Goal: Task Accomplishment & Management: Manage account settings

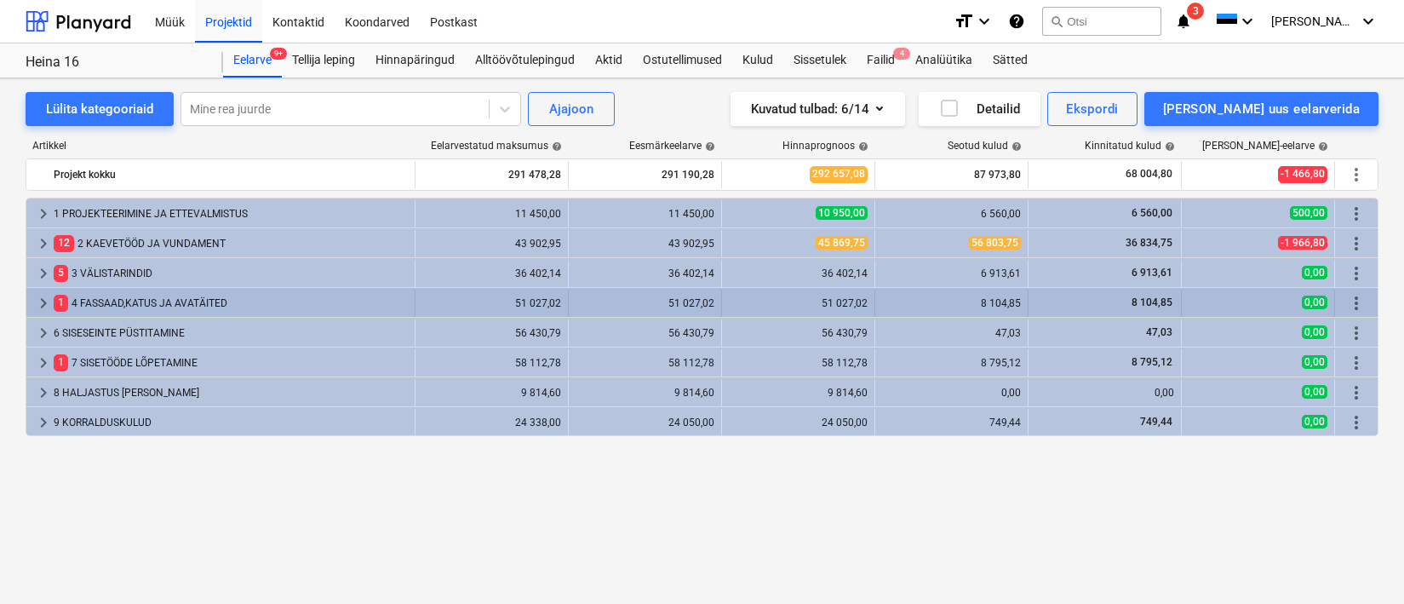
click at [123, 298] on div "1 4 FASSAAD,KATUS JA AVATÄITED" at bounding box center [231, 302] width 354 height 27
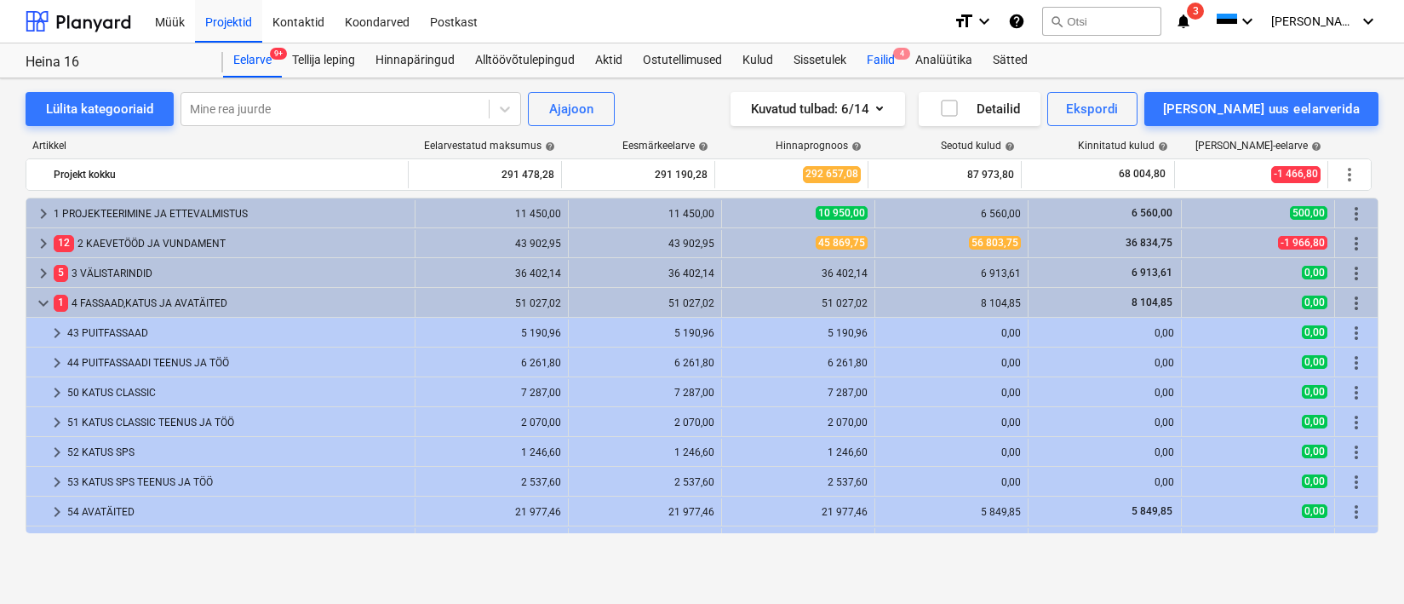
click at [887, 59] on div "Failid 4" at bounding box center [880, 60] width 49 height 34
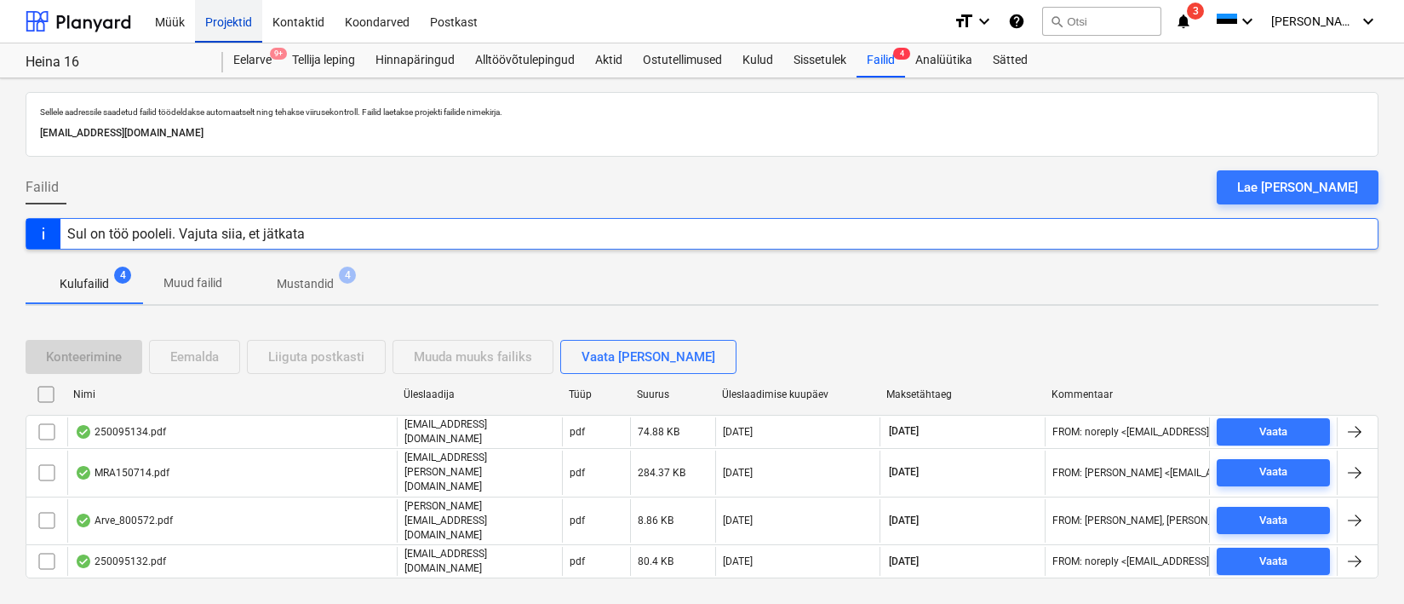
click at [241, 27] on div "Projektid" at bounding box center [228, 20] width 67 height 43
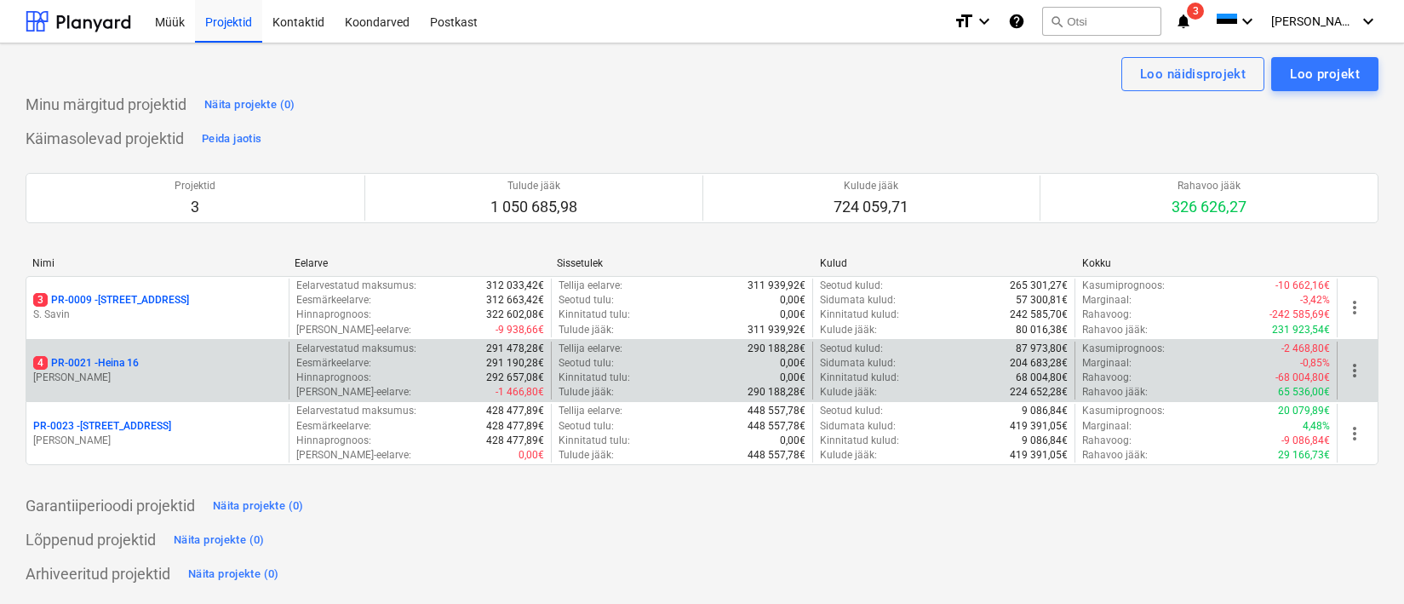
click at [93, 375] on p "[PERSON_NAME]" at bounding box center [157, 377] width 249 height 14
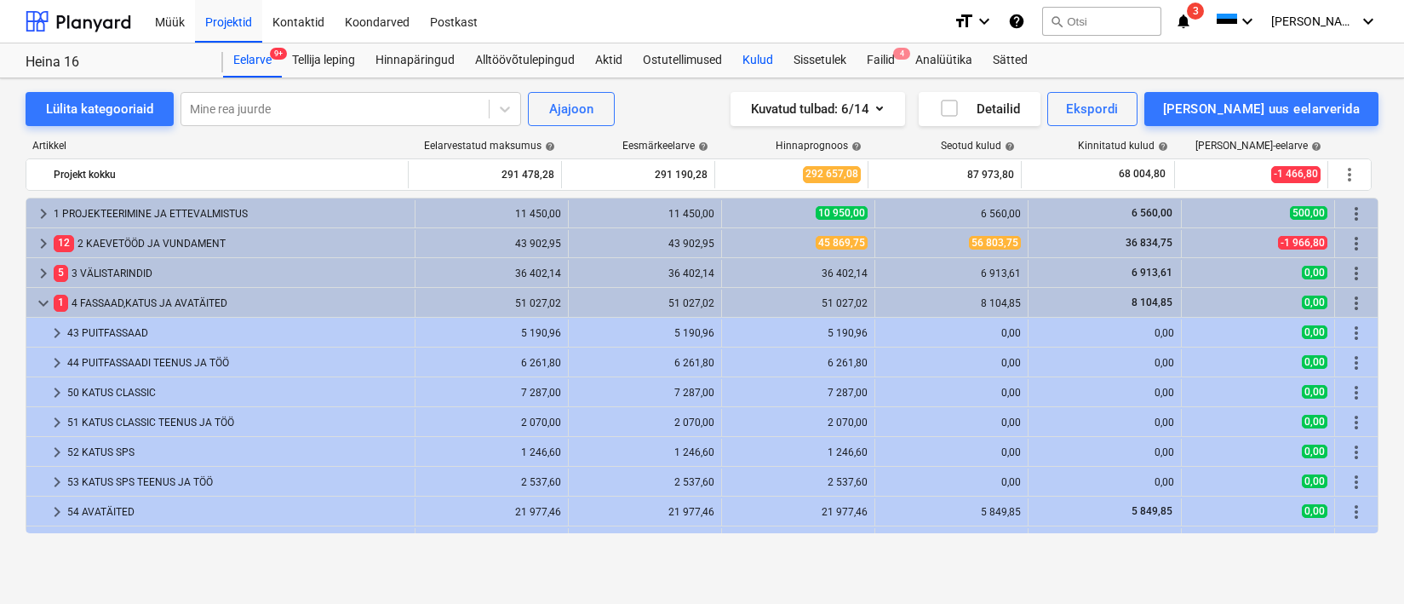
click at [755, 55] on div "Kulud" at bounding box center [757, 60] width 51 height 34
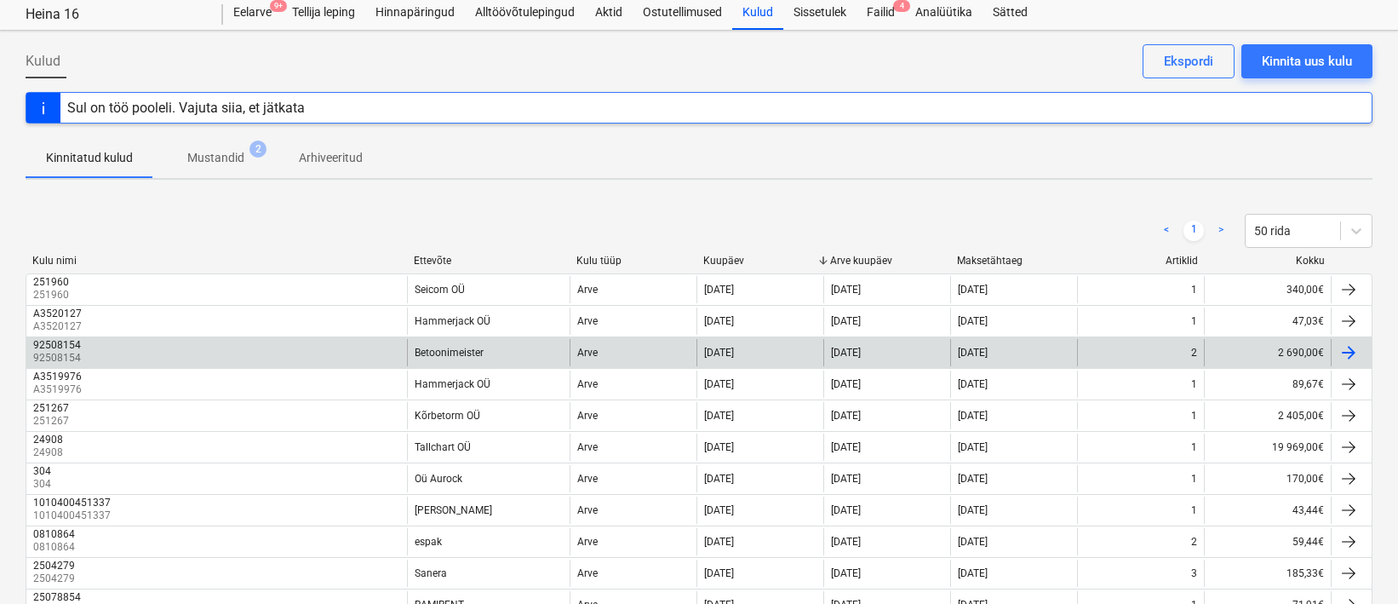
scroll to position [67, 0]
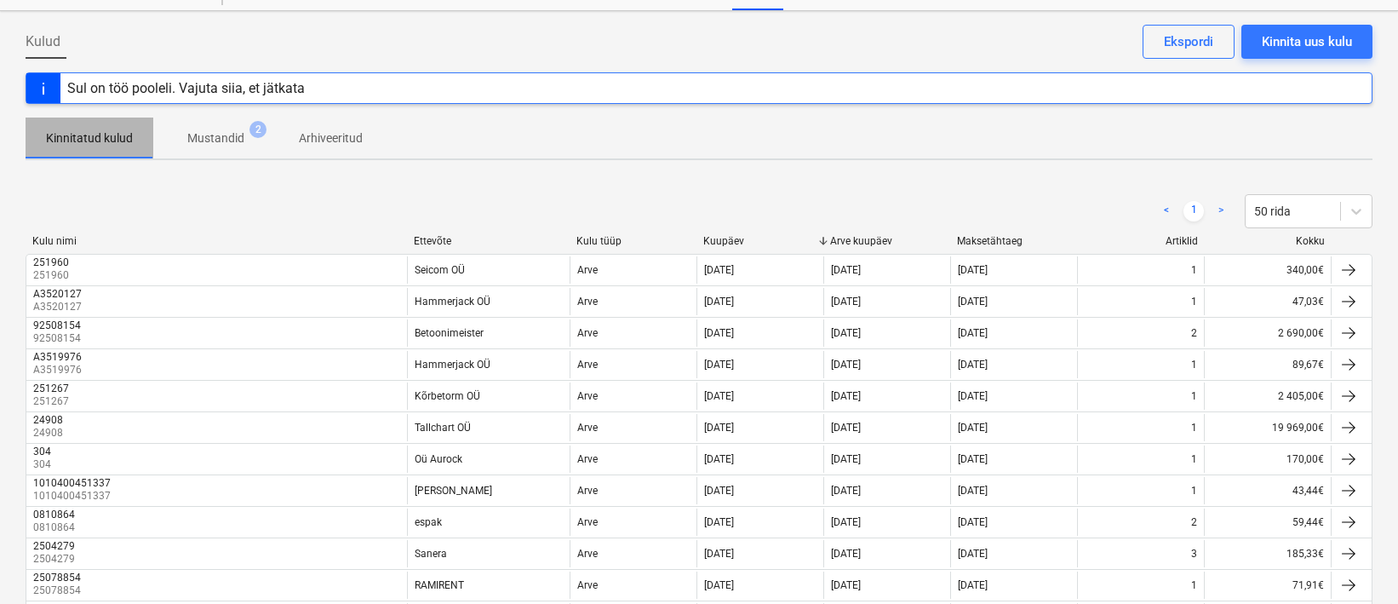
click at [65, 142] on p "Kinnitatud kulud" at bounding box center [89, 138] width 87 height 18
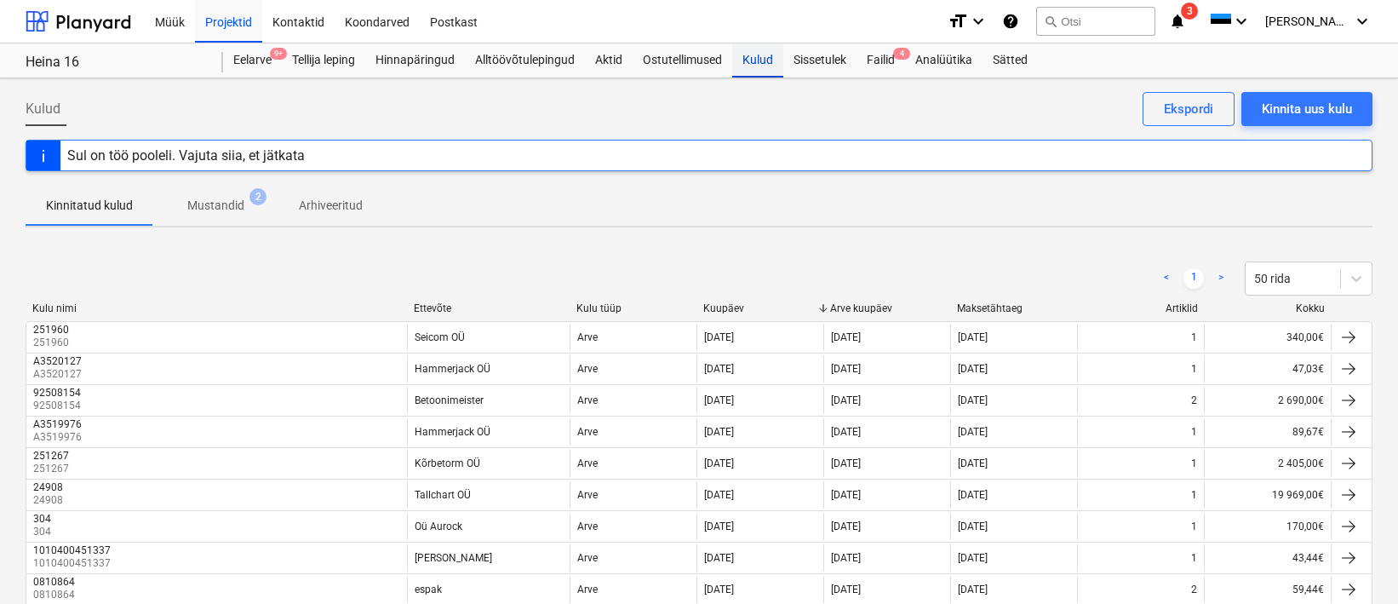
click at [753, 66] on div "Kulud" at bounding box center [757, 60] width 51 height 34
click at [238, 58] on div "Eelarve 9+" at bounding box center [252, 60] width 59 height 34
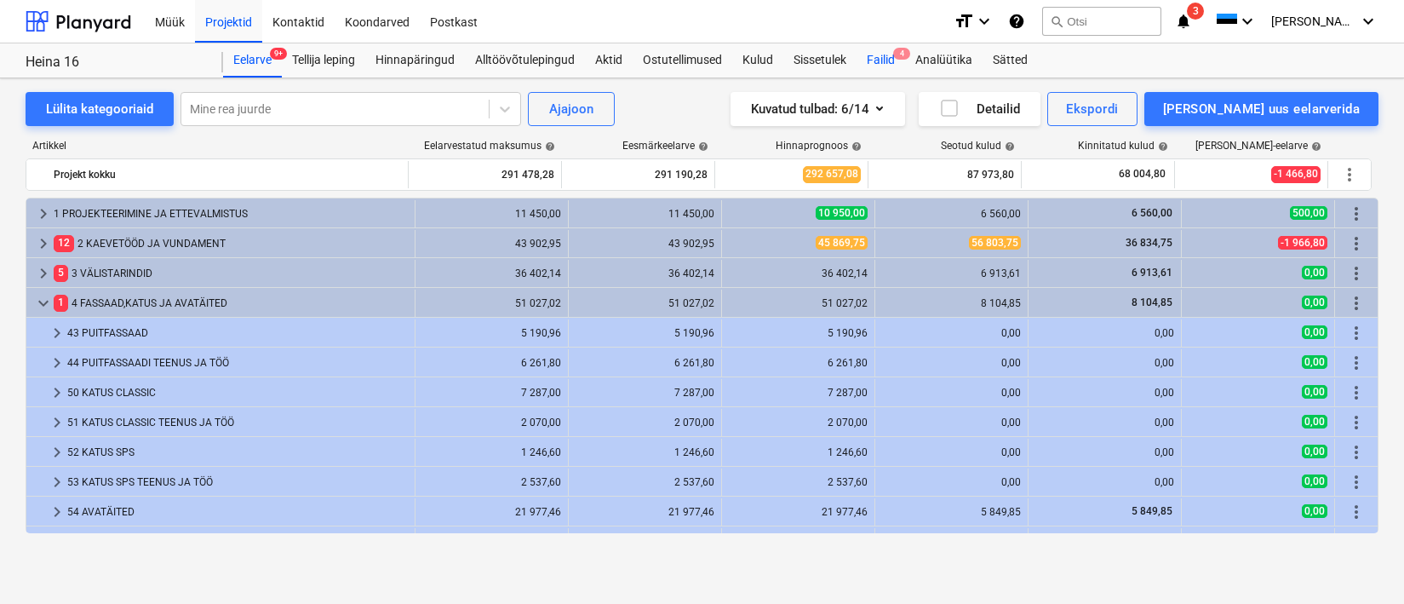
click at [897, 54] on span "4" at bounding box center [901, 54] width 17 height 12
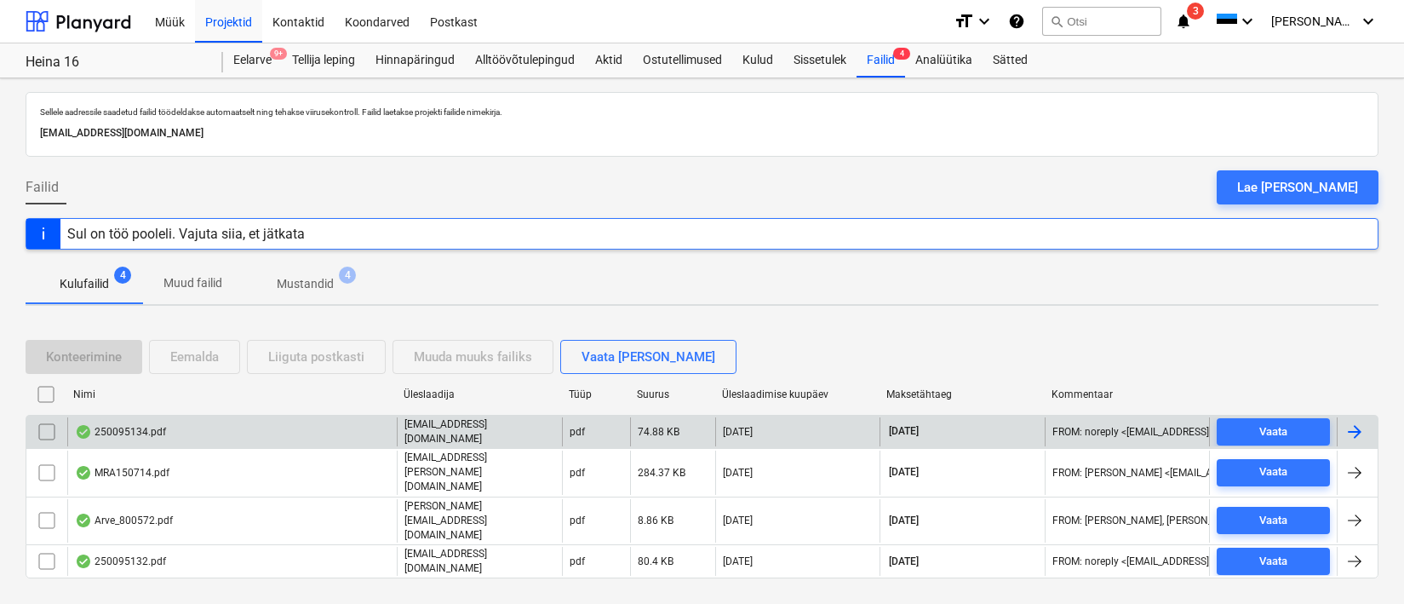
click at [252, 436] on div "250095134.pdf" at bounding box center [231, 431] width 329 height 29
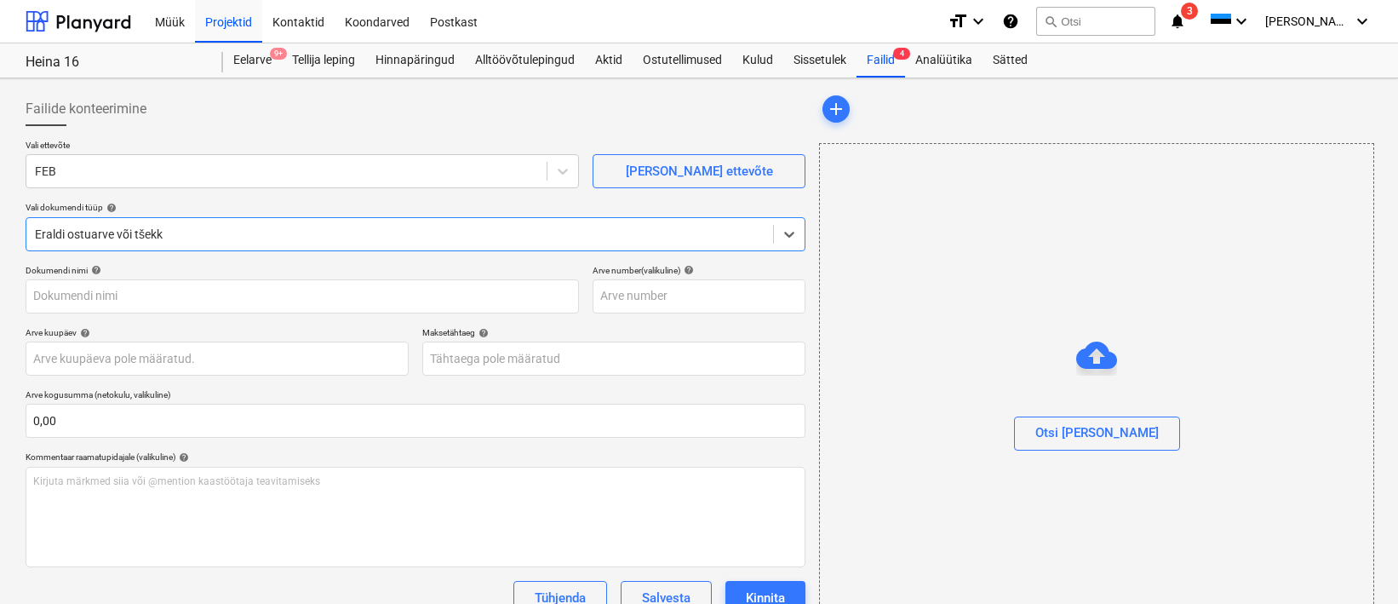
type input "250095134"
type input "29 Aug 2025"
type input "28 Sep 2025"
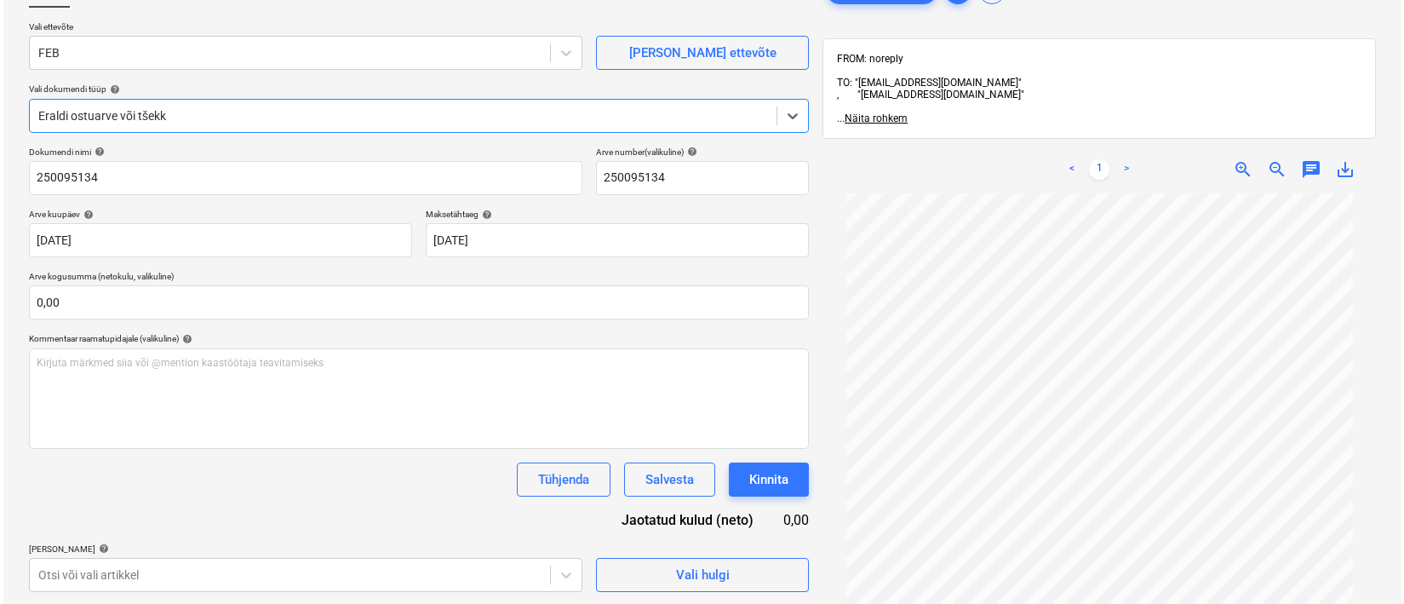
scroll to position [242, 0]
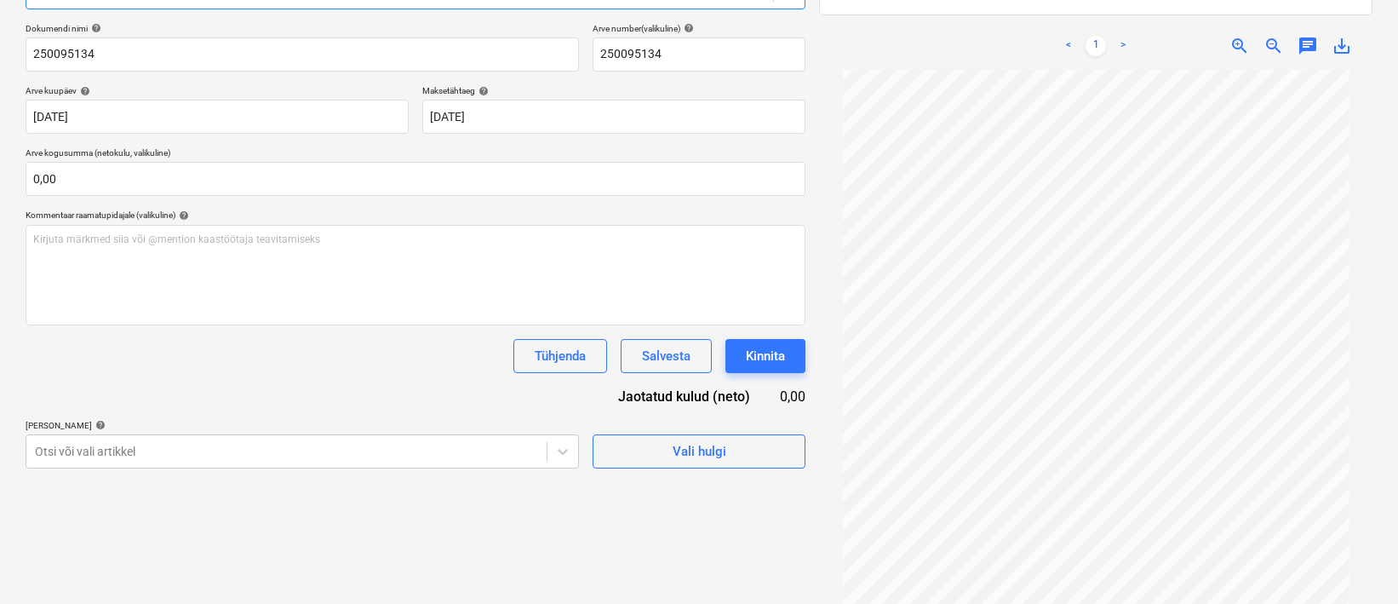
click at [727, 424] on div "Vali hulgi" at bounding box center [699, 444] width 213 height 49
click at [730, 433] on div "Vali hulgi" at bounding box center [699, 444] width 213 height 49
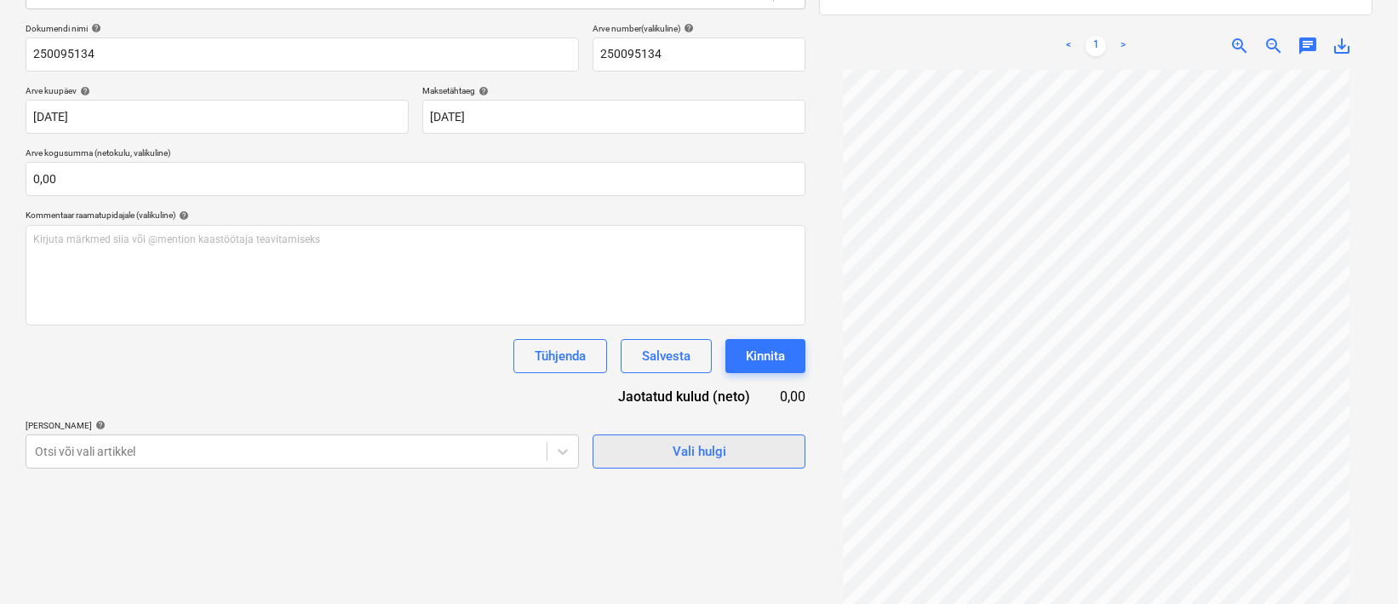
click at [732, 444] on span "Vali hulgi" at bounding box center [699, 451] width 170 height 22
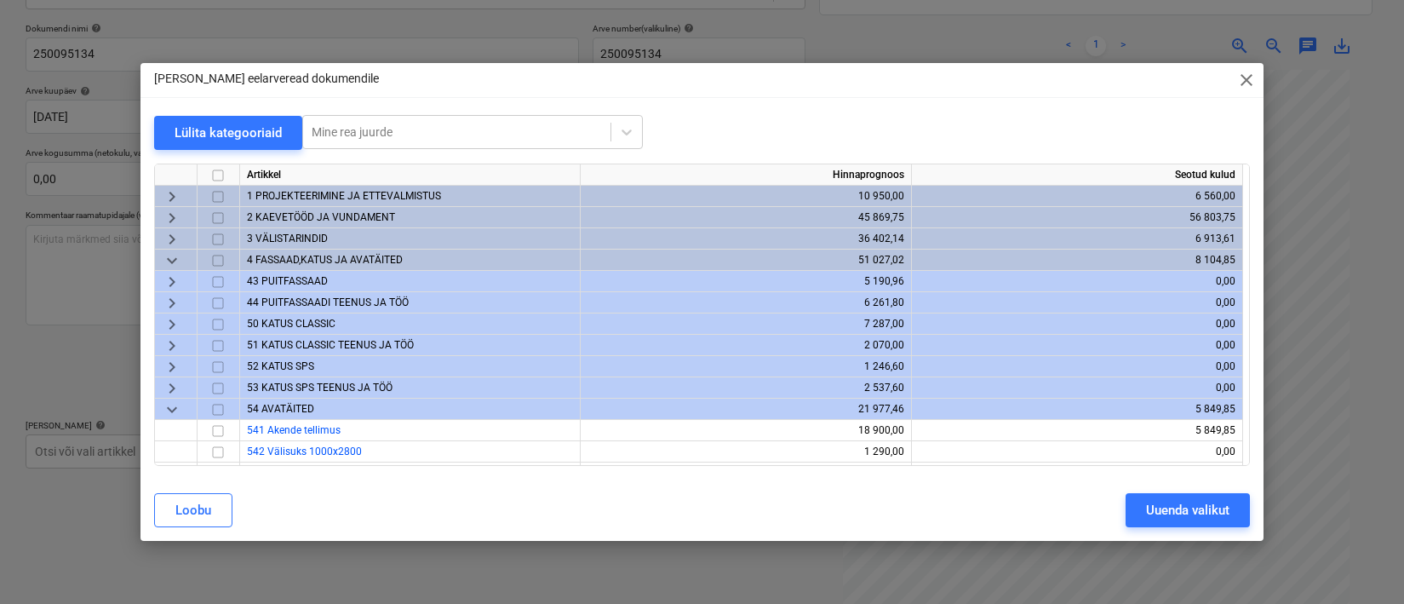
click at [253, 215] on span "2 KAEVETÖÖD JA VUNDAMENT" at bounding box center [321, 217] width 148 height 12
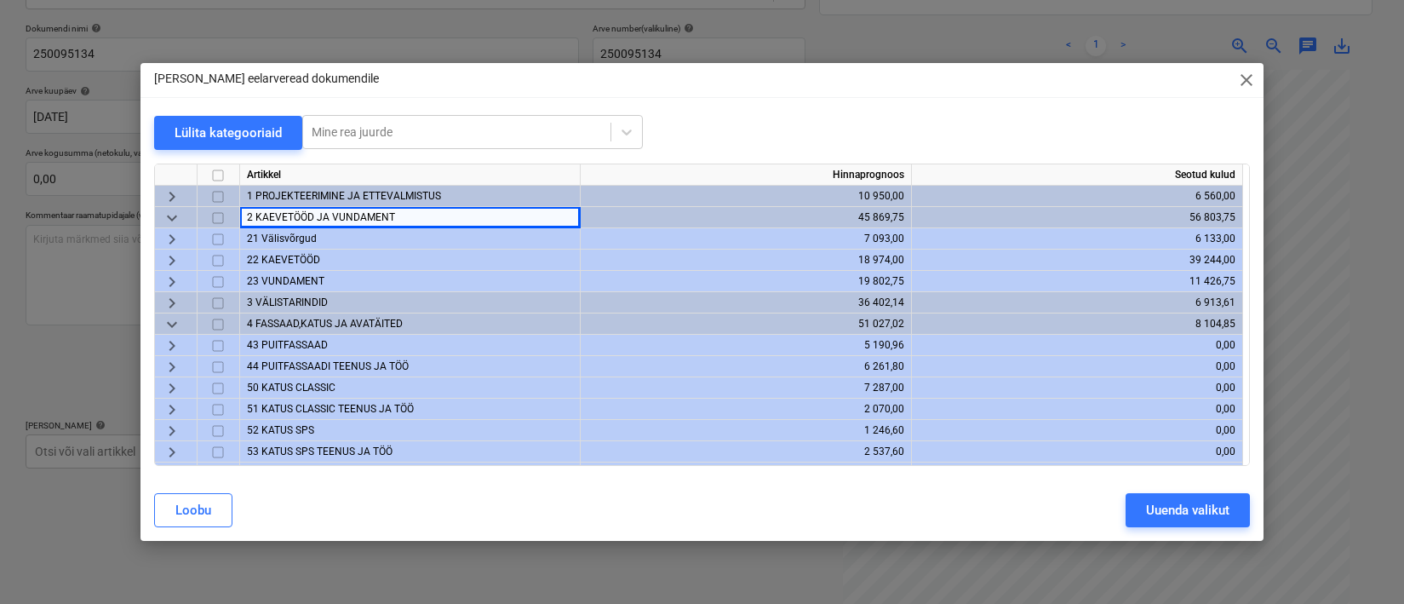
click at [269, 237] on span "21 Välisvõrgud" at bounding box center [282, 238] width 70 height 12
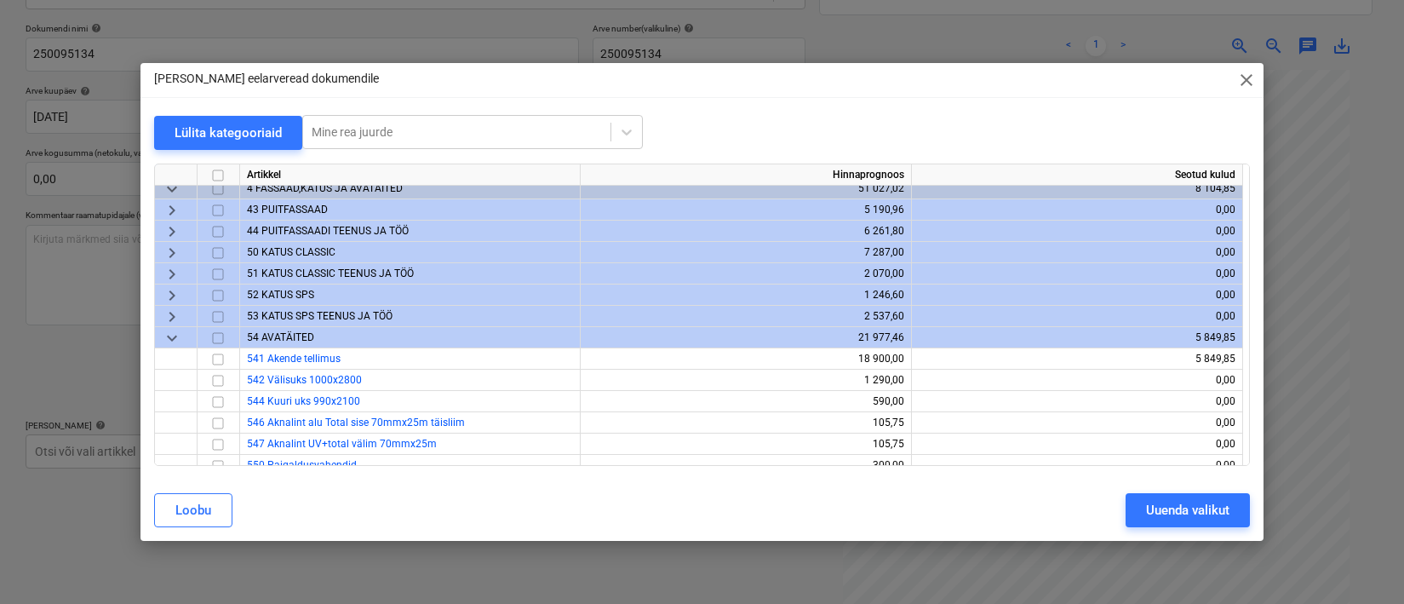
scroll to position [272, 0]
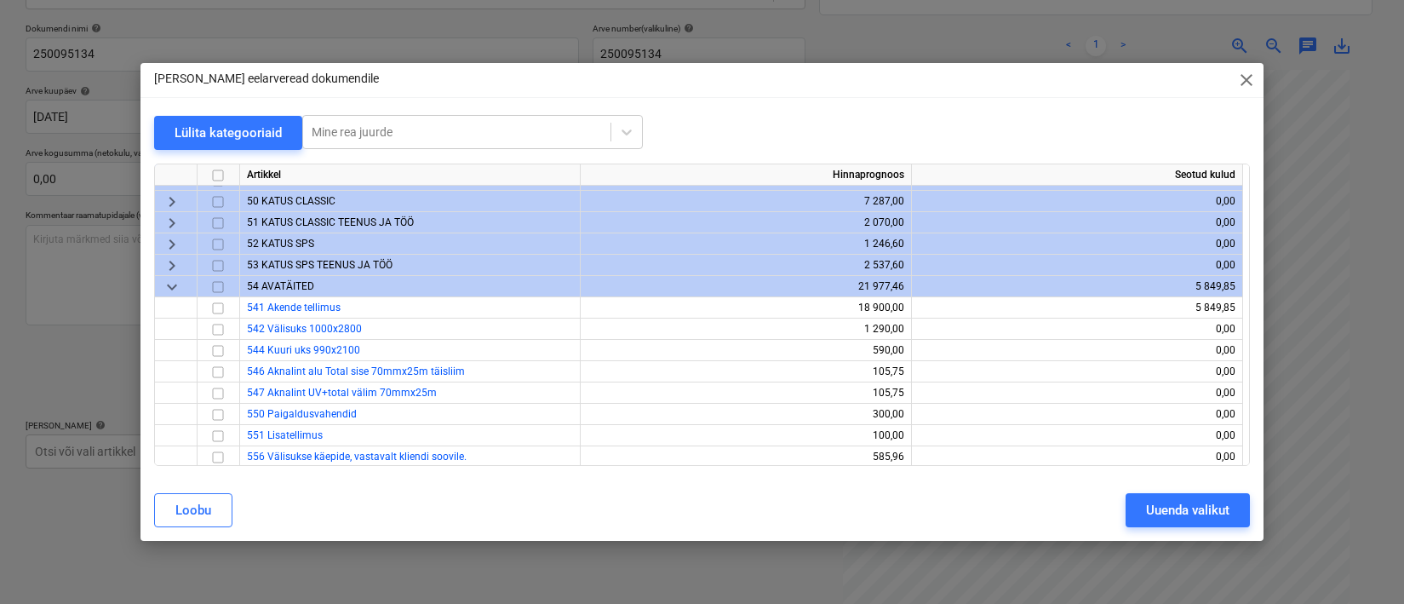
click at [184, 281] on div "keyboard_arrow_down" at bounding box center [176, 286] width 43 height 21
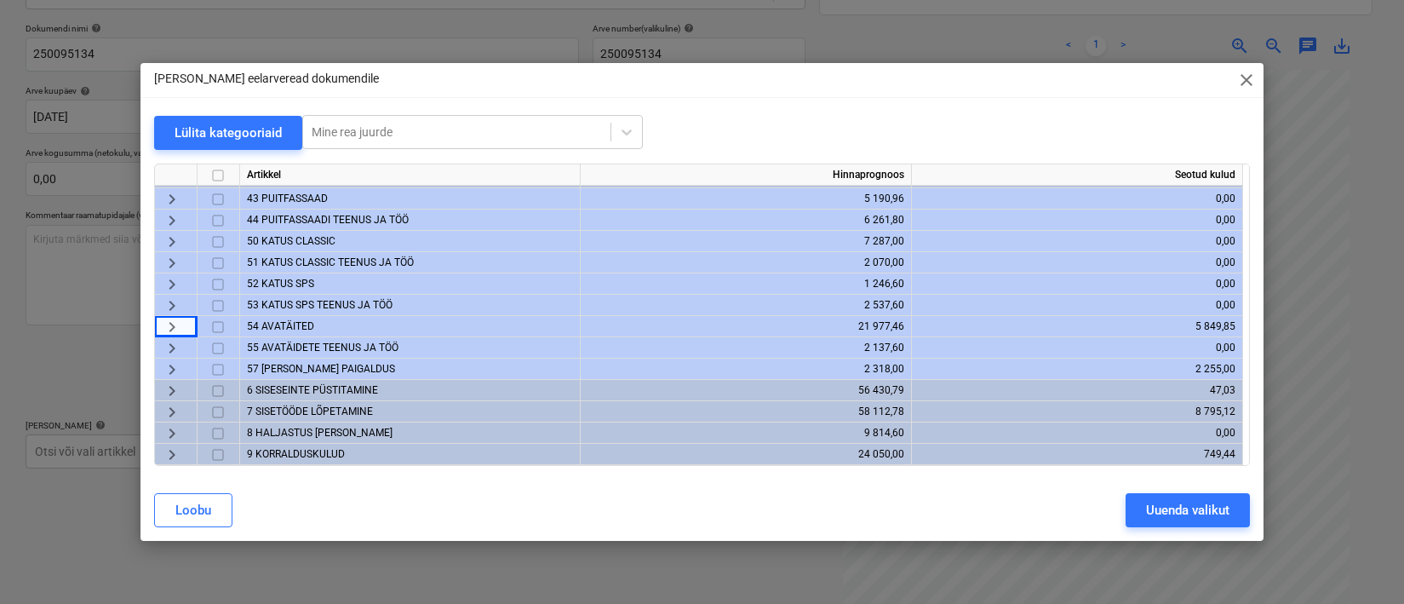
scroll to position [228, 0]
click at [296, 398] on span "6 SISESEINTE PÜSTITAMINE" at bounding box center [312, 393] width 131 height 12
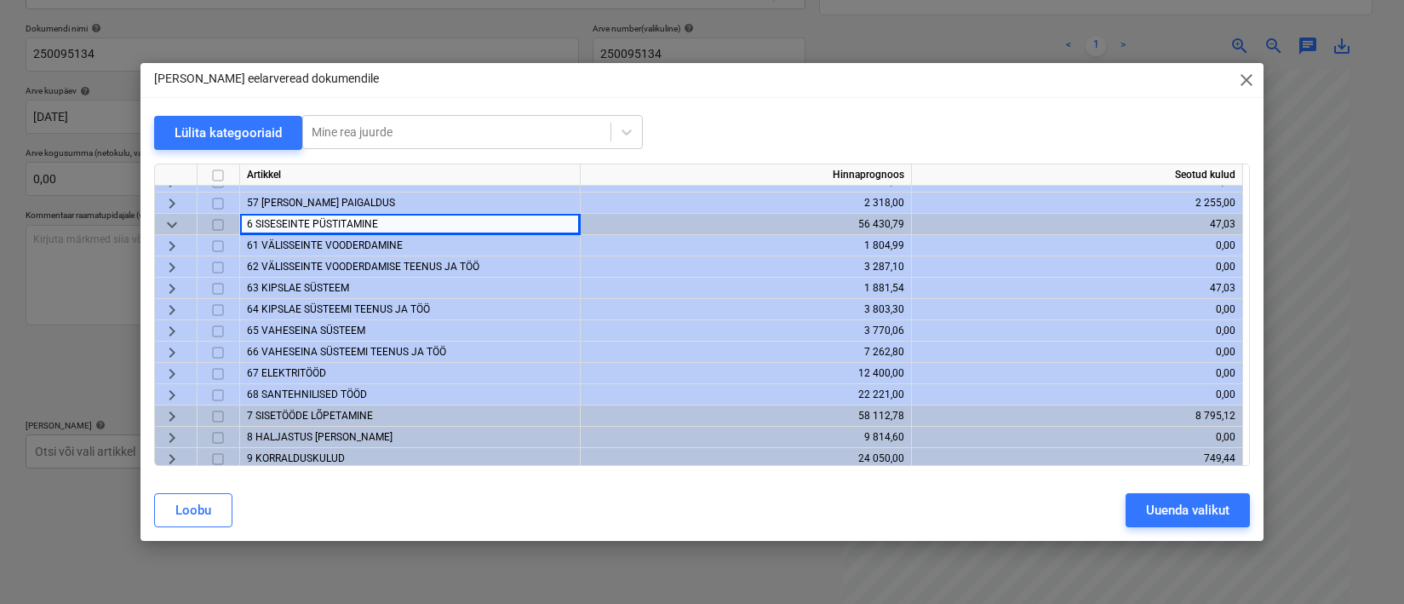
scroll to position [402, 0]
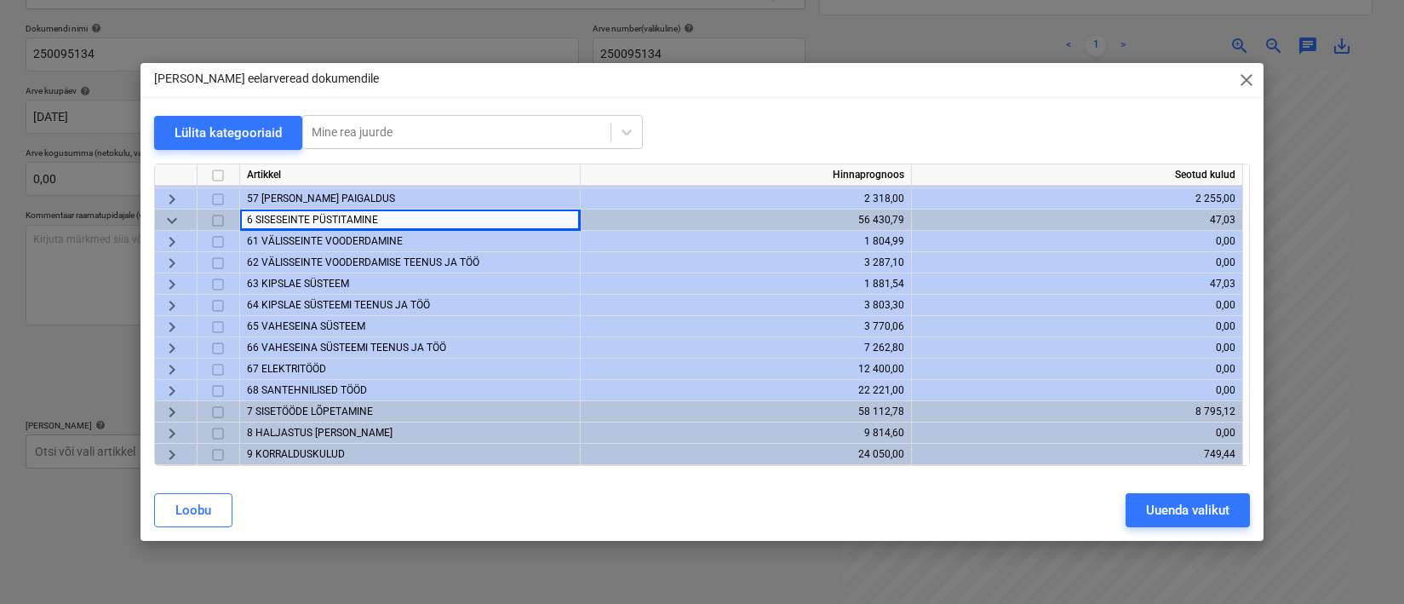
click at [274, 390] on span "68 SANTEHNILISED TÖÖD" at bounding box center [307, 390] width 120 height 12
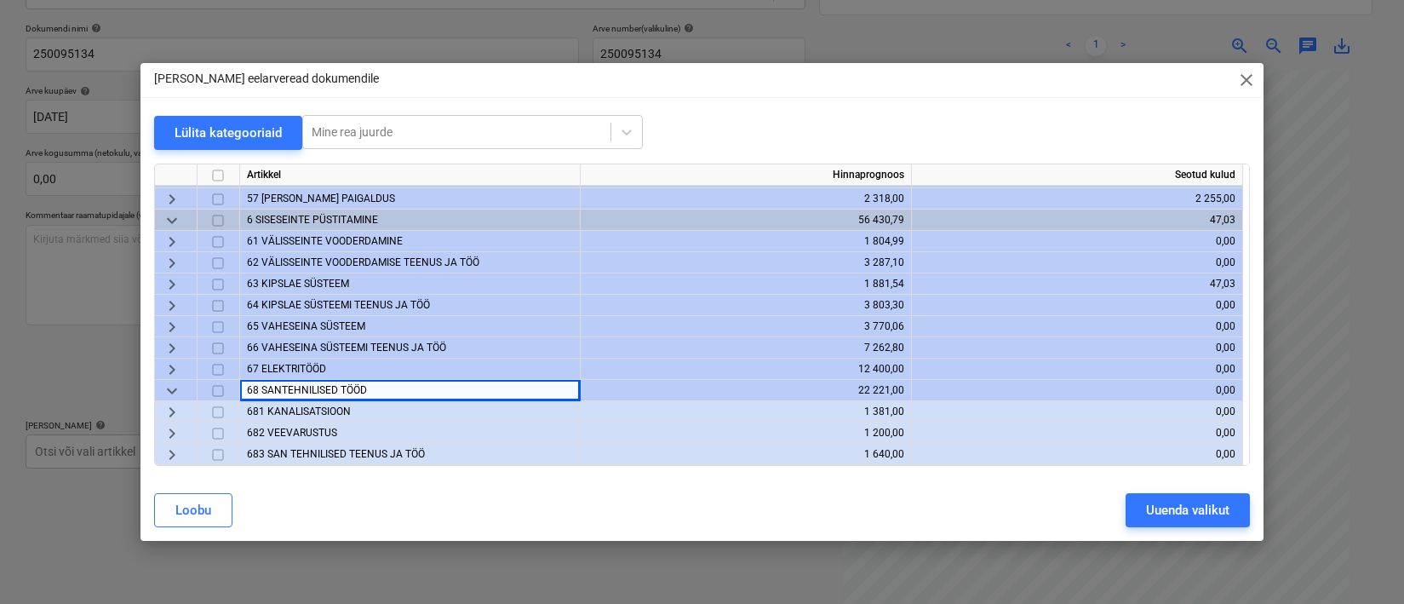
scroll to position [478, 0]
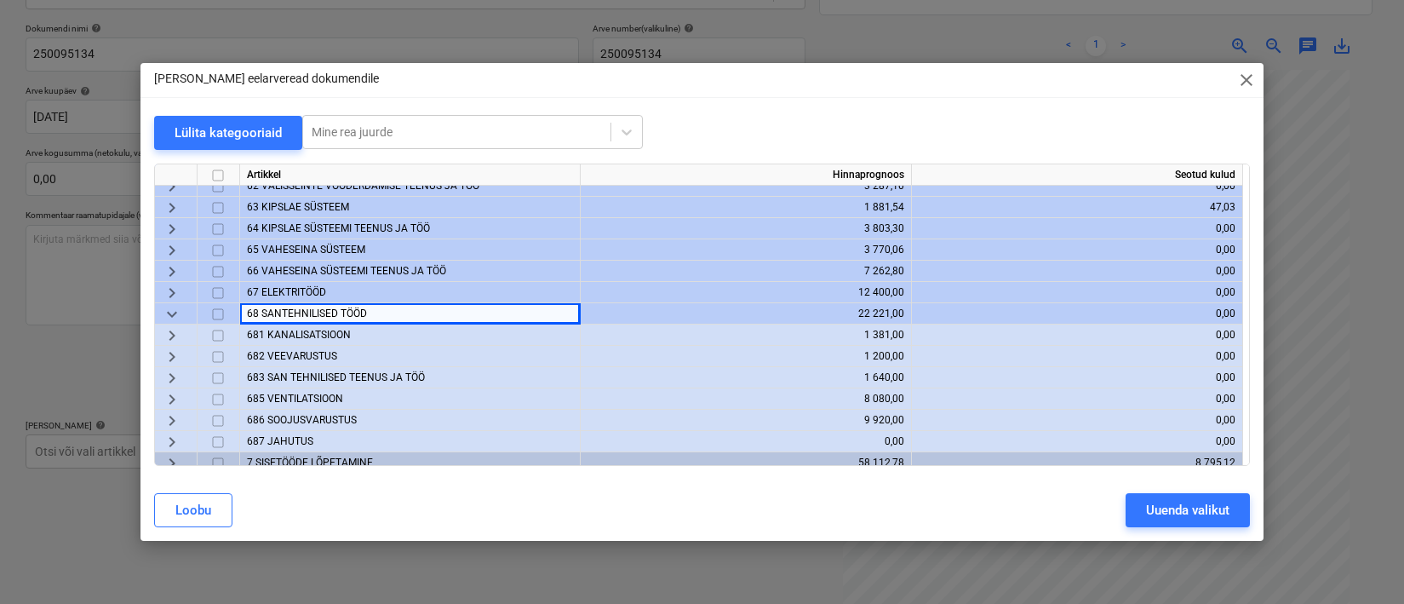
click at [305, 421] on span "686 SOOJUSVARUSTUS" at bounding box center [302, 420] width 110 height 12
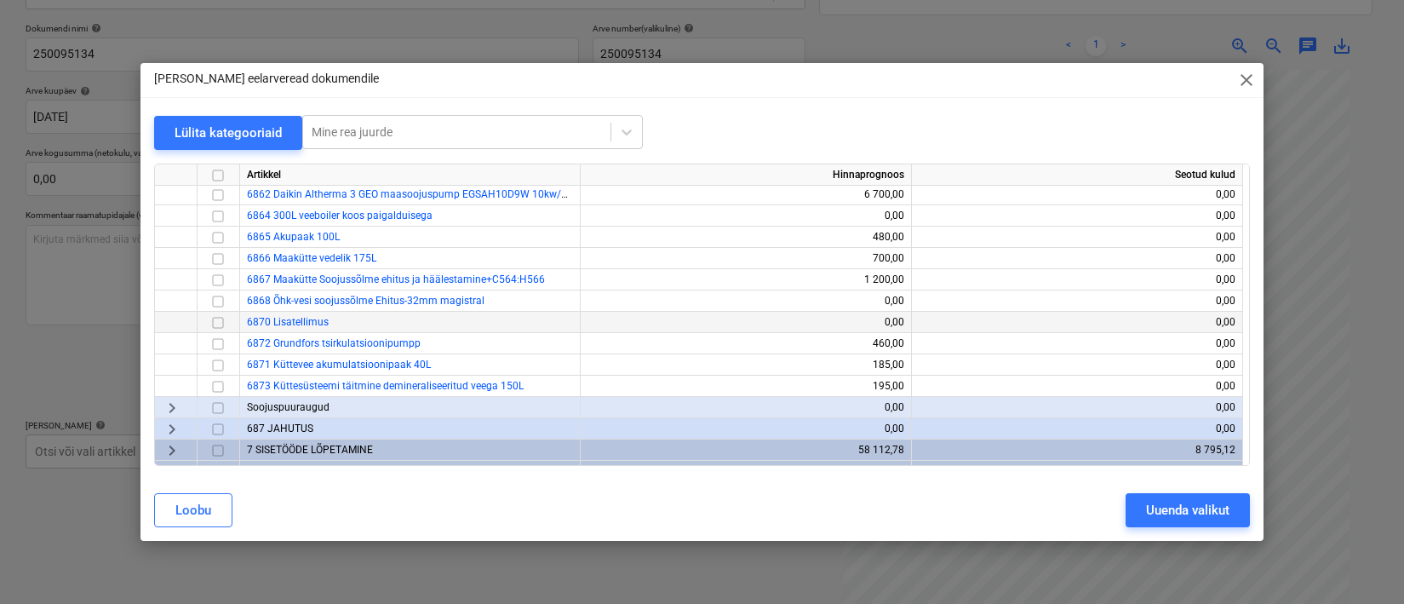
scroll to position [700, 0]
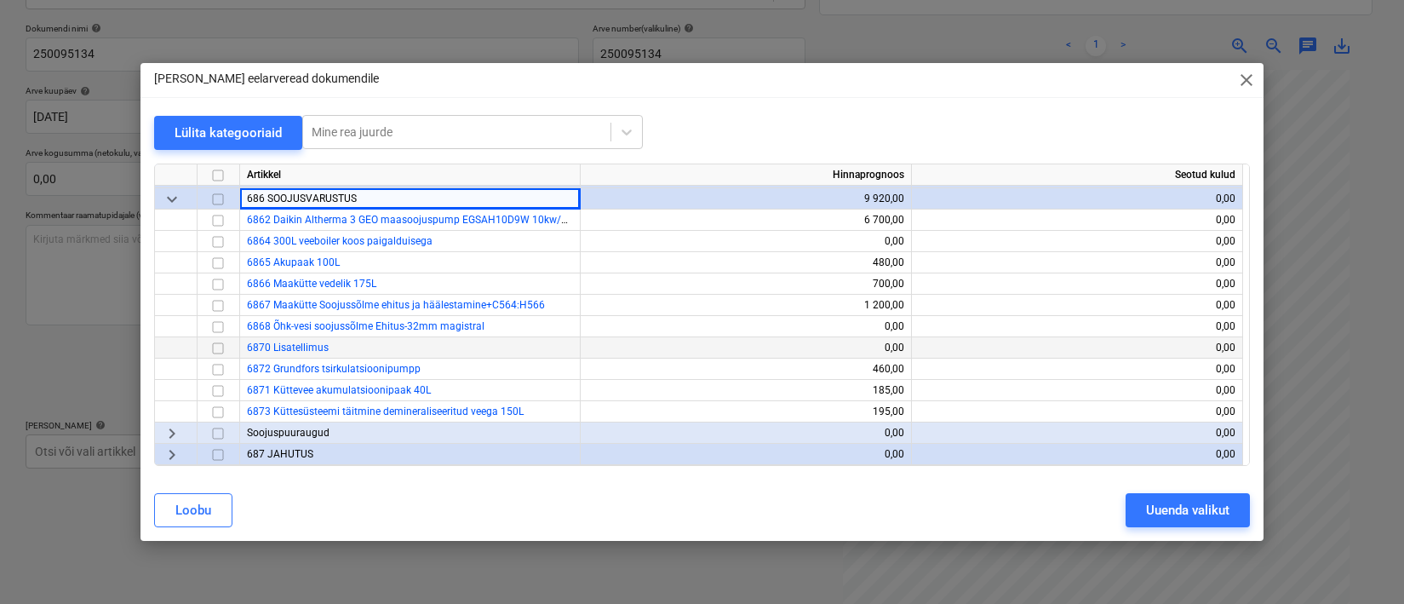
click at [219, 349] on input "checkbox" at bounding box center [218, 348] width 20 height 20
click at [1152, 513] on div "Uuenda valikut" at bounding box center [1187, 510] width 83 height 22
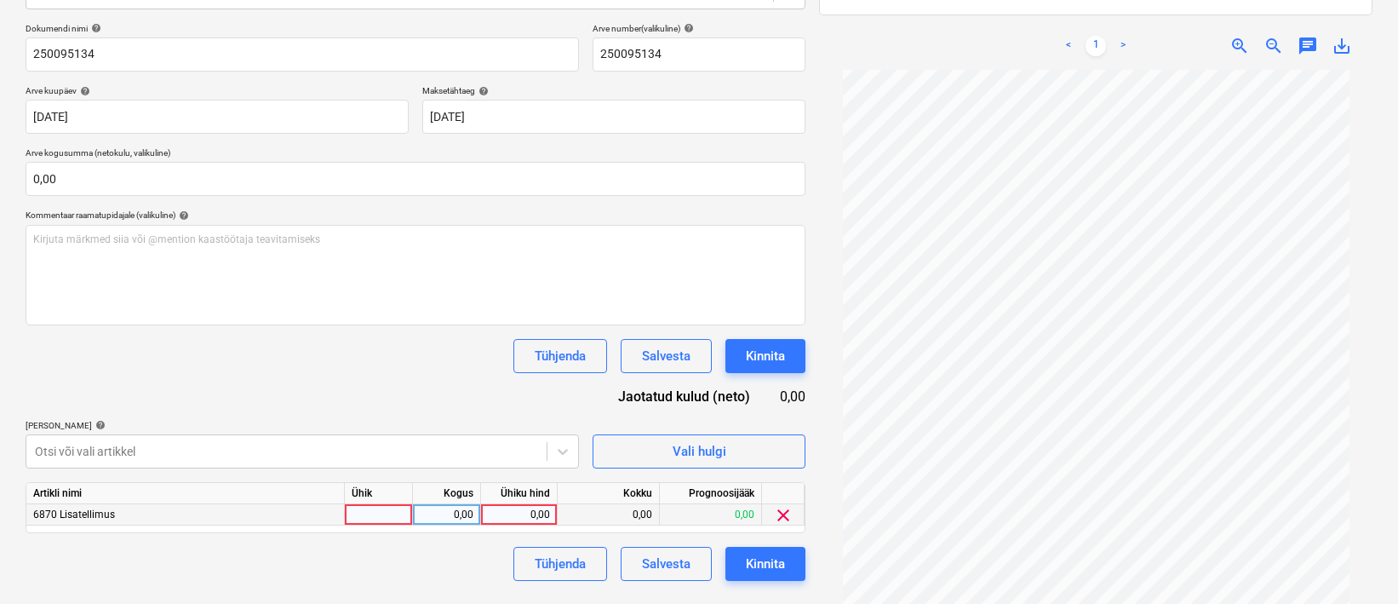
click at [388, 514] on div at bounding box center [379, 514] width 68 height 21
type input "1"
click at [444, 507] on div "0,00" at bounding box center [447, 514] width 54 height 21
drag, startPoint x: 453, startPoint y: 514, endPoint x: 486, endPoint y: 513, distance: 33.2
click at [0, 0] on div "6870 Lisatellimus 1 1 0,00 0,00 0,00 clear" at bounding box center [0, 0] width 0 height 0
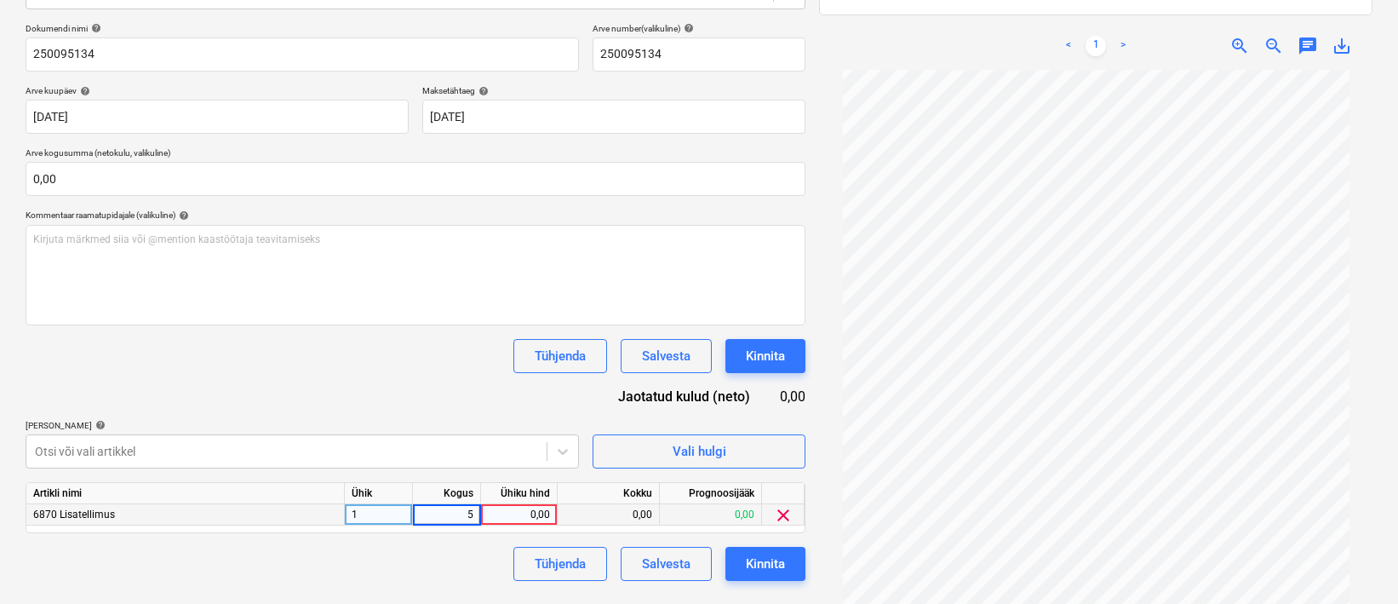
type input "50"
click at [518, 513] on div "0,00" at bounding box center [519, 514] width 62 height 21
type input "1,55"
click at [455, 556] on div "Tühjenda Salvesta Kinnita" at bounding box center [416, 564] width 780 height 34
click at [432, 507] on div "50,00" at bounding box center [447, 514] width 54 height 21
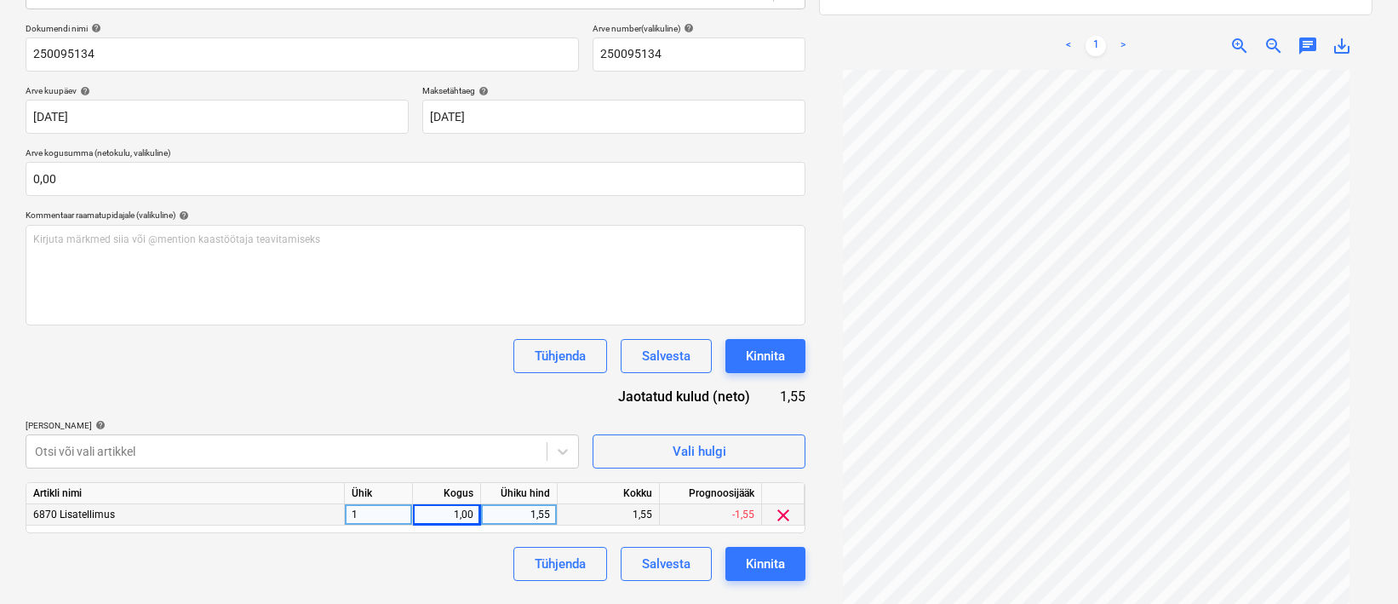
drag, startPoint x: 543, startPoint y: 514, endPoint x: 533, endPoint y: 508, distance: 11.8
click at [533, 508] on div "1,55" at bounding box center [519, 514] width 62 height 21
drag, startPoint x: 526, startPoint y: 514, endPoint x: 539, endPoint y: 518, distance: 13.5
click at [538, 518] on input "1,55" at bounding box center [519, 514] width 76 height 20
drag, startPoint x: 550, startPoint y: 514, endPoint x: 528, endPoint y: 508, distance: 22.9
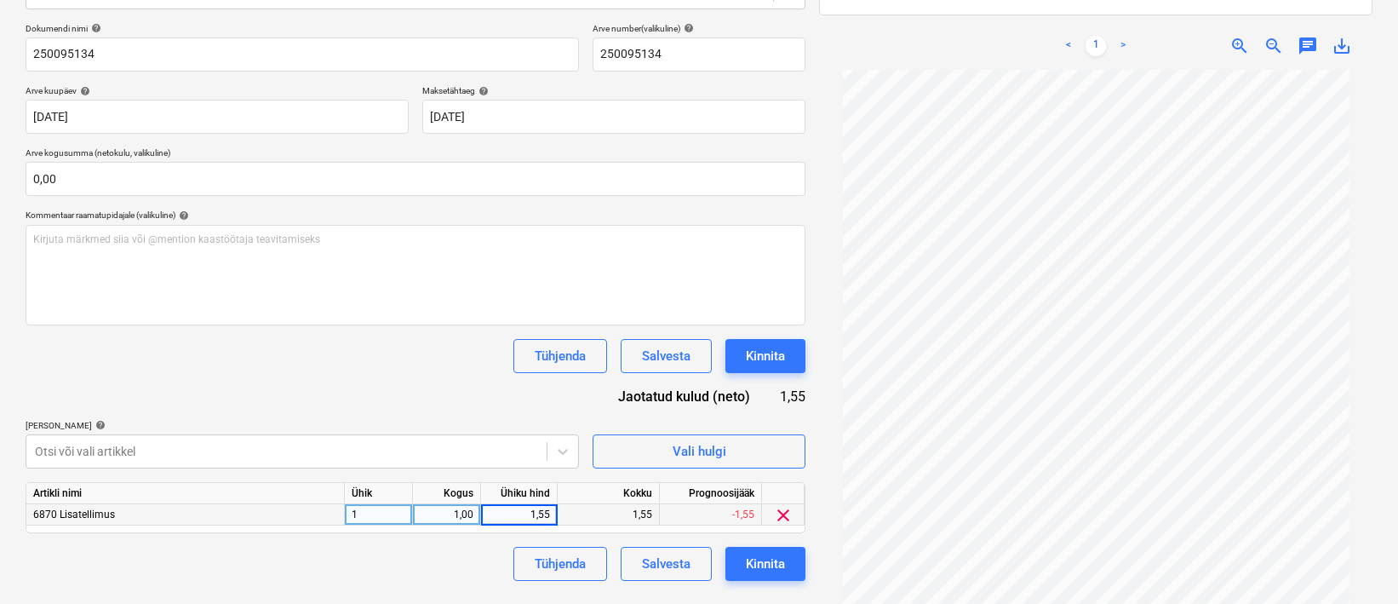
click at [528, 508] on input "1,55" at bounding box center [519, 514] width 76 height 20
type input "77,6"
click at [418, 547] on div "Tühjenda Salvesta Kinnita" at bounding box center [416, 564] width 780 height 34
click at [782, 553] on div "Kinnita" at bounding box center [765, 564] width 39 height 22
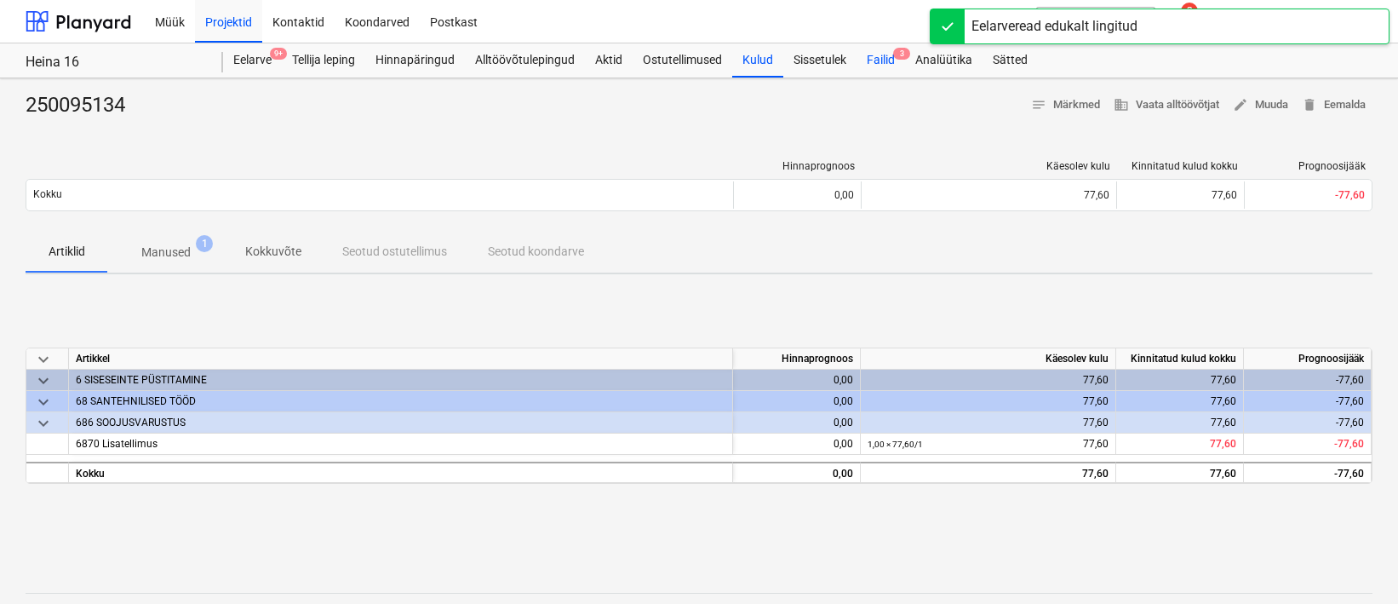
click at [896, 64] on div "Failid 3" at bounding box center [880, 60] width 49 height 34
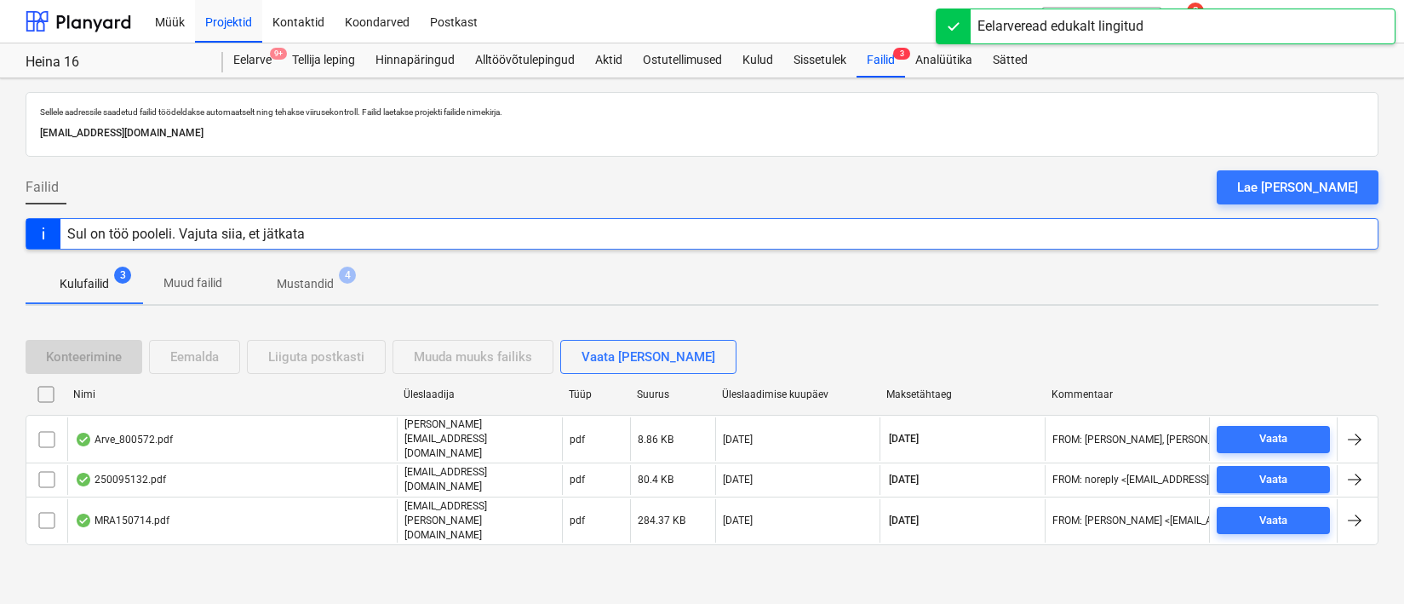
click at [140, 415] on div "Nimi Üleslaadija Tüüp Suurus Üleslaadimise kuupäev Maksetähtaeg Kommentaar" at bounding box center [702, 398] width 1353 height 34
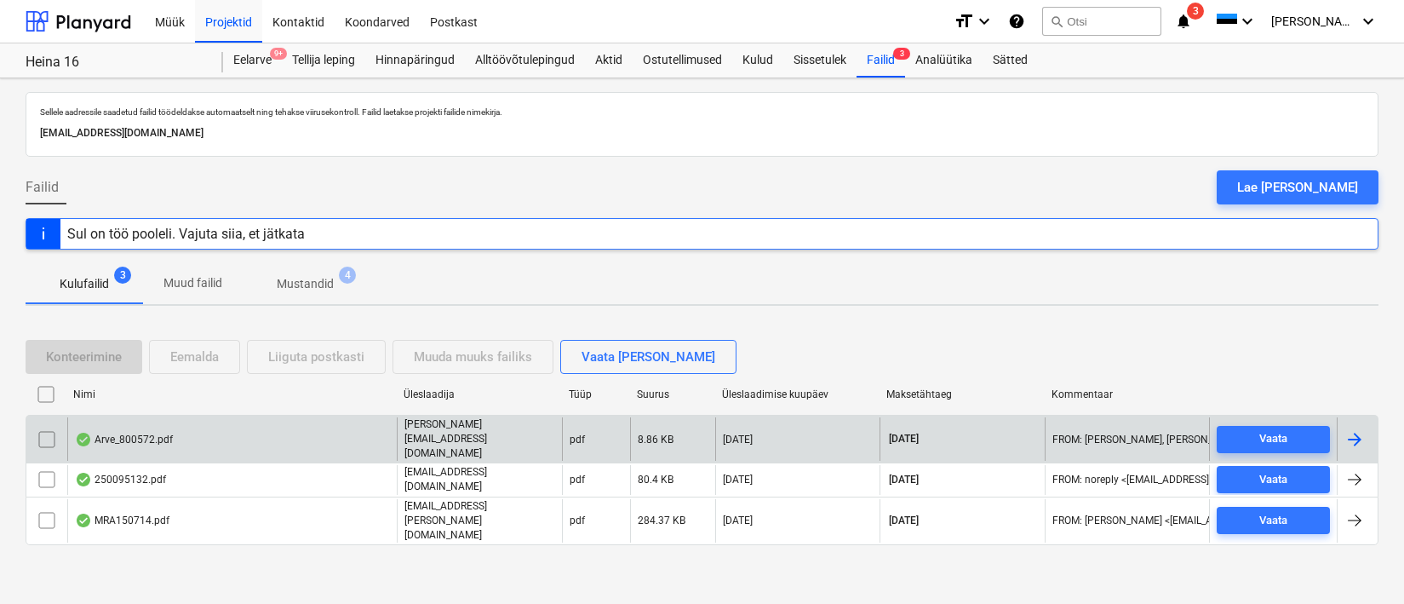
click at [152, 441] on div "Arve_800572.pdf" at bounding box center [124, 440] width 98 height 14
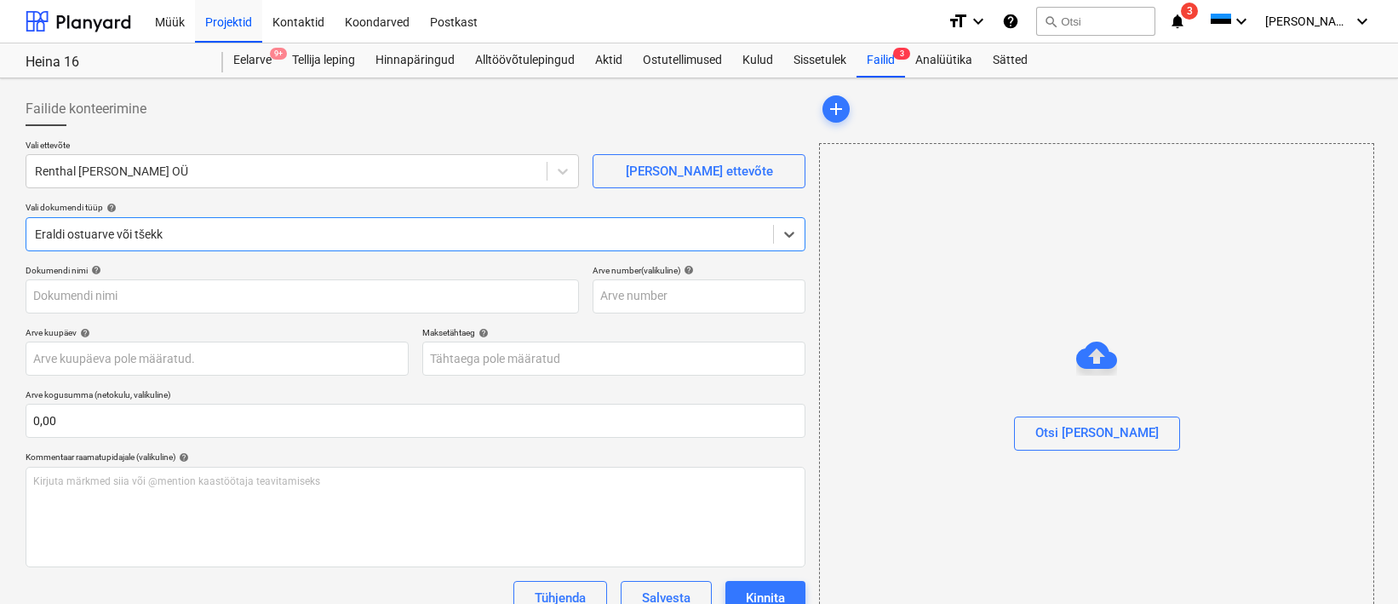
type input "800572"
type input "31 Aug 2025"
type input "30 Sep 2025"
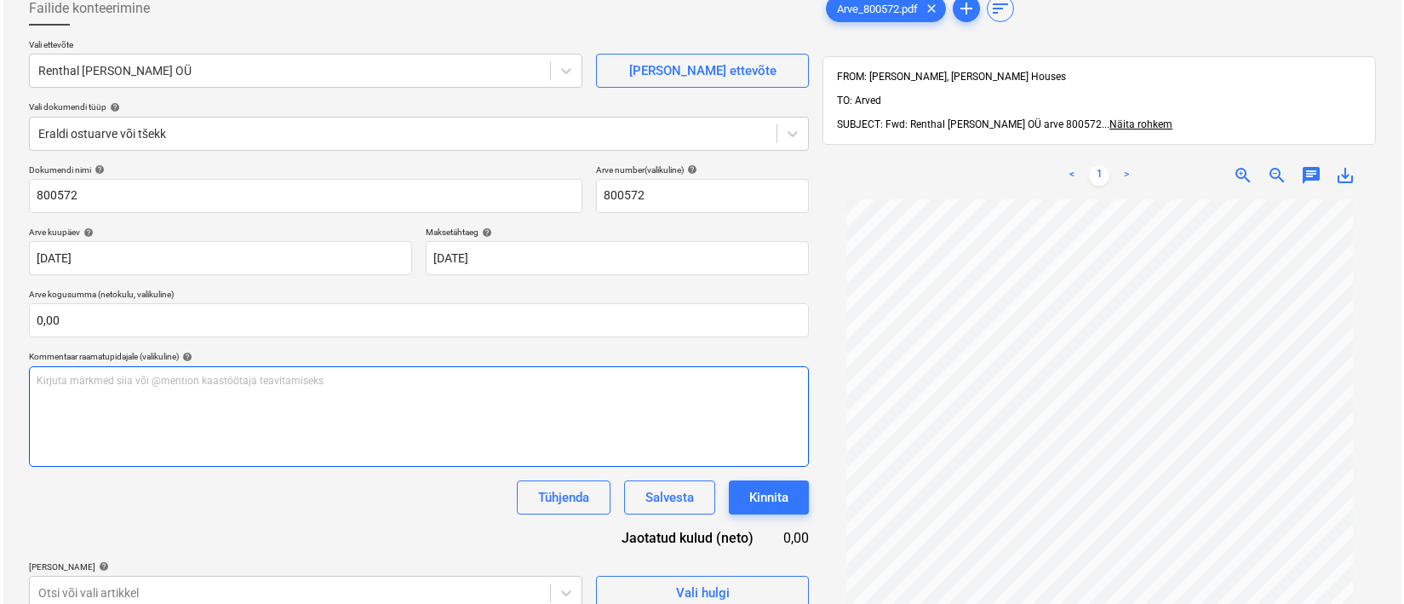
scroll to position [159, 0]
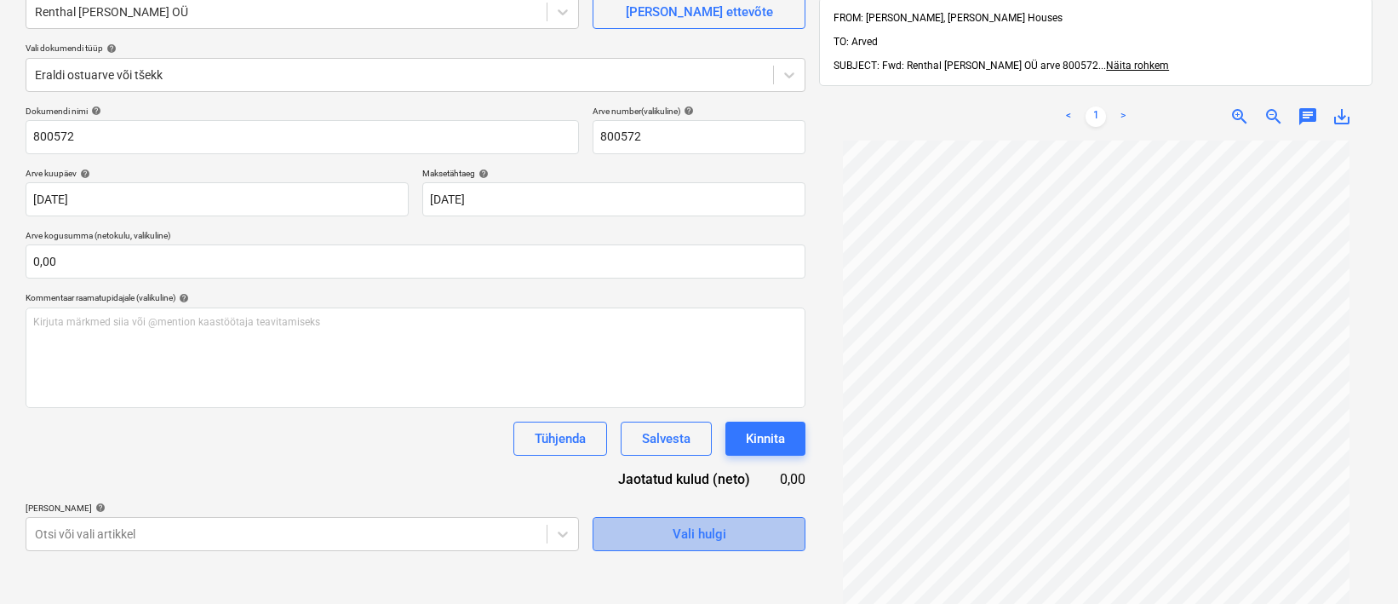
click at [734, 527] on span "Vali hulgi" at bounding box center [699, 534] width 170 height 22
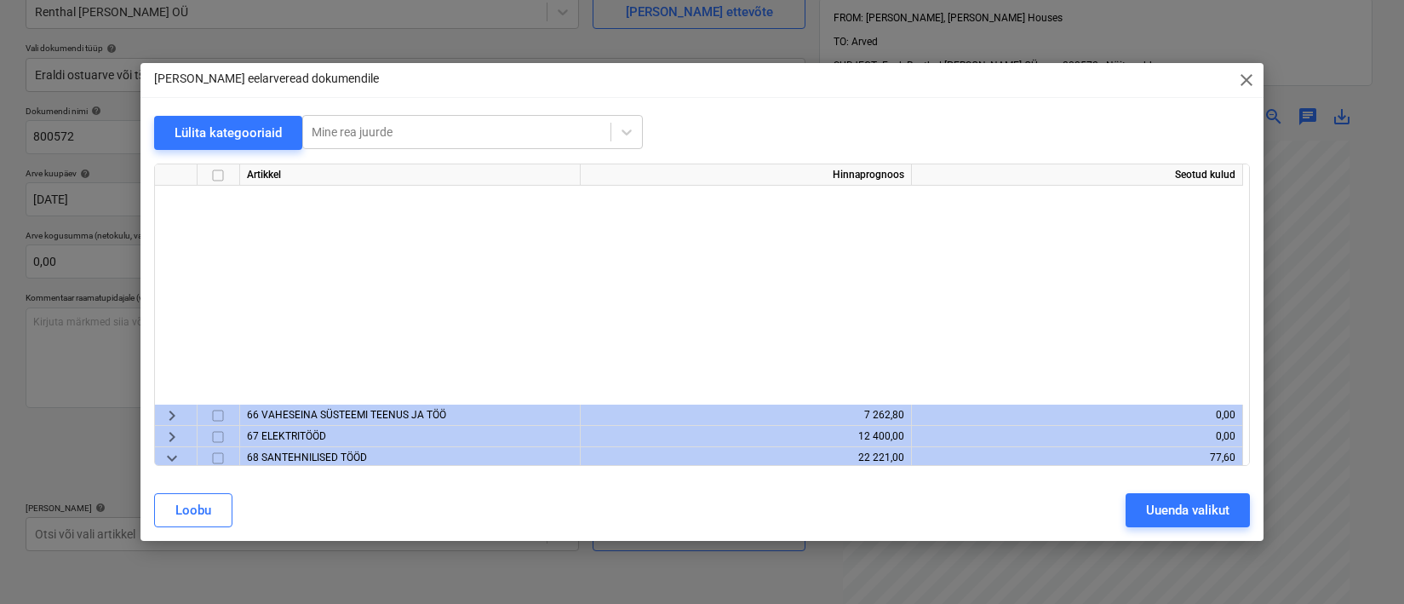
scroll to position [764, 0]
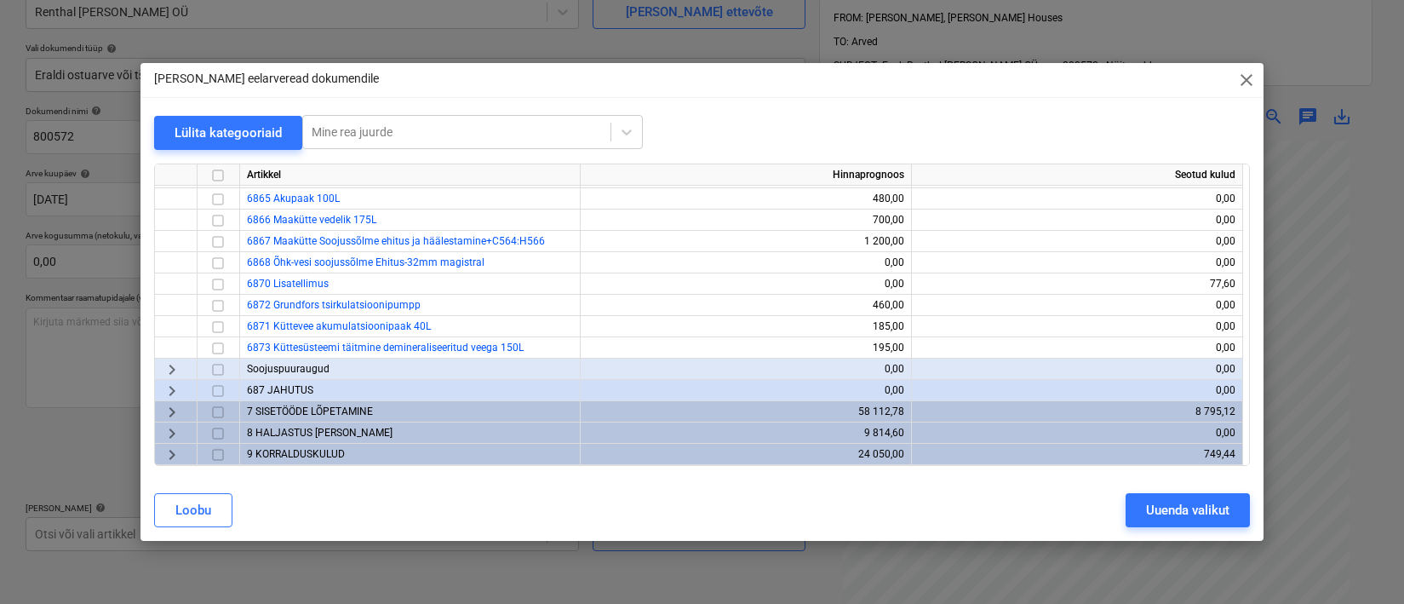
click at [287, 453] on span "9 KORRALDUSKULUD" at bounding box center [296, 454] width 98 height 12
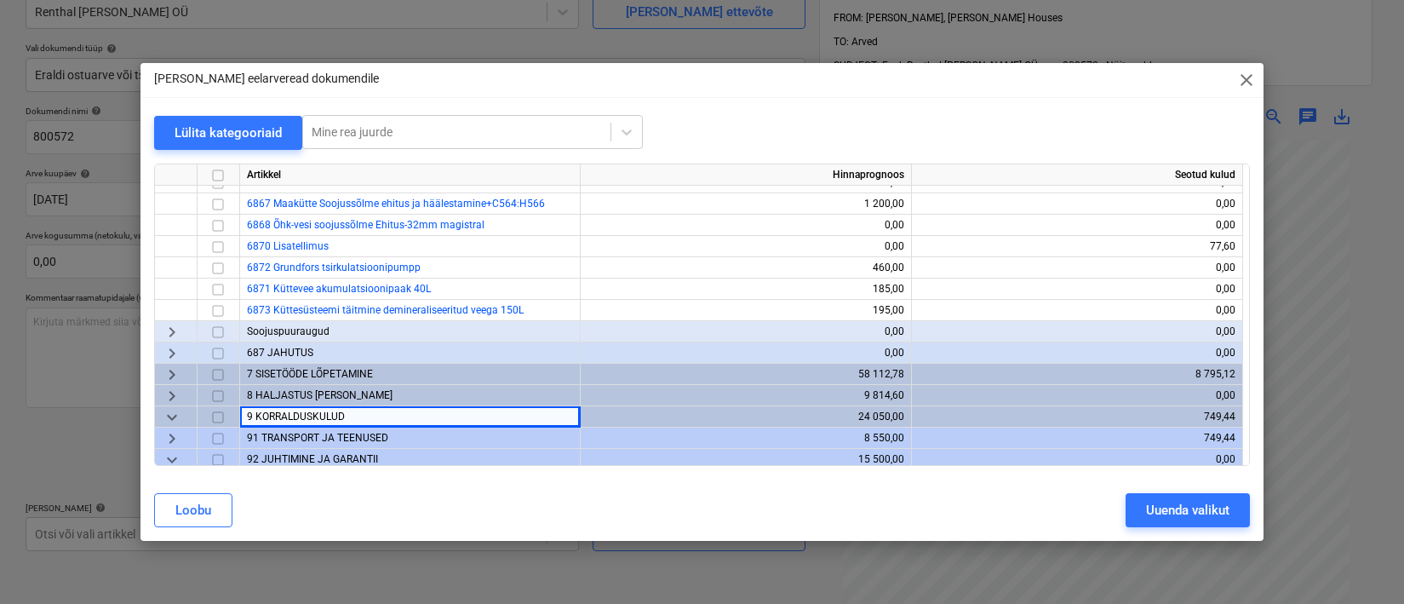
scroll to position [870, 0]
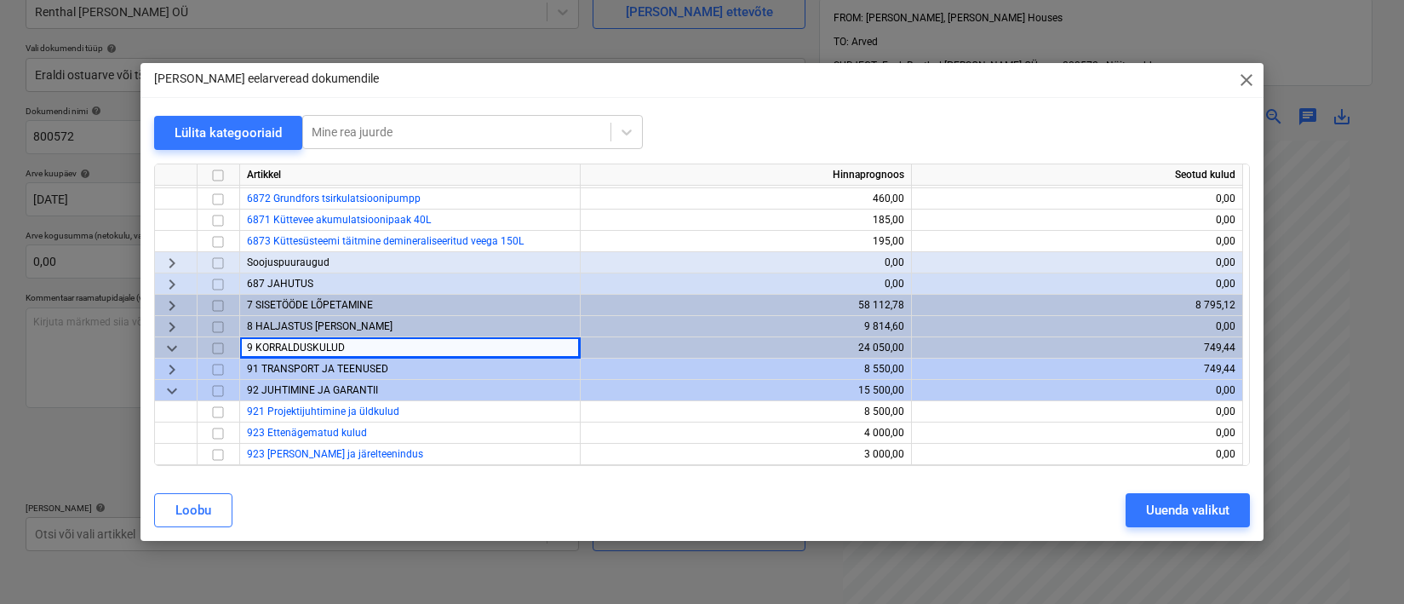
click at [343, 367] on span "91 TRANSPORT JA TEENUSED" at bounding box center [317, 369] width 141 height 12
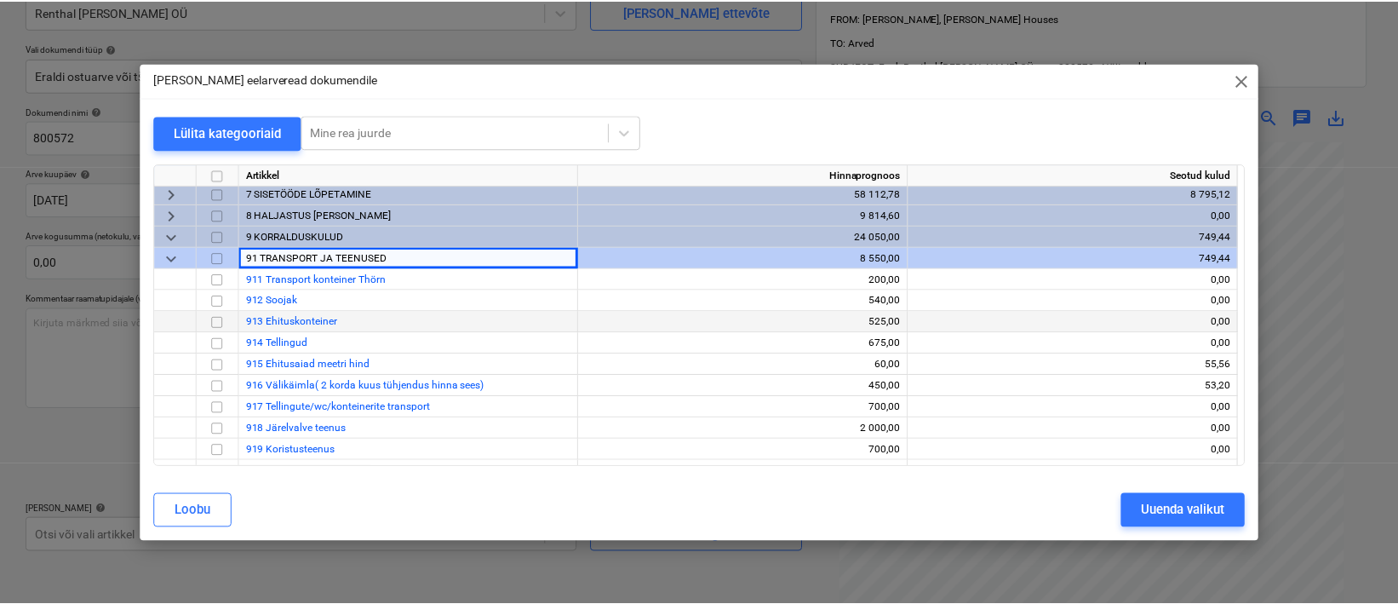
scroll to position [1036, 0]
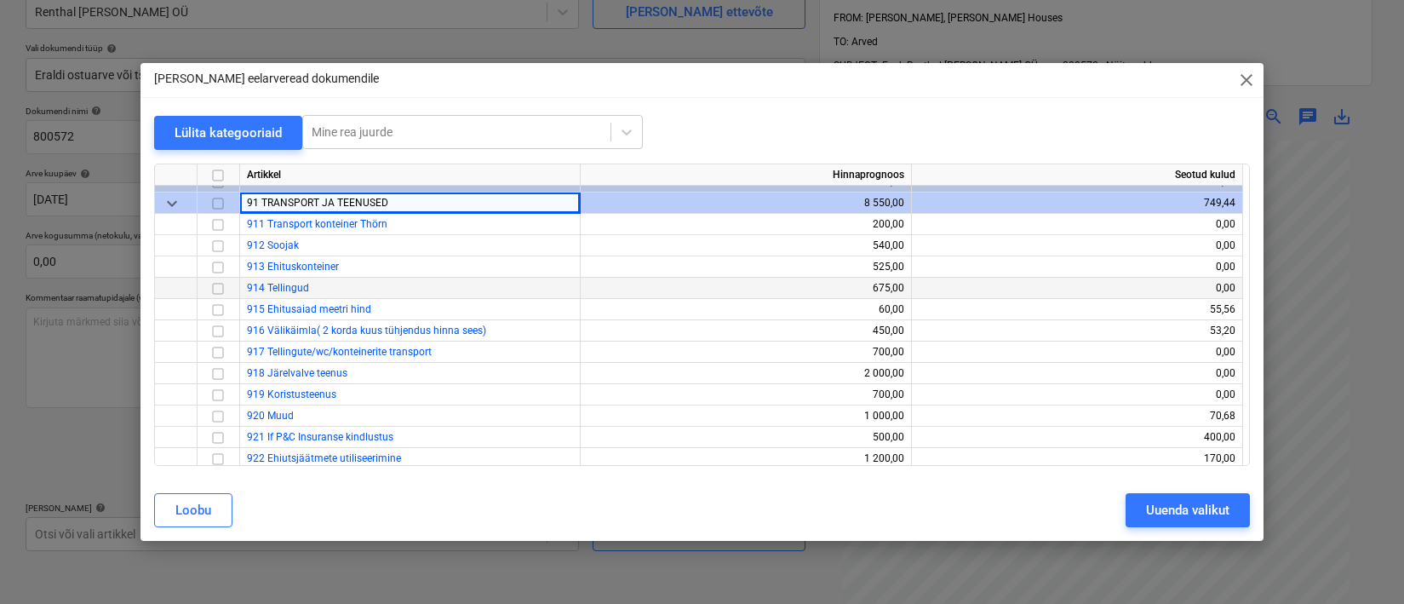
click at [215, 284] on input "checkbox" at bounding box center [218, 288] width 20 height 20
click at [1157, 507] on div "Uuenda valikut" at bounding box center [1187, 510] width 83 height 22
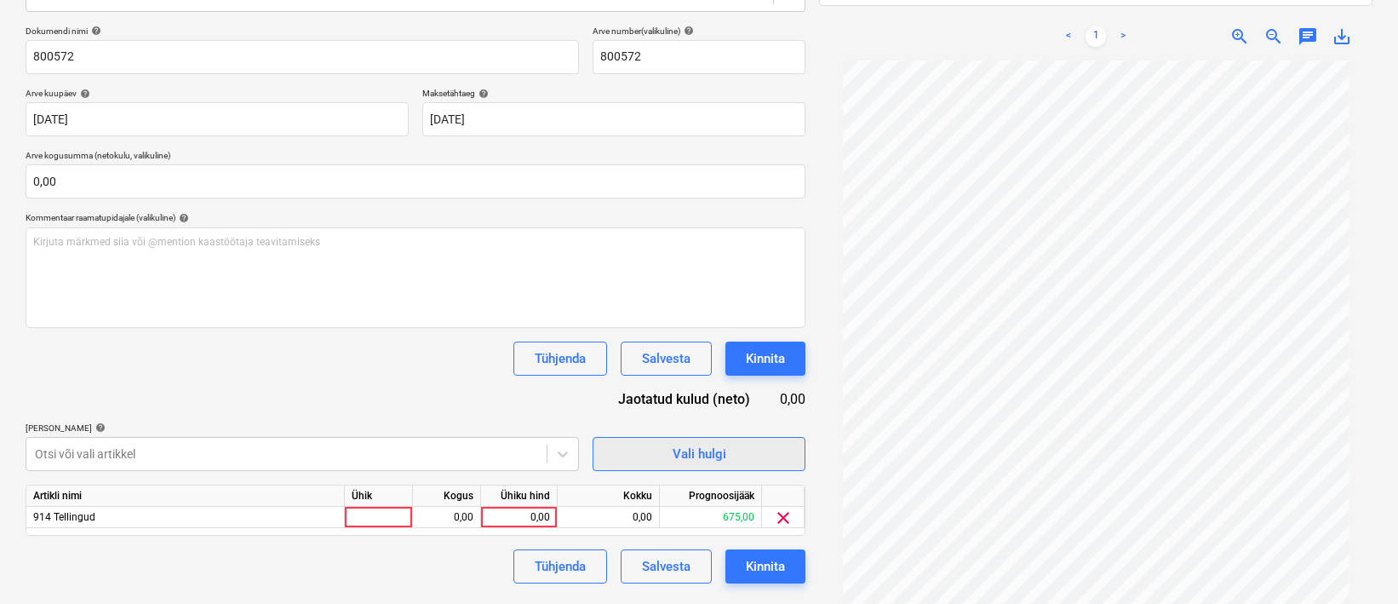
scroll to position [242, 0]
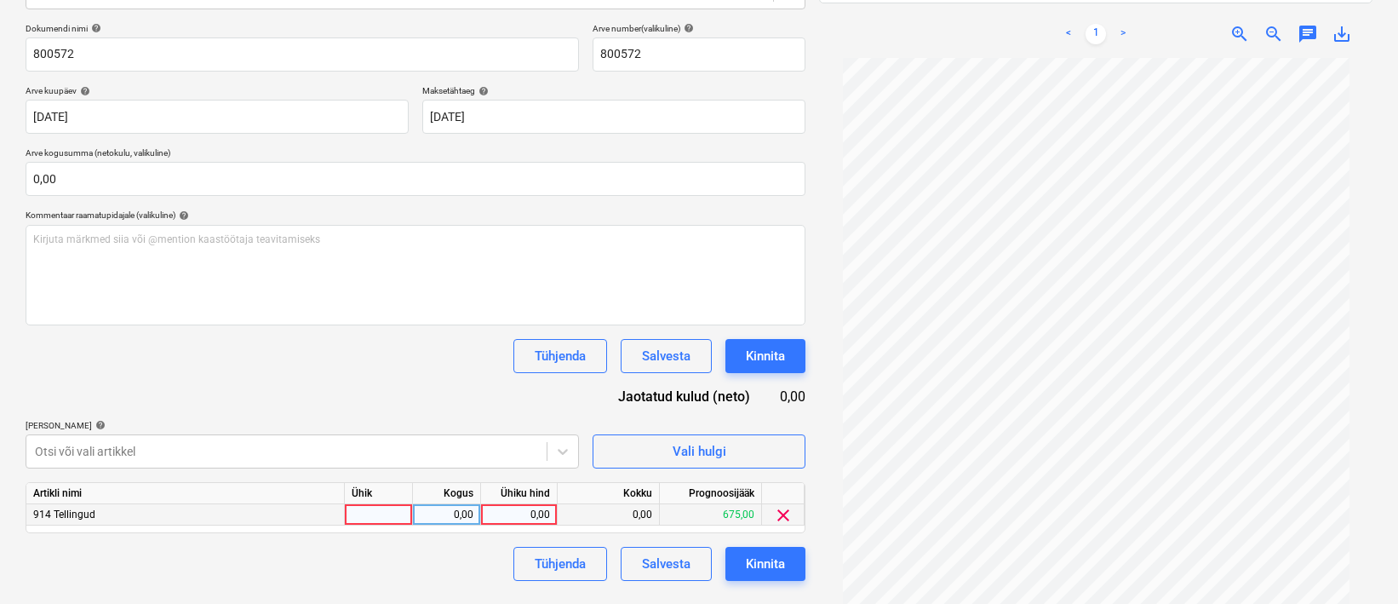
click at [401, 513] on div at bounding box center [379, 514] width 68 height 21
click at [438, 518] on div "0,00" at bounding box center [447, 514] width 54 height 21
click at [522, 517] on div "0,00" at bounding box center [519, 514] width 62 height 21
type input "335,00"
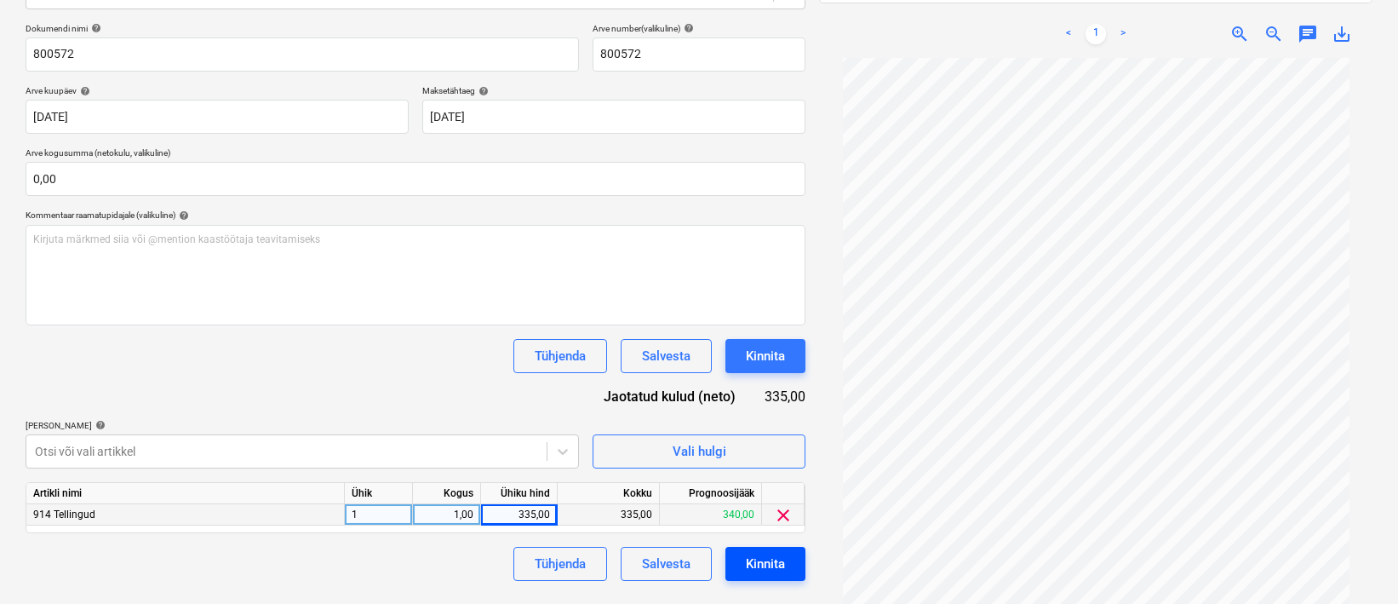
click at [754, 568] on div "Kinnita" at bounding box center [765, 564] width 39 height 22
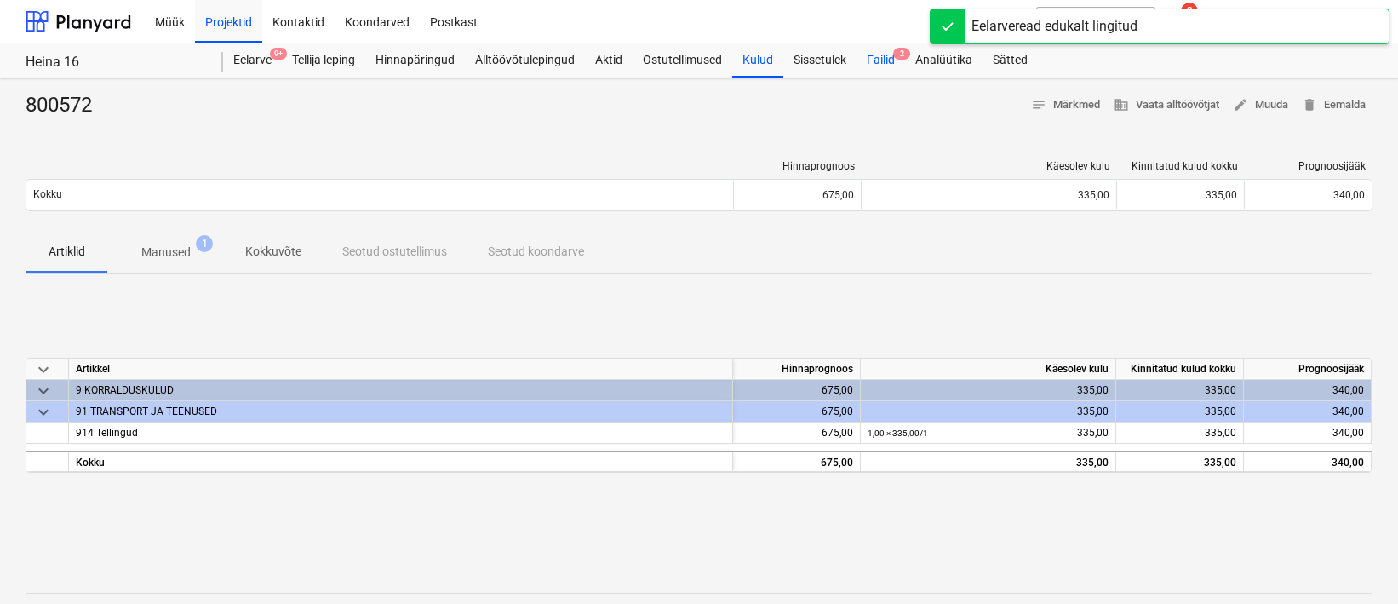
click at [886, 69] on div "Failid 2" at bounding box center [880, 60] width 49 height 34
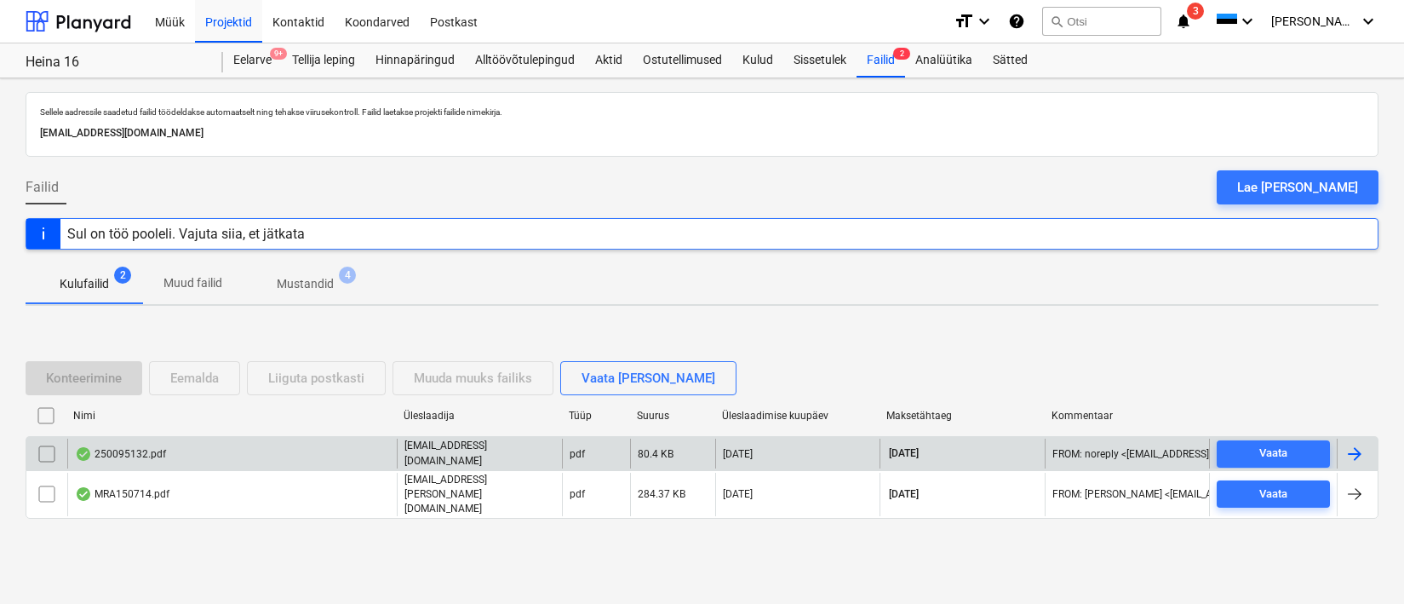
click at [148, 459] on div "250095132.pdf" at bounding box center [120, 454] width 91 height 14
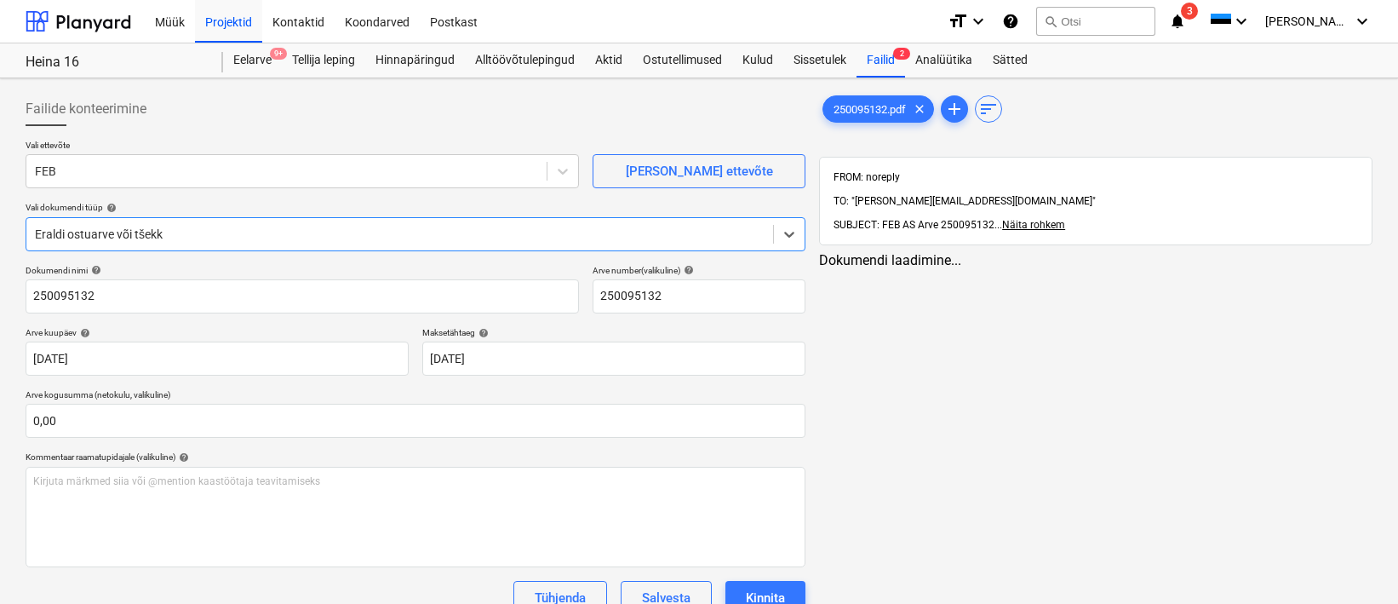
type input "250095132"
type input "29 Aug 2025"
type input "28 Sep 2025"
click at [1131, 266] on link "3" at bounding box center [1130, 276] width 20 height 20
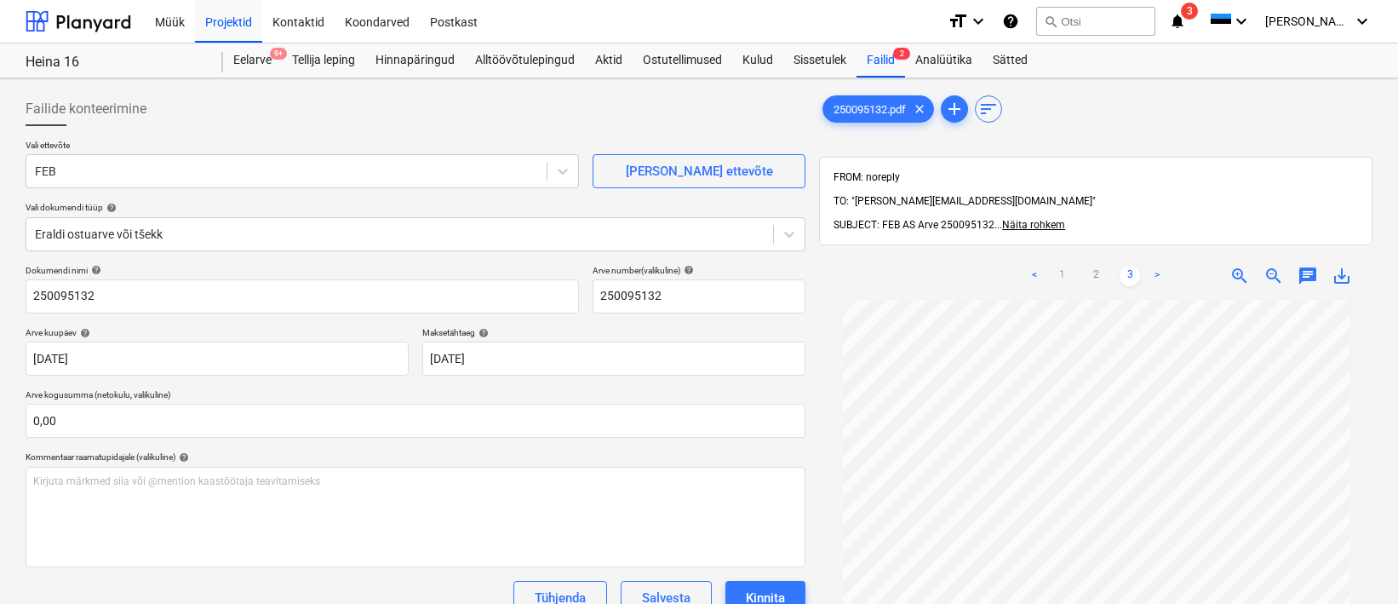
click at [1066, 266] on link "1" at bounding box center [1061, 276] width 20 height 20
click at [1122, 266] on link "3" at bounding box center [1130, 276] width 20 height 20
click at [1068, 266] on link "1" at bounding box center [1061, 276] width 20 height 20
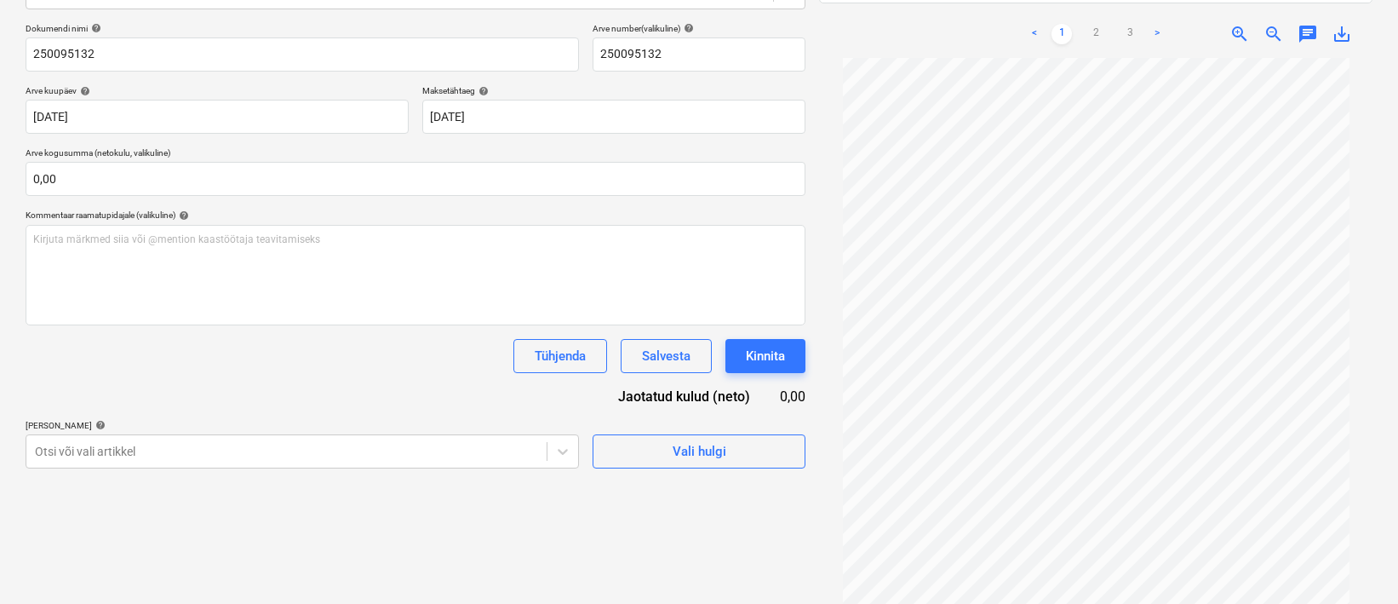
scroll to position [163, 0]
click at [1098, 8] on div "Projekti ületoomine ebaõnnestus" at bounding box center [1070, 18] width 210 height 34
click at [1101, 11] on div "Projekti ületoomine ebaõnnestus" at bounding box center [1069, 18] width 197 height 20
click at [1128, 9] on div "Projekti ületoomine ebaõnnestus" at bounding box center [1069, 18] width 197 height 20
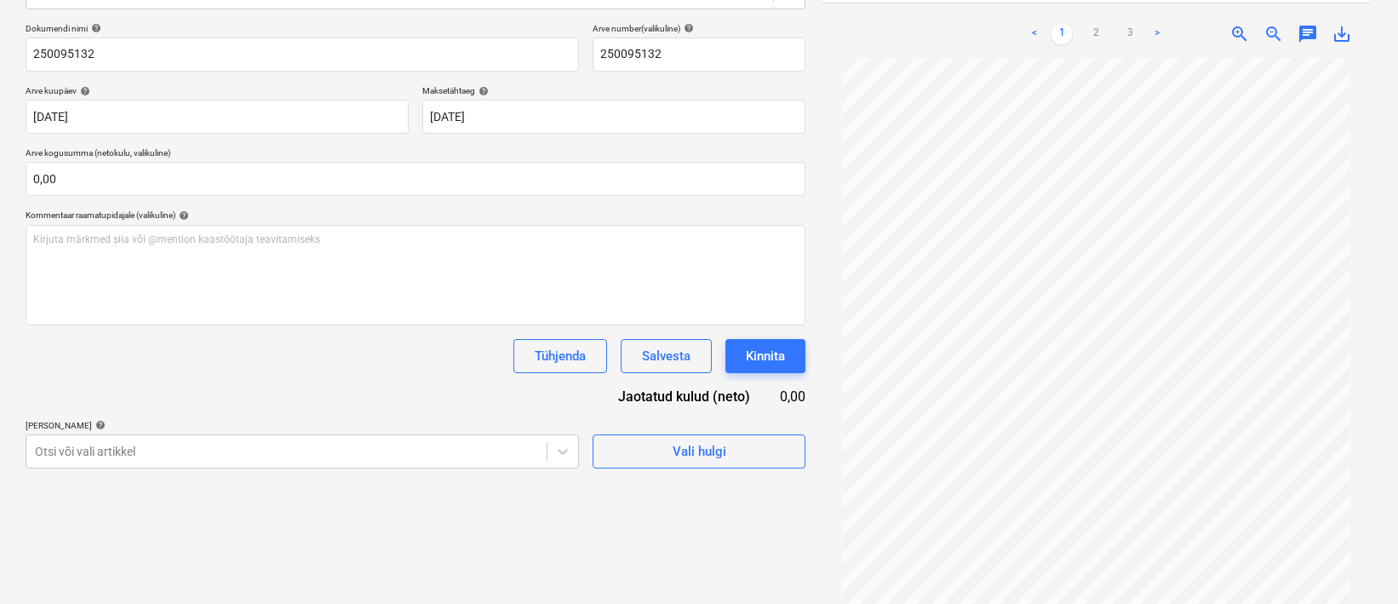
click at [1154, 4] on div "Projekti ületoomine ebaõnnestus" at bounding box center [1070, 18] width 210 height 34
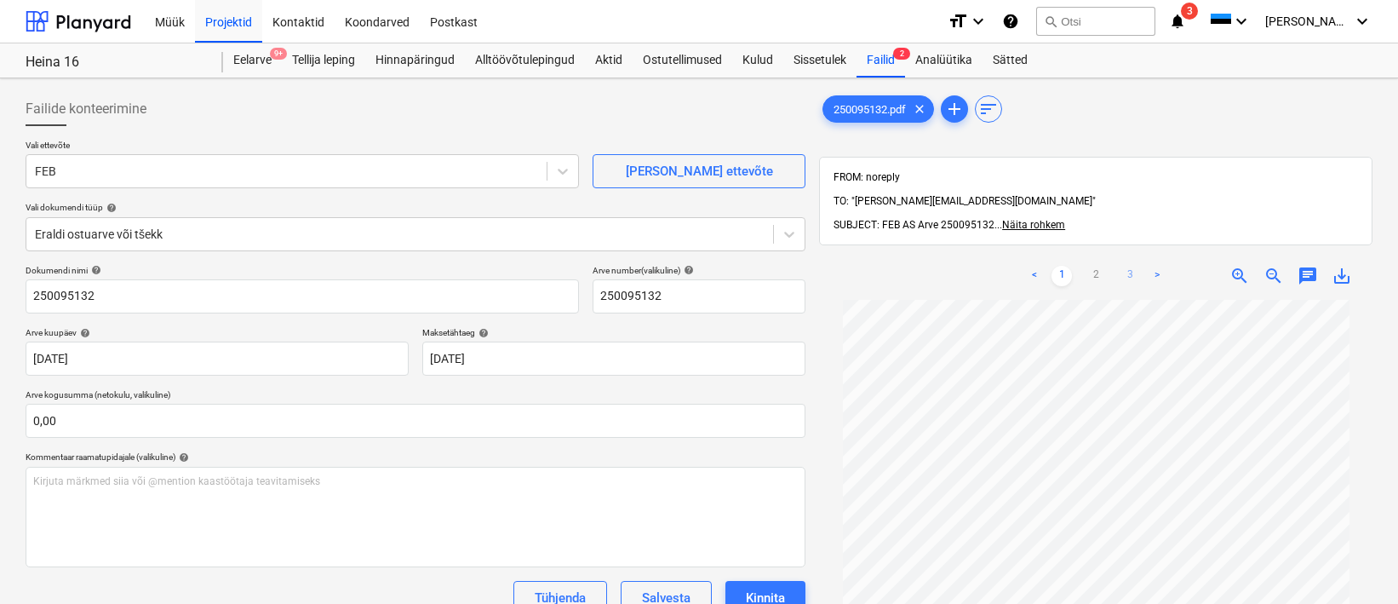
click at [1131, 266] on link "3" at bounding box center [1130, 276] width 20 height 20
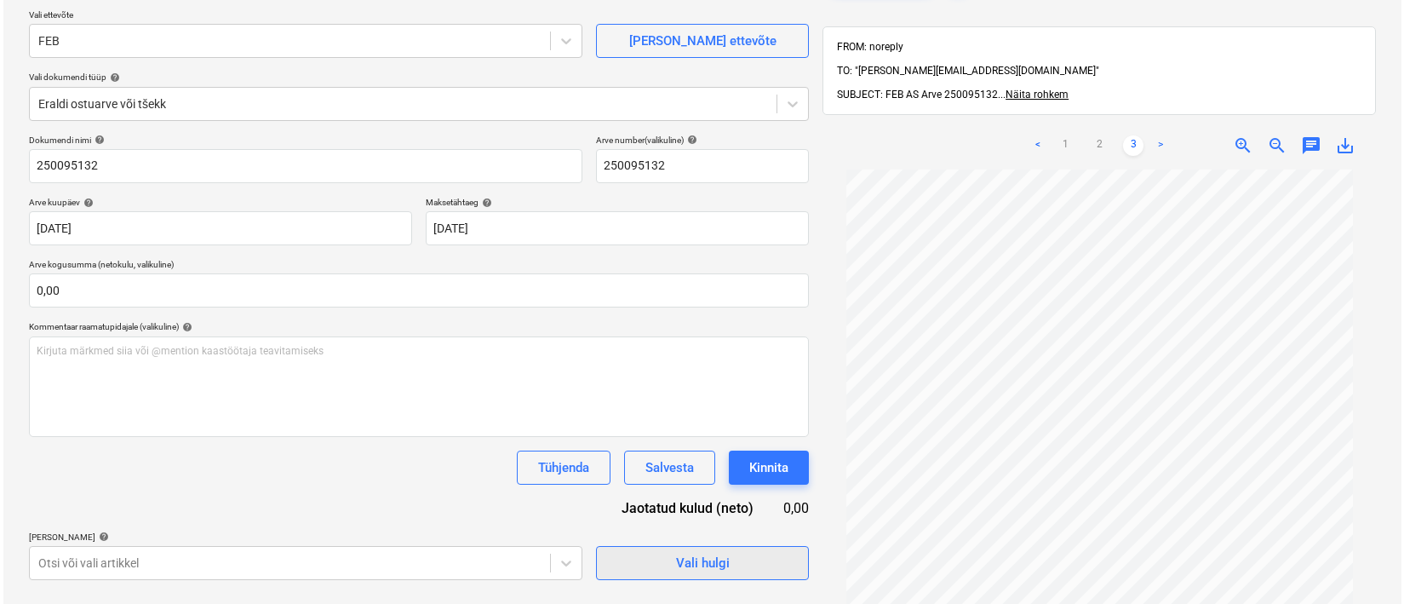
scroll to position [242, 0]
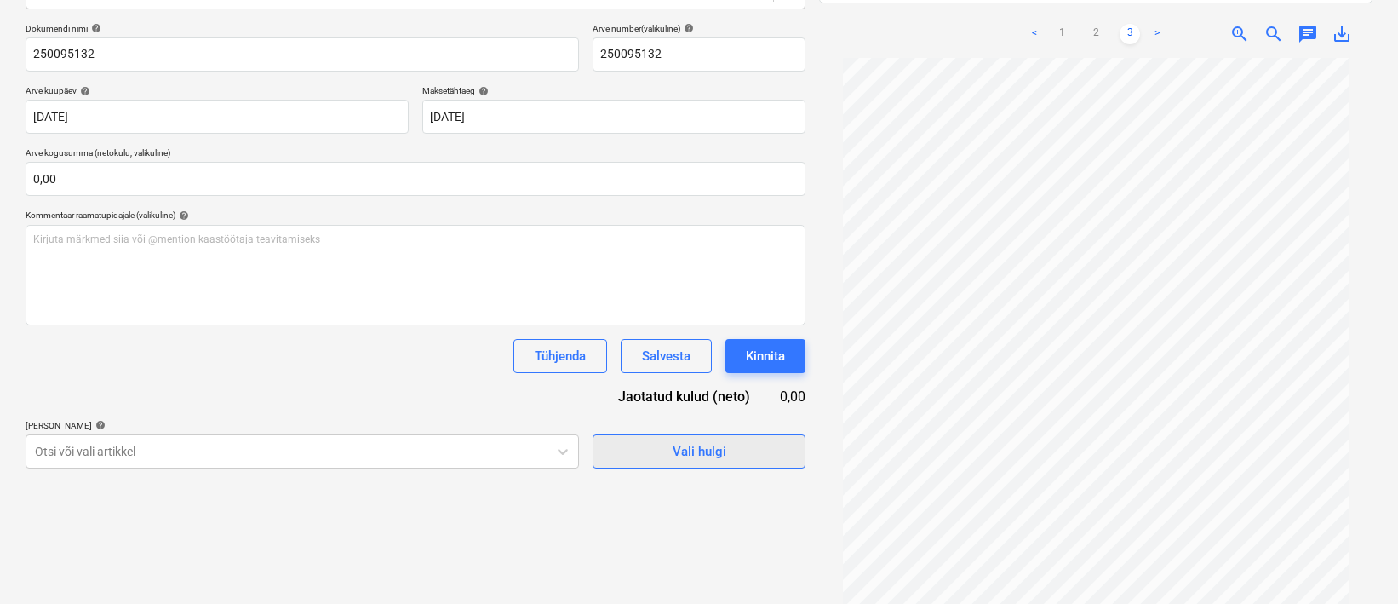
click at [688, 446] on div "Vali hulgi" at bounding box center [700, 451] width 54 height 22
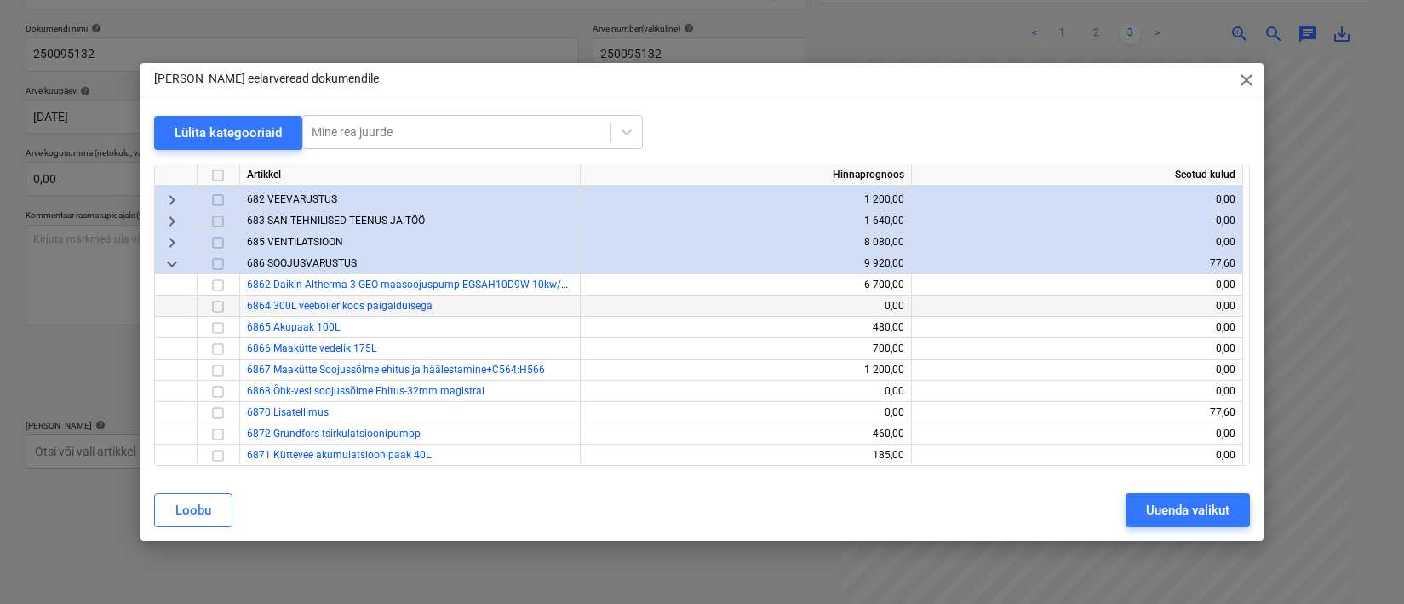
scroll to position [625, 0]
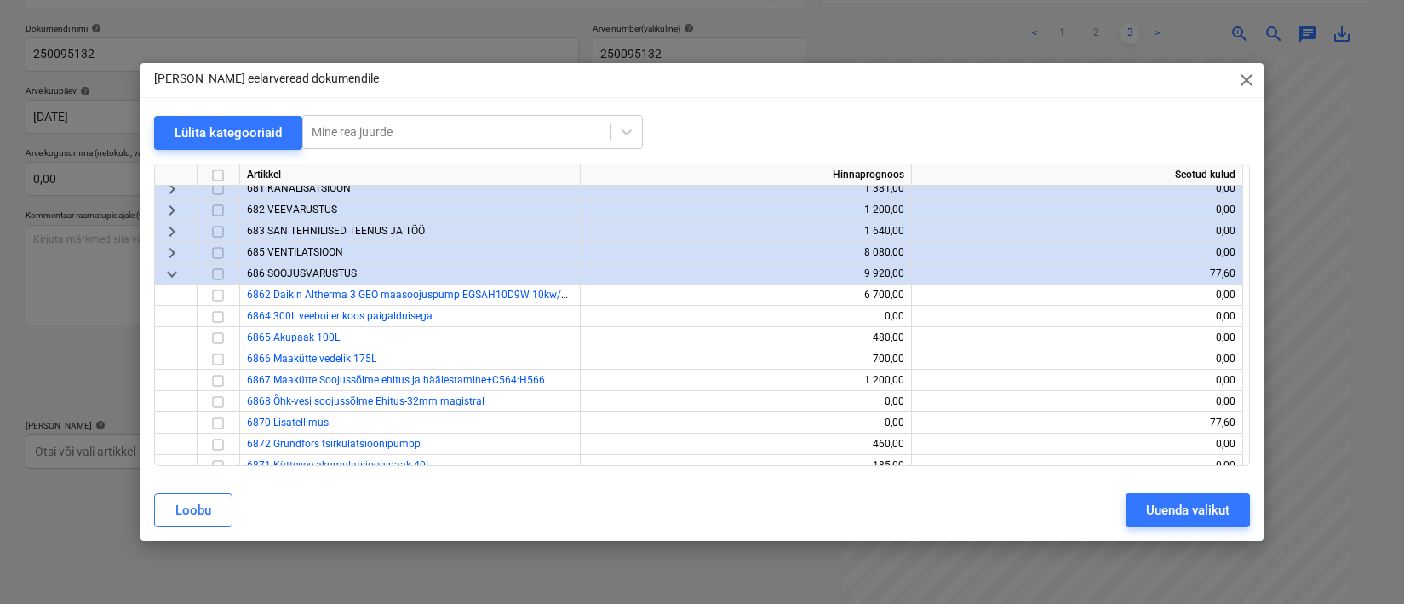
click at [182, 271] on div "keyboard_arrow_down" at bounding box center [176, 273] width 43 height 21
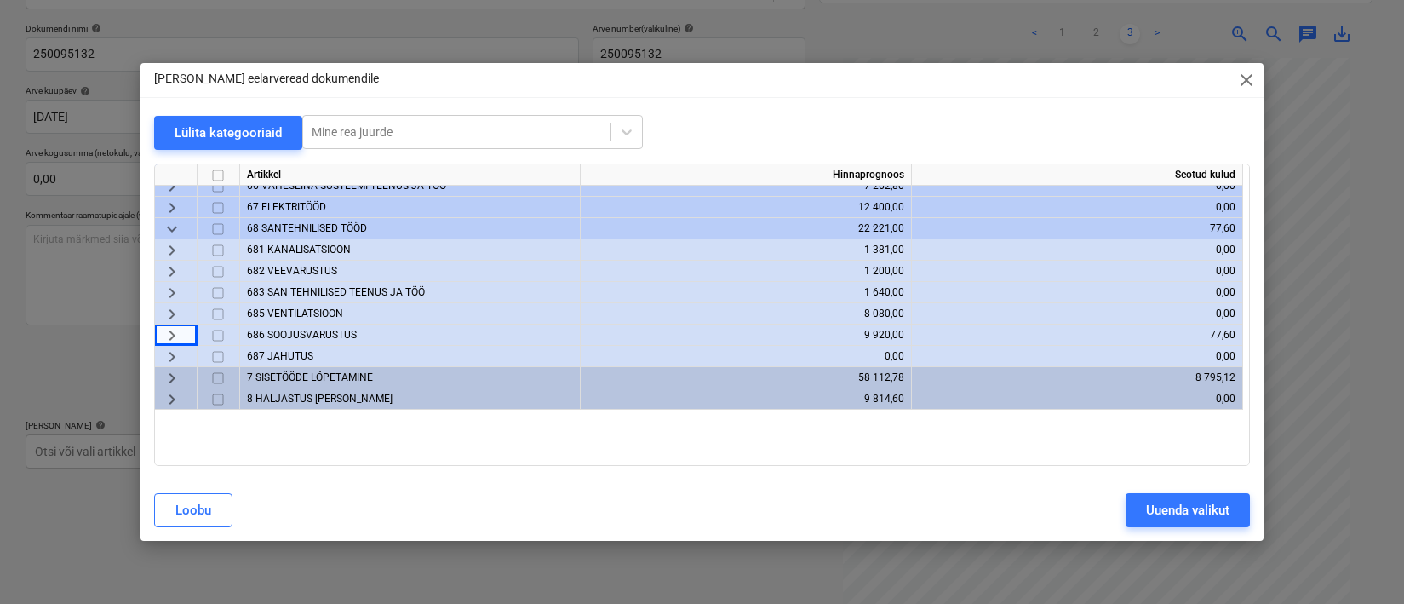
scroll to position [0, 0]
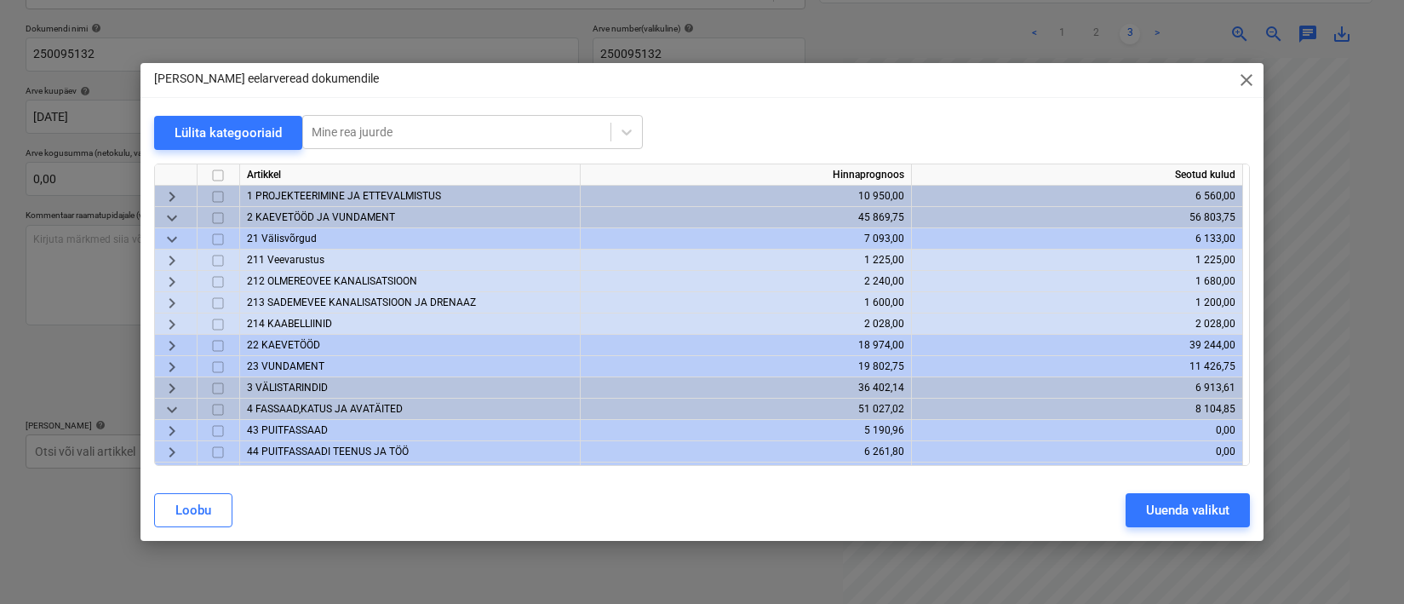
click at [301, 367] on span "23 VUNDAMENT" at bounding box center [285, 366] width 77 height 12
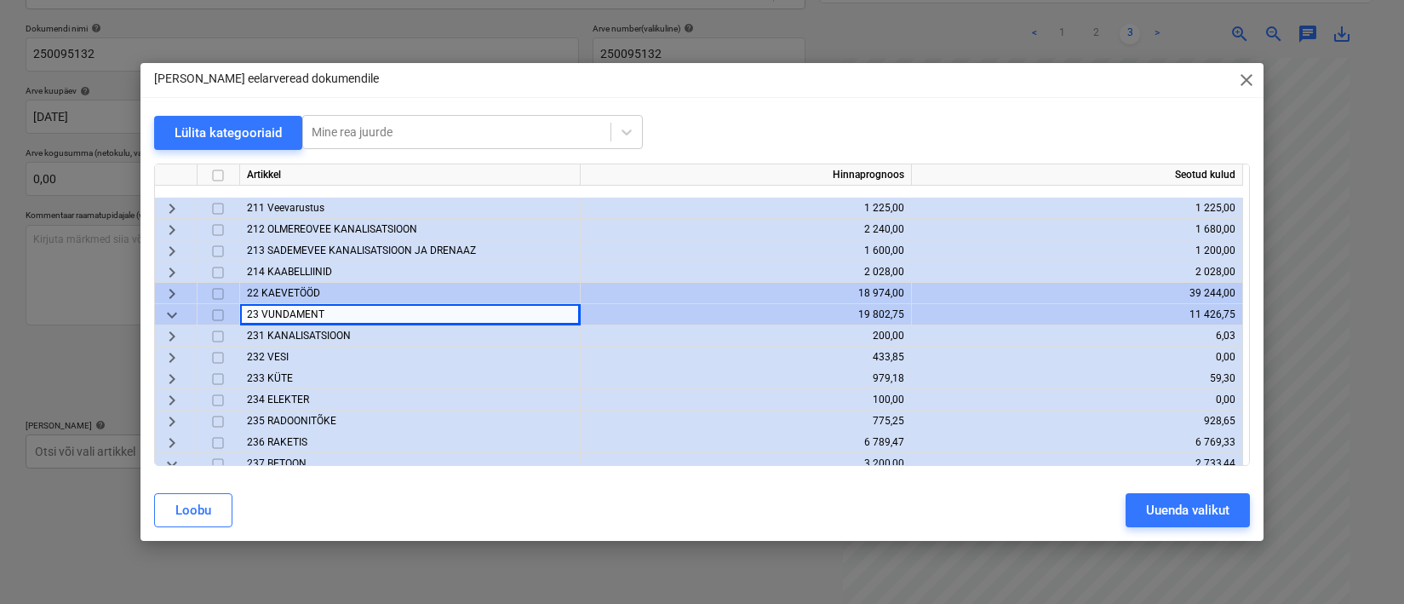
scroll to position [171, 0]
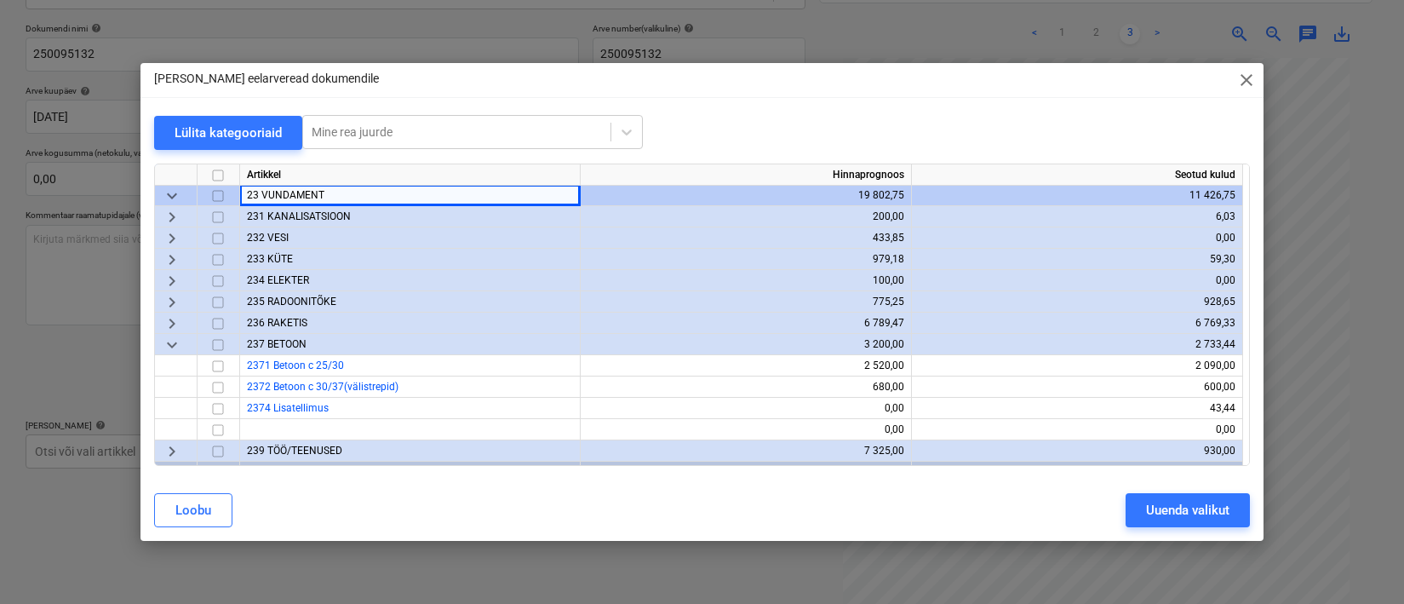
click at [276, 256] on span "233 KÜTE" at bounding box center [270, 259] width 46 height 12
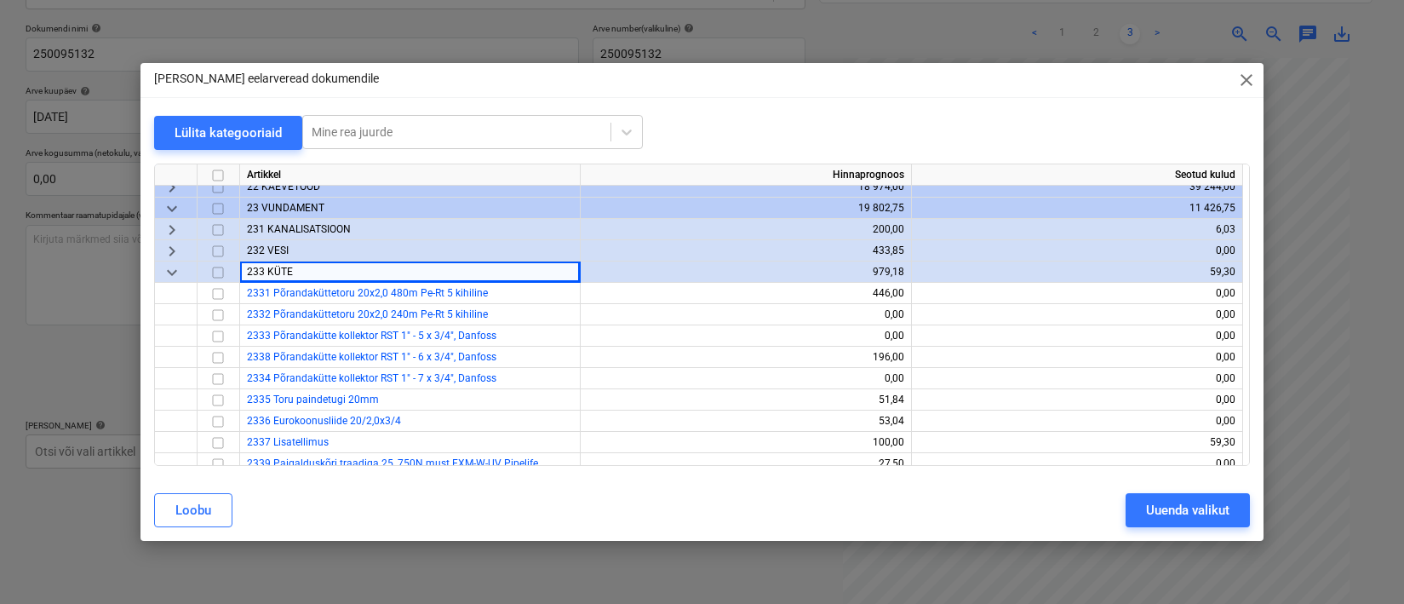
scroll to position [180, 0]
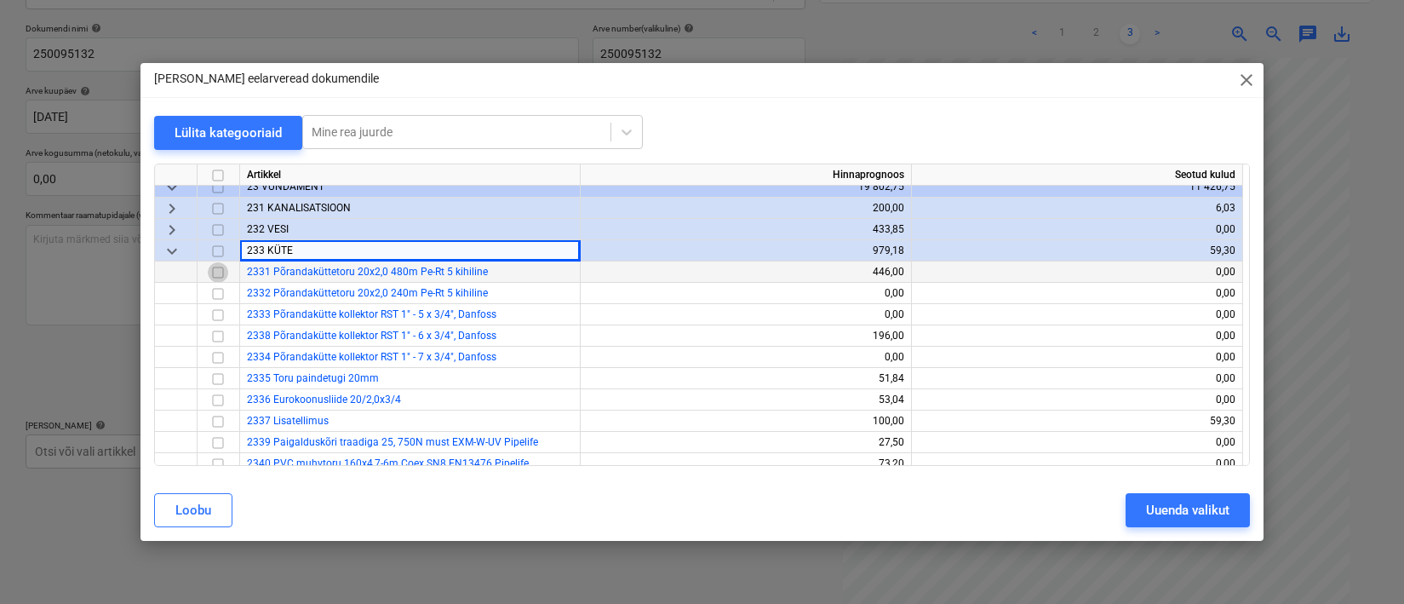
click at [223, 274] on input "checkbox" at bounding box center [218, 272] width 20 height 20
click at [1151, 509] on div "Uuenda valikut" at bounding box center [1187, 510] width 83 height 22
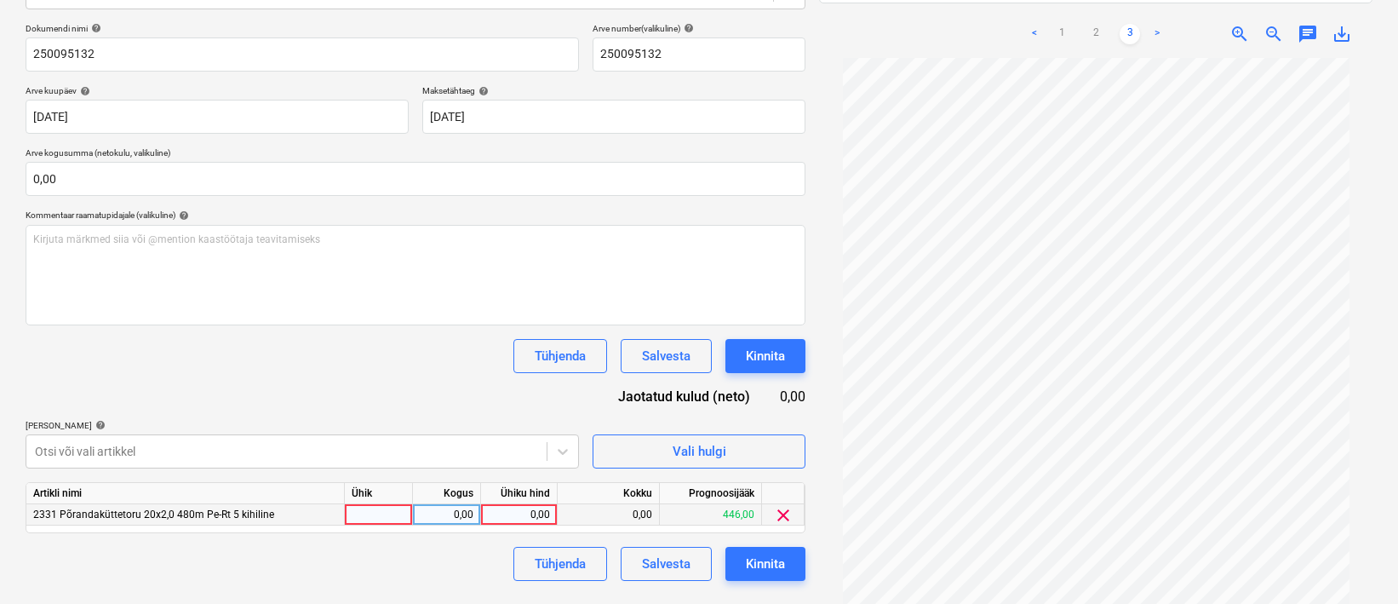
click at [382, 517] on div at bounding box center [379, 514] width 68 height 21
type input "1"
click at [458, 517] on div "0,00" at bounding box center [447, 514] width 54 height 21
click at [530, 518] on div "0,00" at bounding box center [519, 514] width 62 height 21
type input "1189,68"
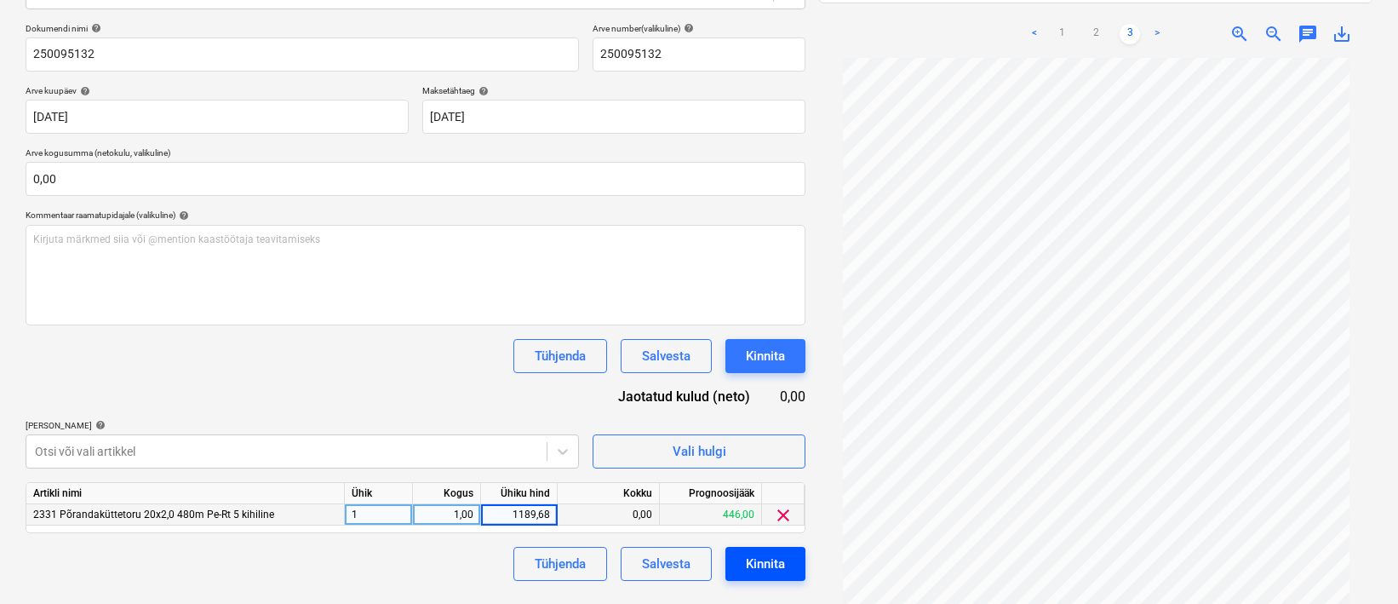
click at [780, 559] on div "Kinnita" at bounding box center [765, 564] width 39 height 22
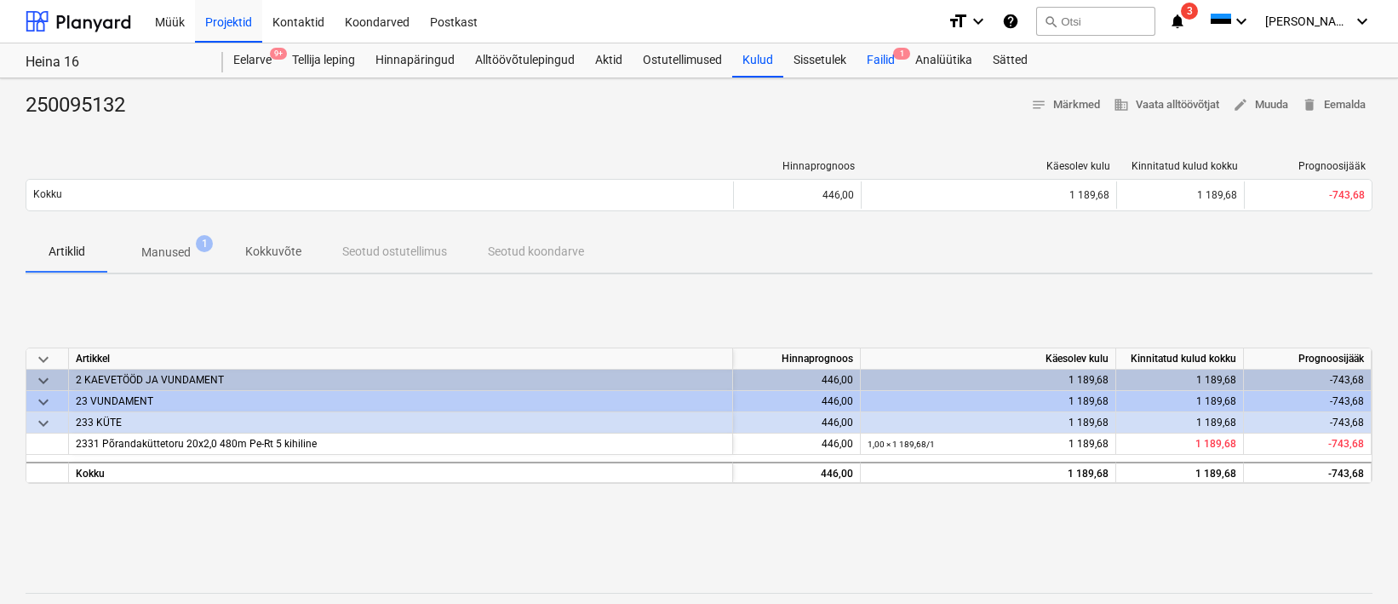
click at [874, 51] on div "Failid 1" at bounding box center [880, 60] width 49 height 34
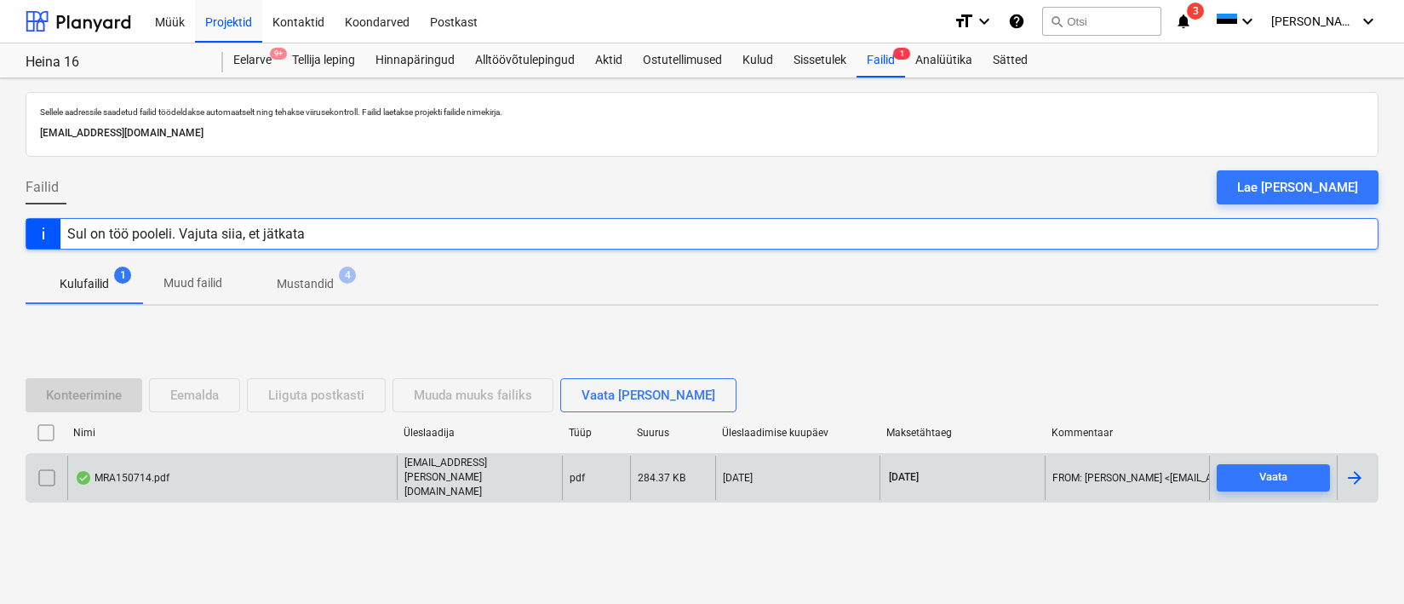
click at [146, 472] on div "MRA150714.pdf" at bounding box center [122, 478] width 95 height 14
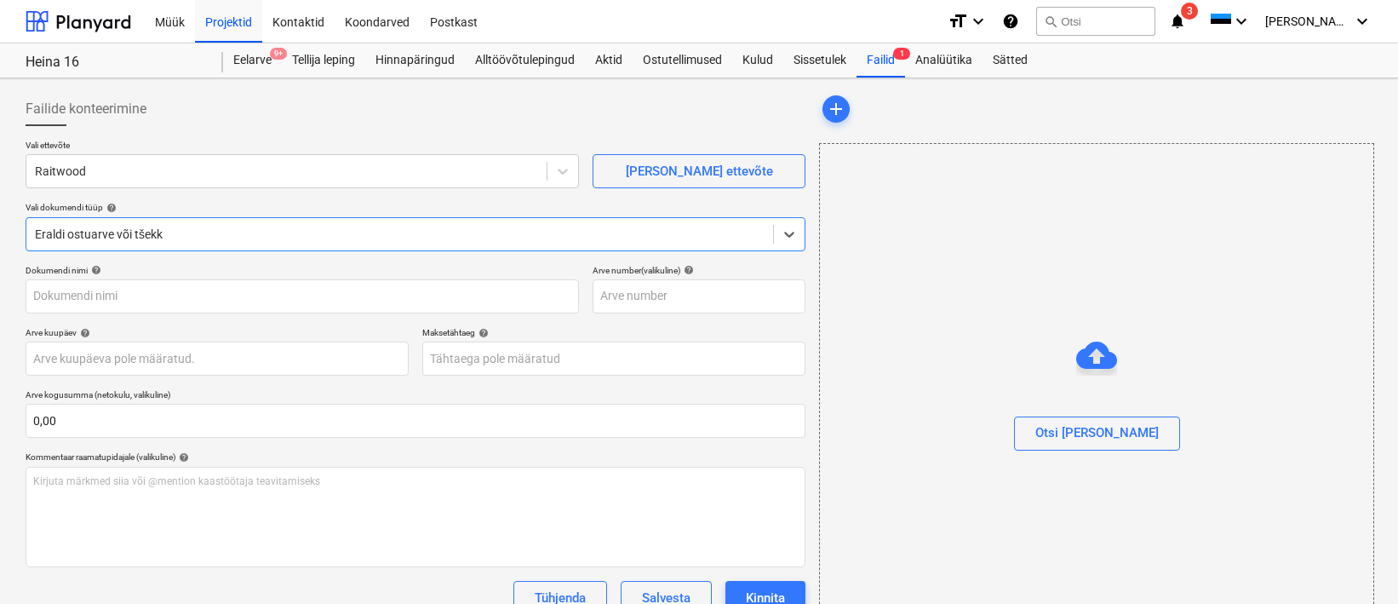
type input "MRA150714"
type input "[DATE]"
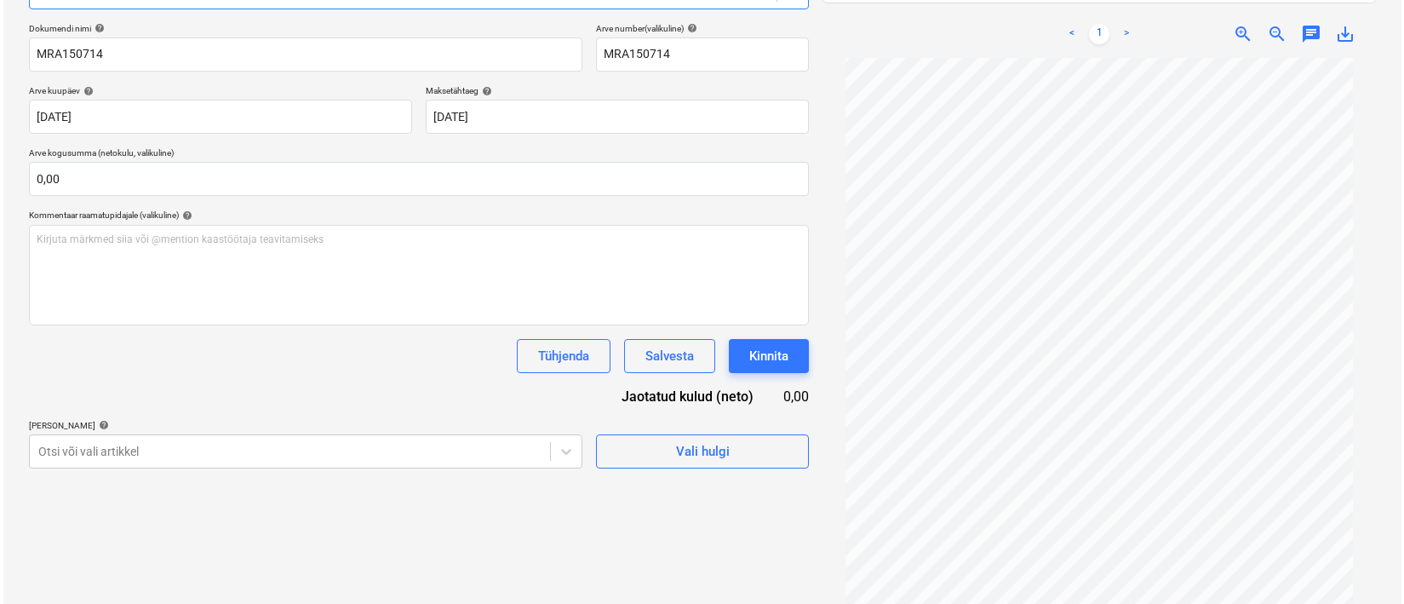
scroll to position [161, 0]
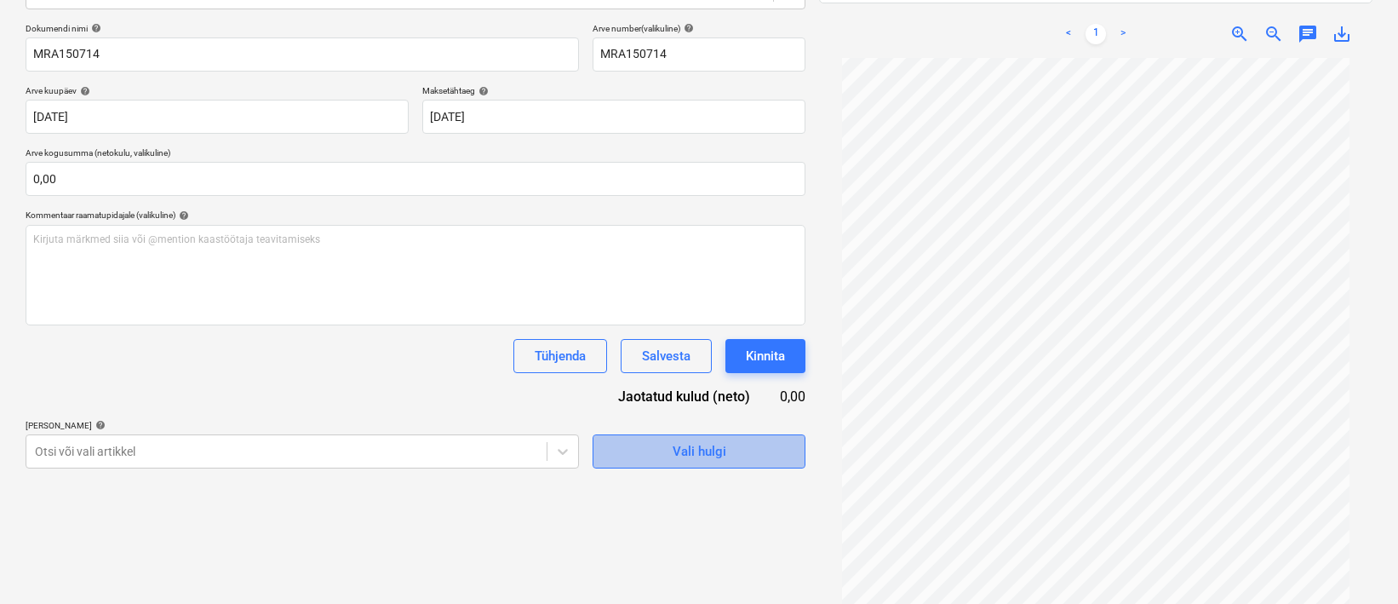
click at [755, 444] on span "Vali hulgi" at bounding box center [699, 451] width 170 height 22
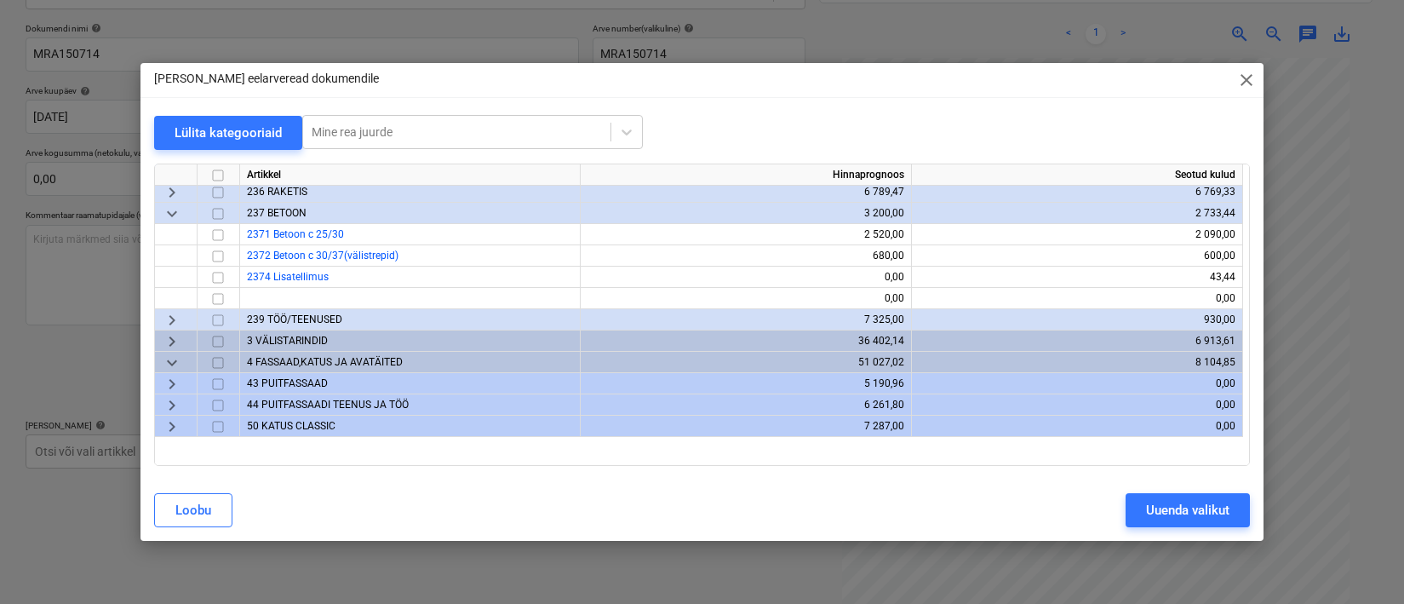
scroll to position [594, 0]
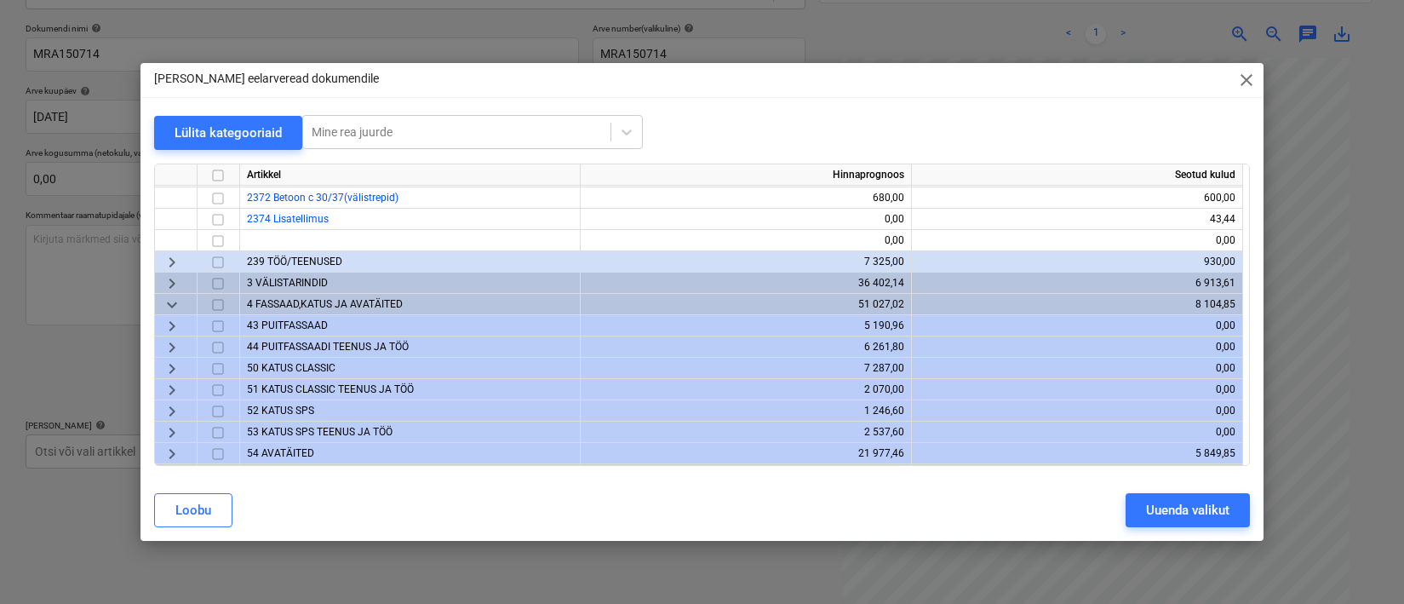
click at [323, 275] on div "3 VÄLISTARINDID" at bounding box center [410, 282] width 341 height 21
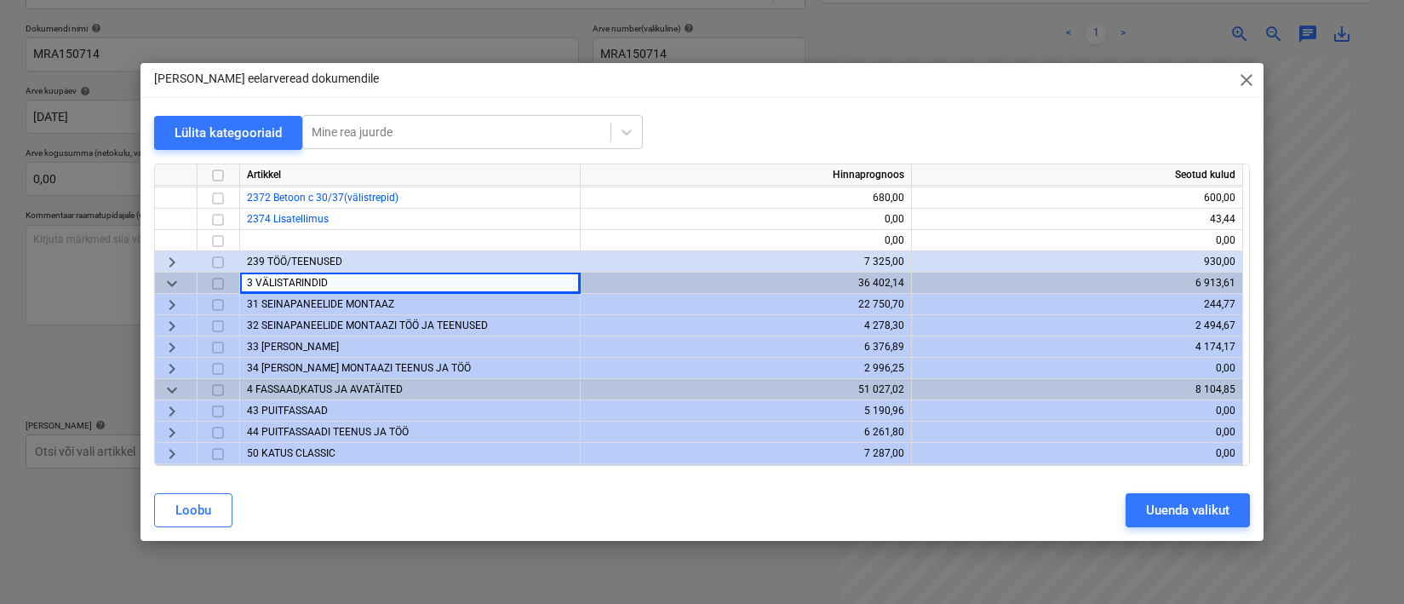
click at [346, 306] on span "31 SEINAPANEELIDE MONTAAZ" at bounding box center [320, 304] width 147 height 12
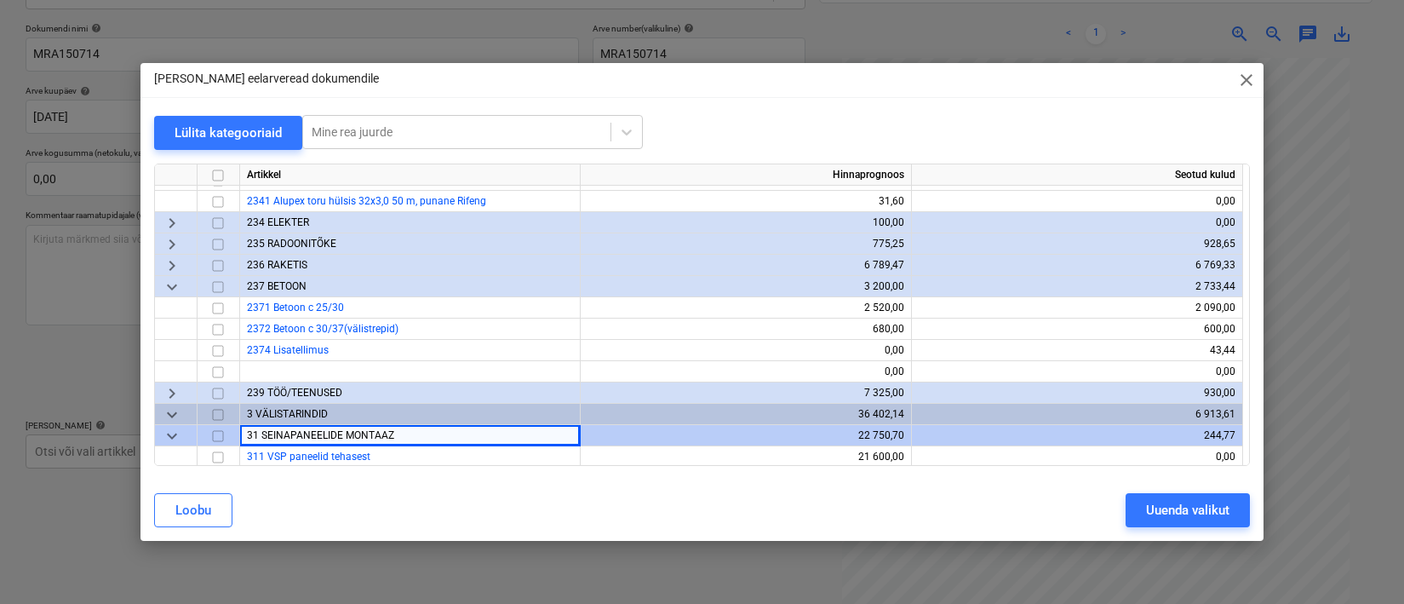
scroll to position [457, 0]
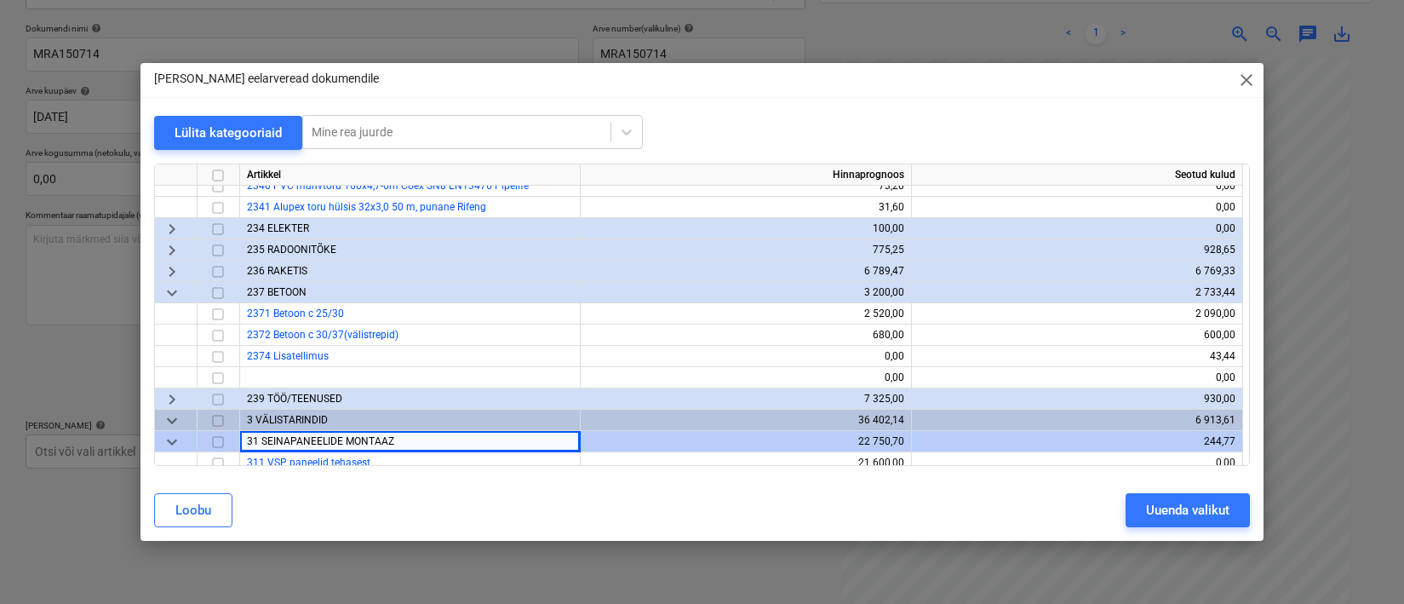
click at [329, 415] on div "3 VÄLISTARINDID" at bounding box center [410, 420] width 341 height 21
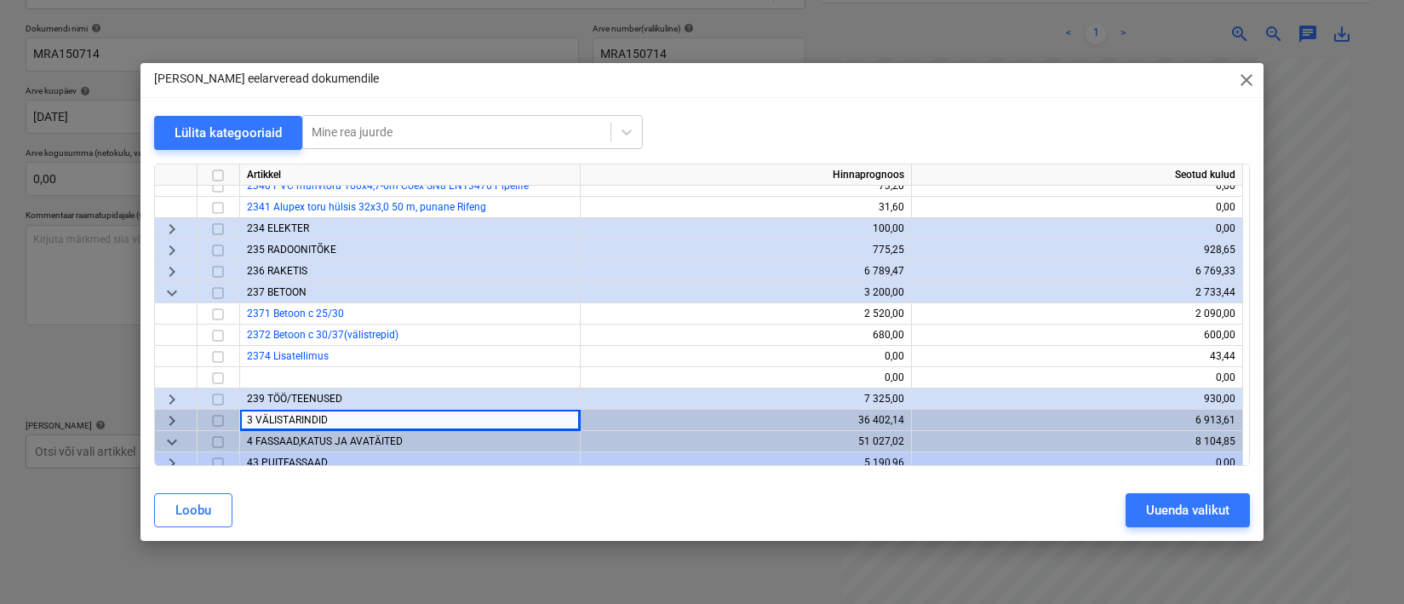
scroll to position [503, 0]
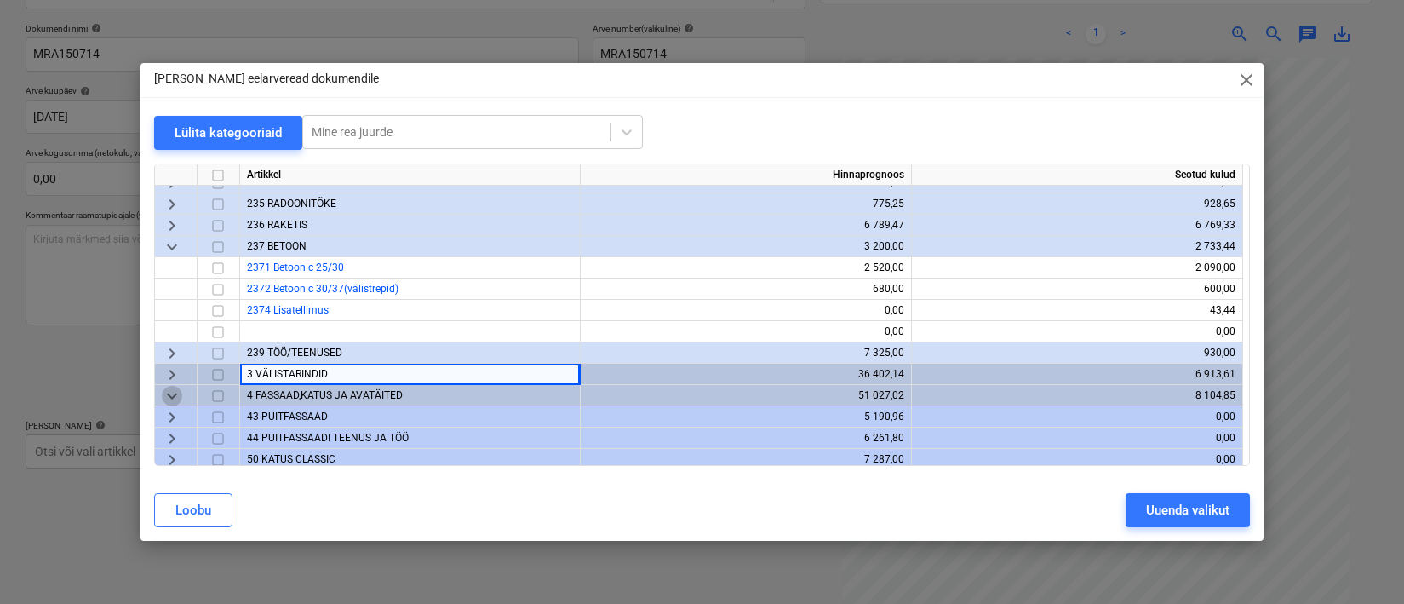
click at [175, 386] on span "keyboard_arrow_down" at bounding box center [172, 396] width 20 height 20
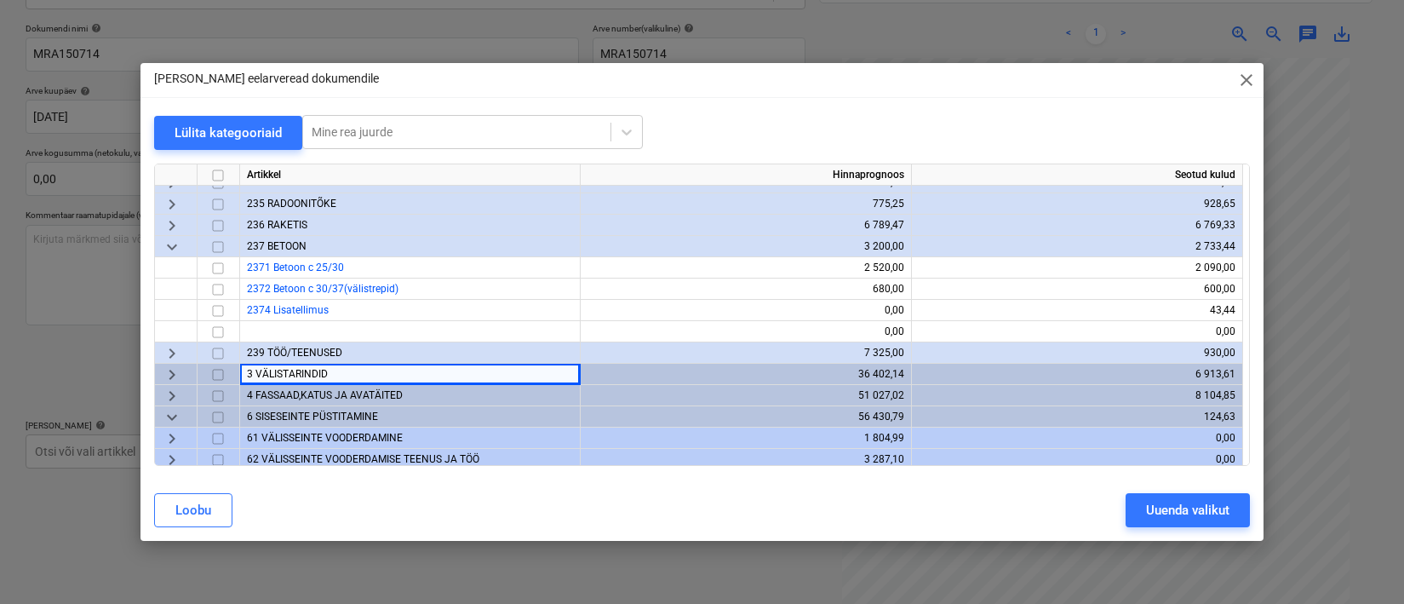
click at [176, 254] on span "keyboard_arrow_down" at bounding box center [172, 247] width 20 height 20
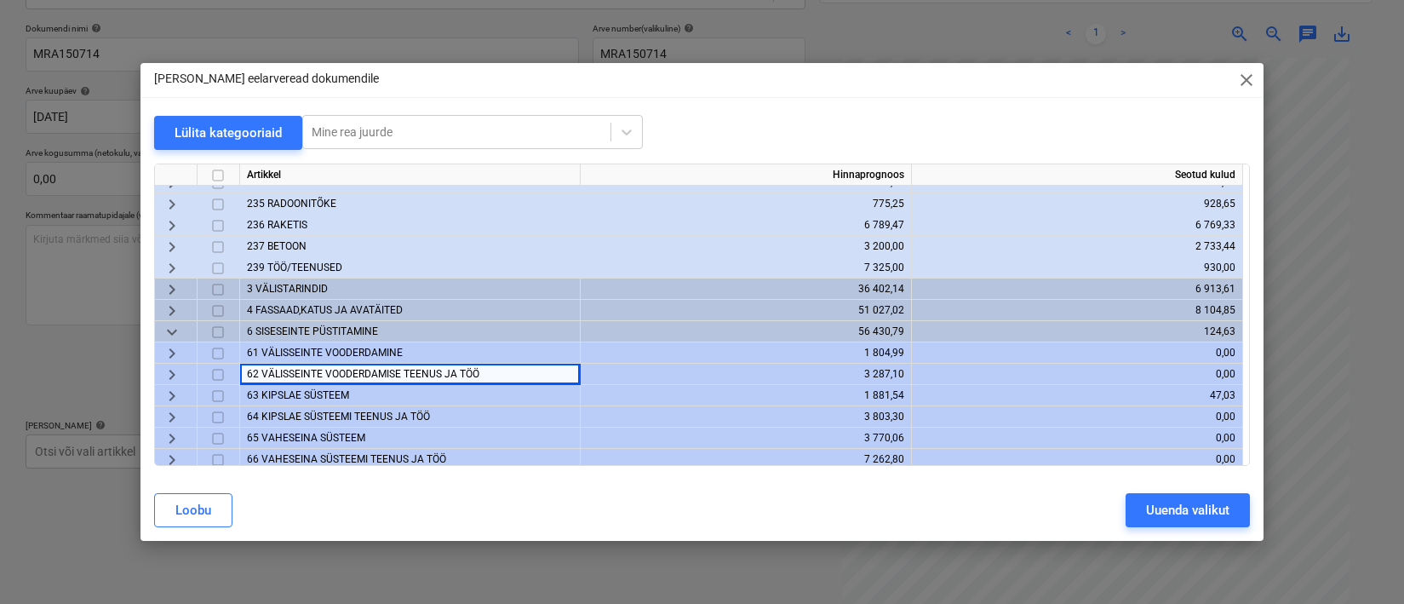
click at [264, 306] on span "4 FASSAAD,KATUS JA AVATÄITED" at bounding box center [325, 310] width 156 height 12
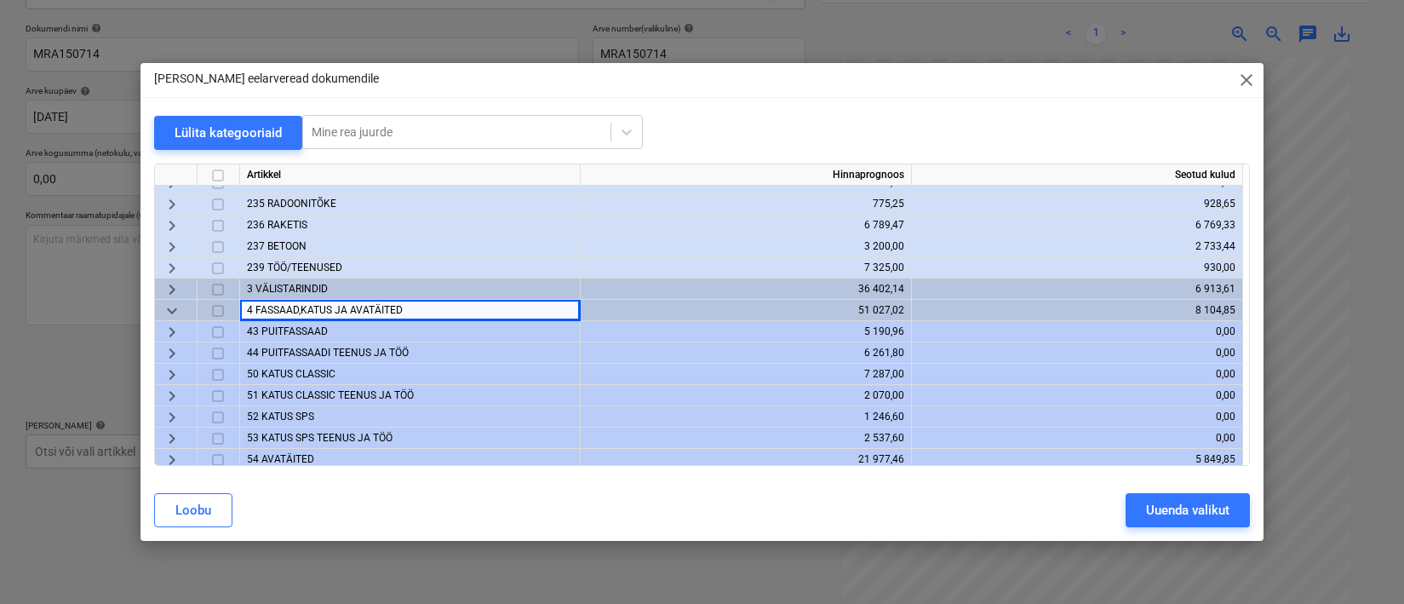
click at [269, 291] on span "3 VÄLISTARINDID" at bounding box center [287, 289] width 81 height 12
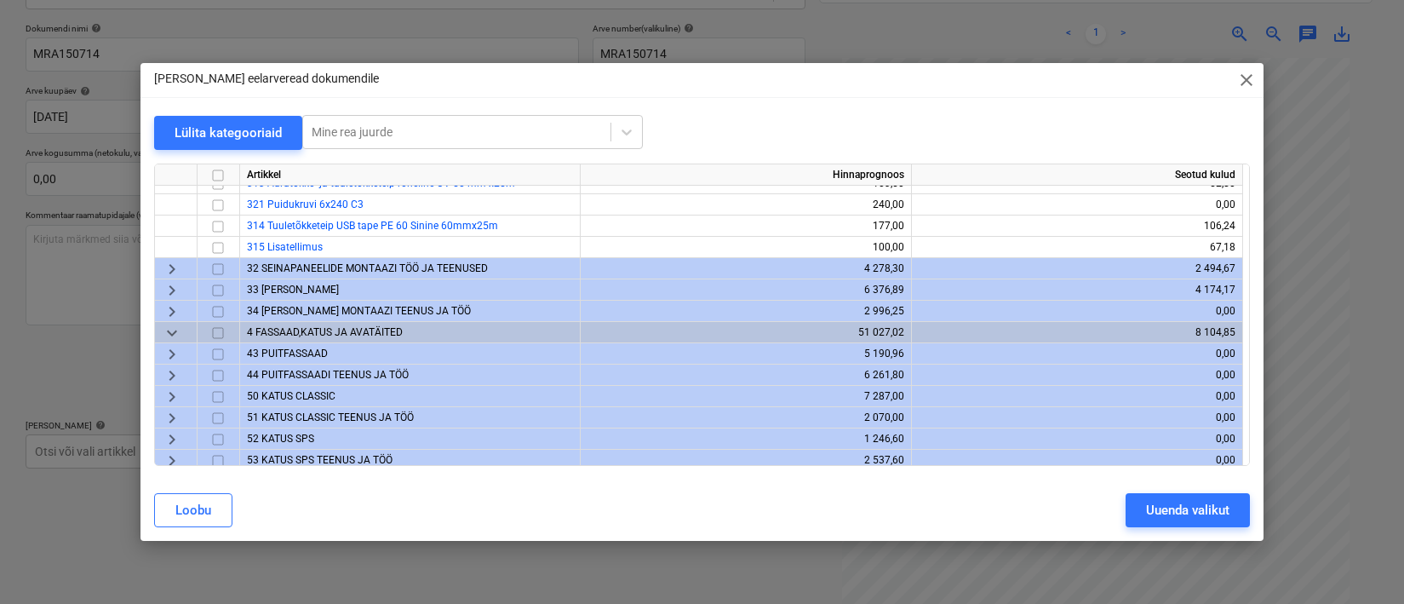
scroll to position [874, 0]
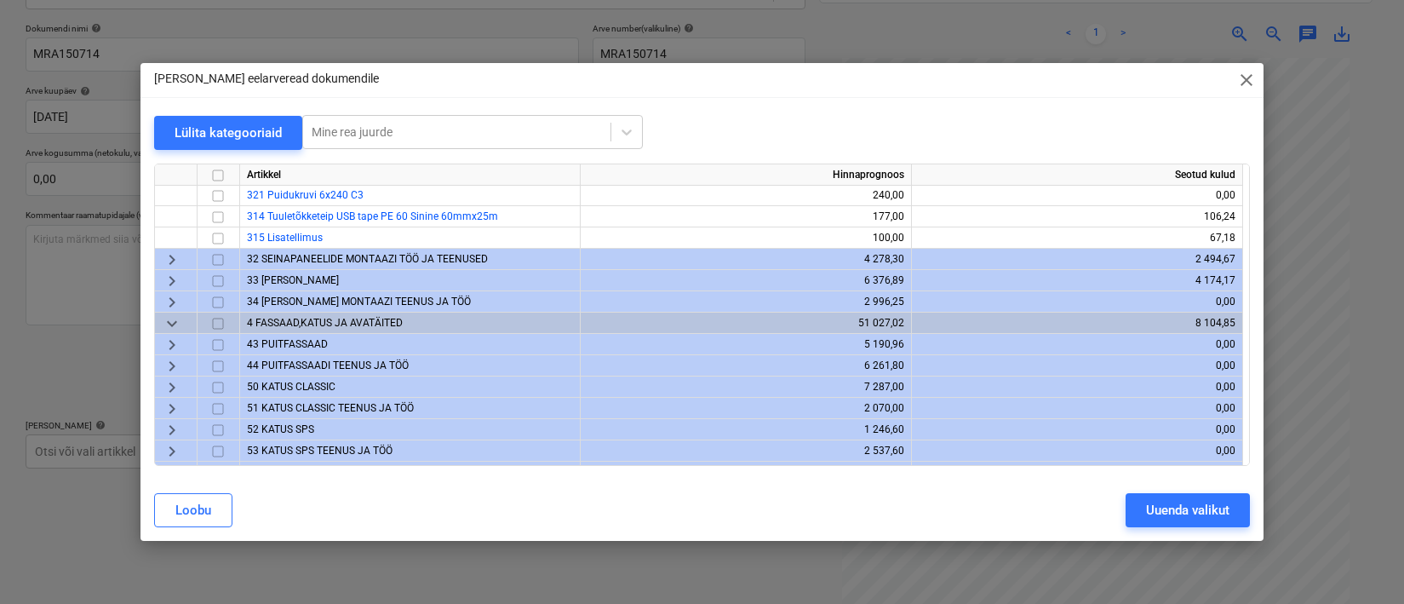
click at [267, 278] on span "33 [PERSON_NAME]" at bounding box center [293, 280] width 92 height 12
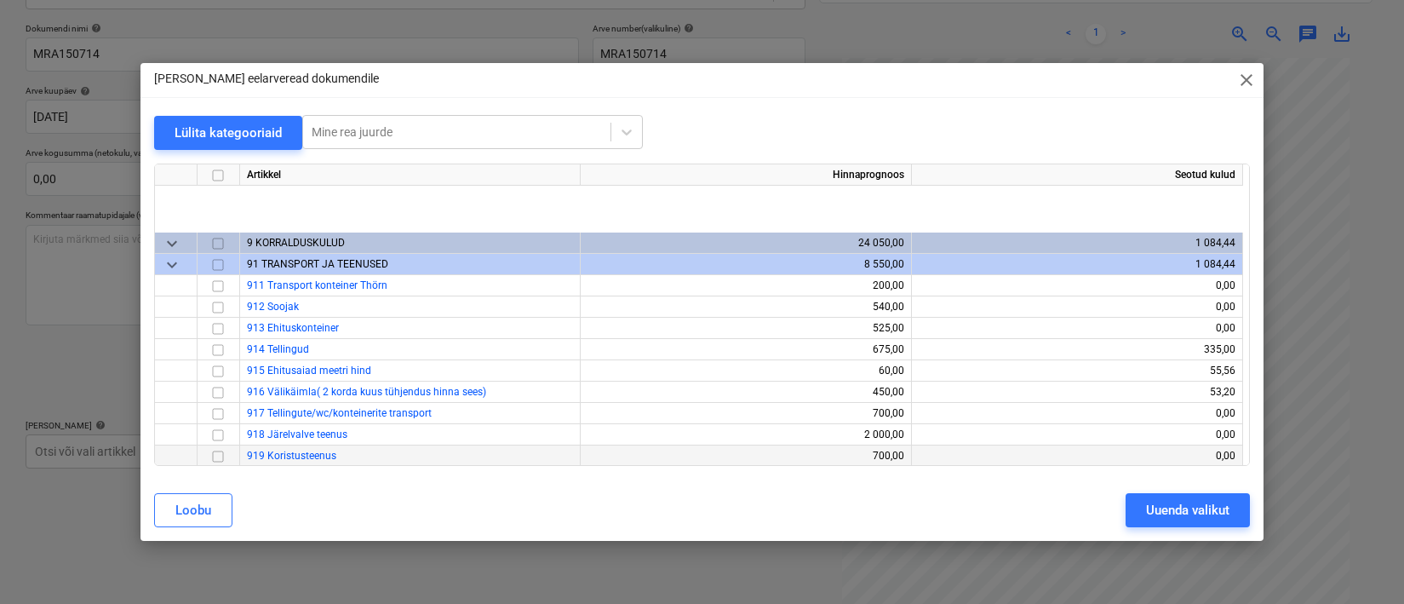
scroll to position [2275, 0]
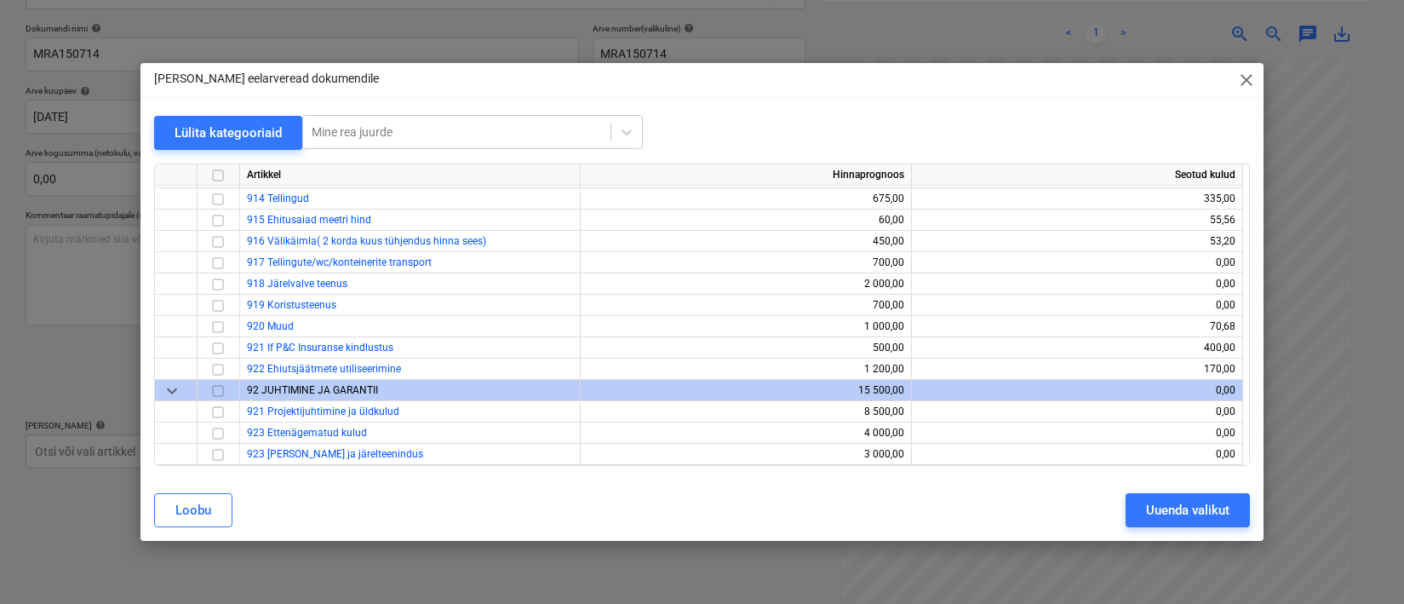
click at [200, 500] on div "Loobu" at bounding box center [193, 510] width 36 height 22
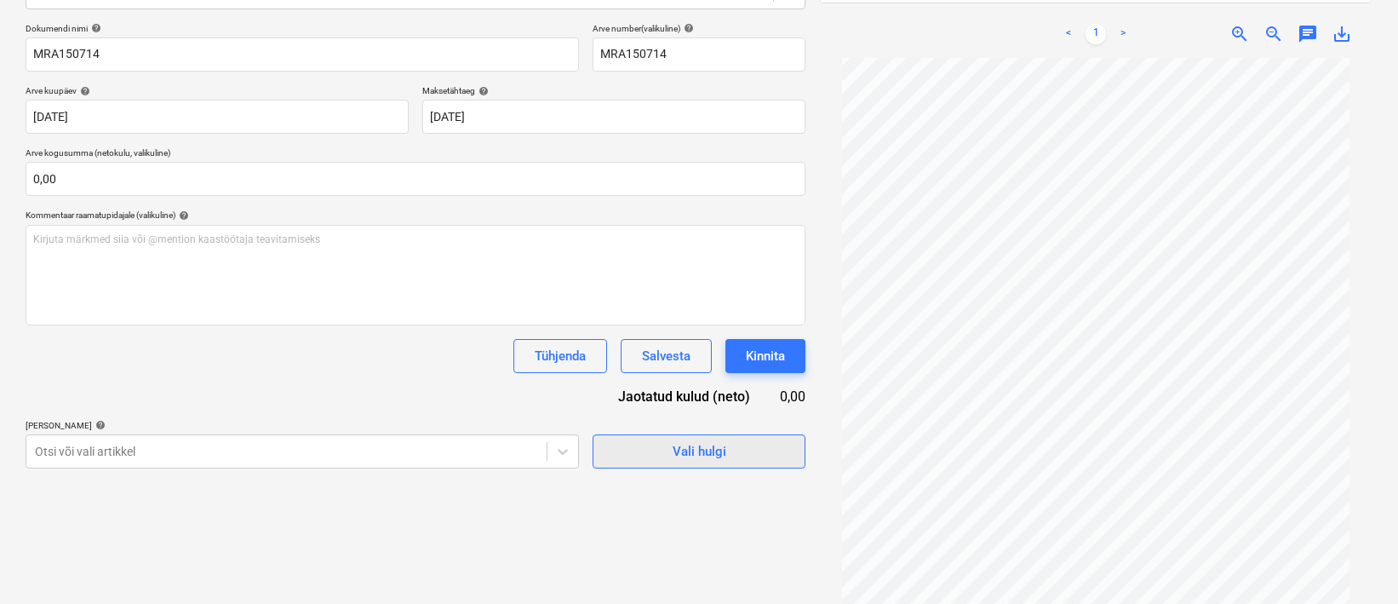
click at [696, 448] on div "Vali hulgi" at bounding box center [700, 451] width 54 height 22
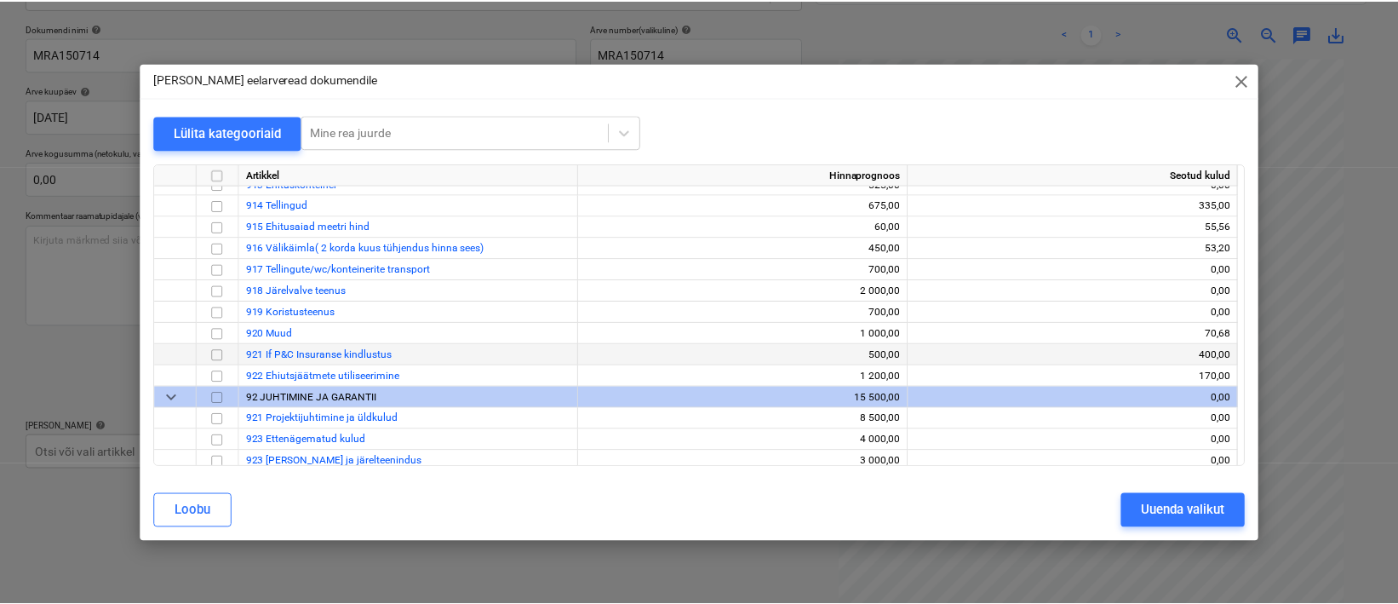
scroll to position [1509, 0]
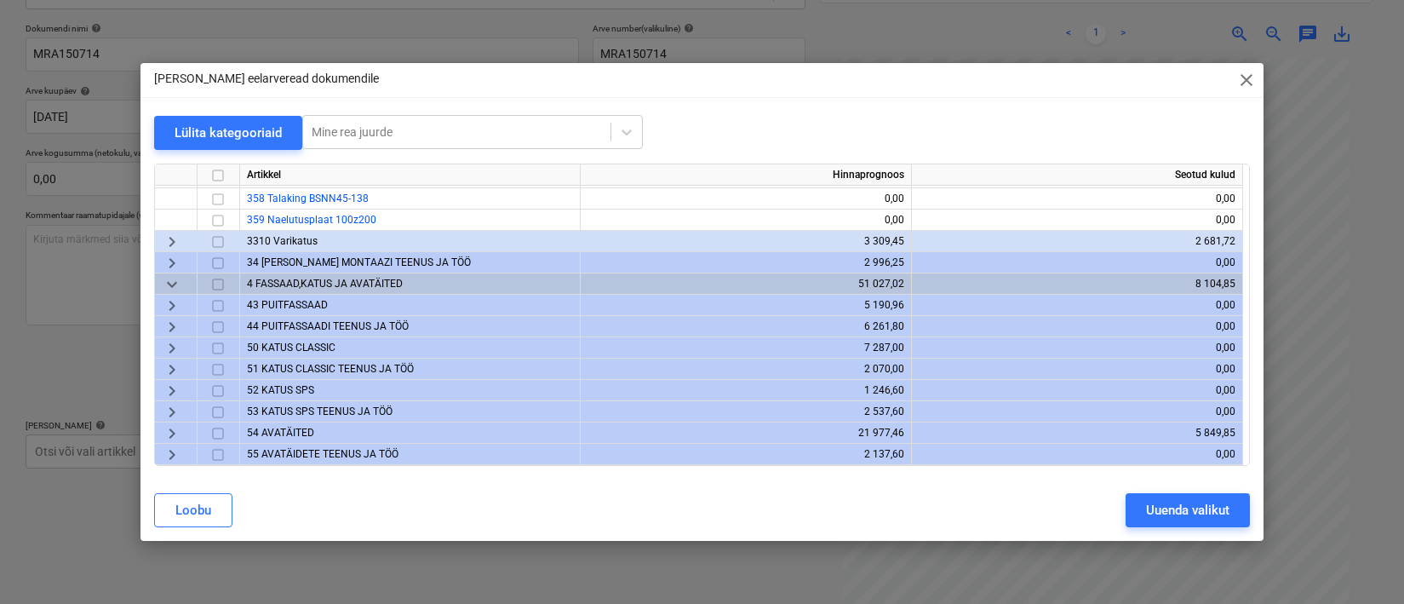
click at [1239, 89] on span "close" at bounding box center [1246, 80] width 20 height 20
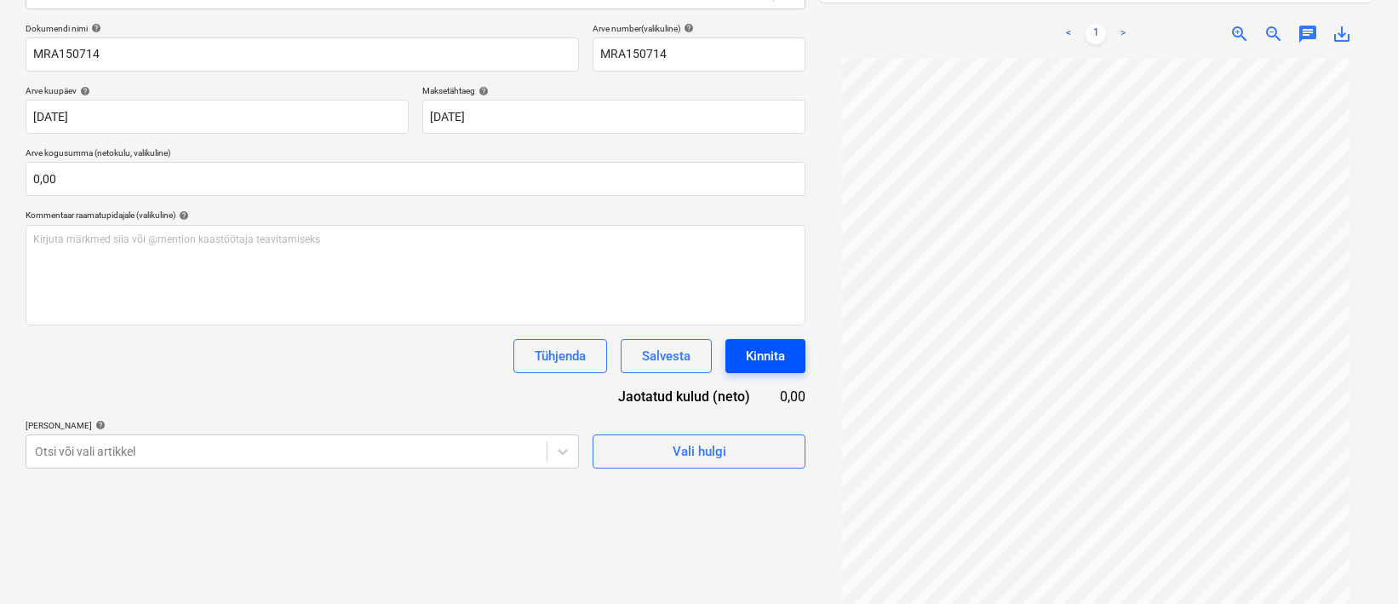
scroll to position [0, 0]
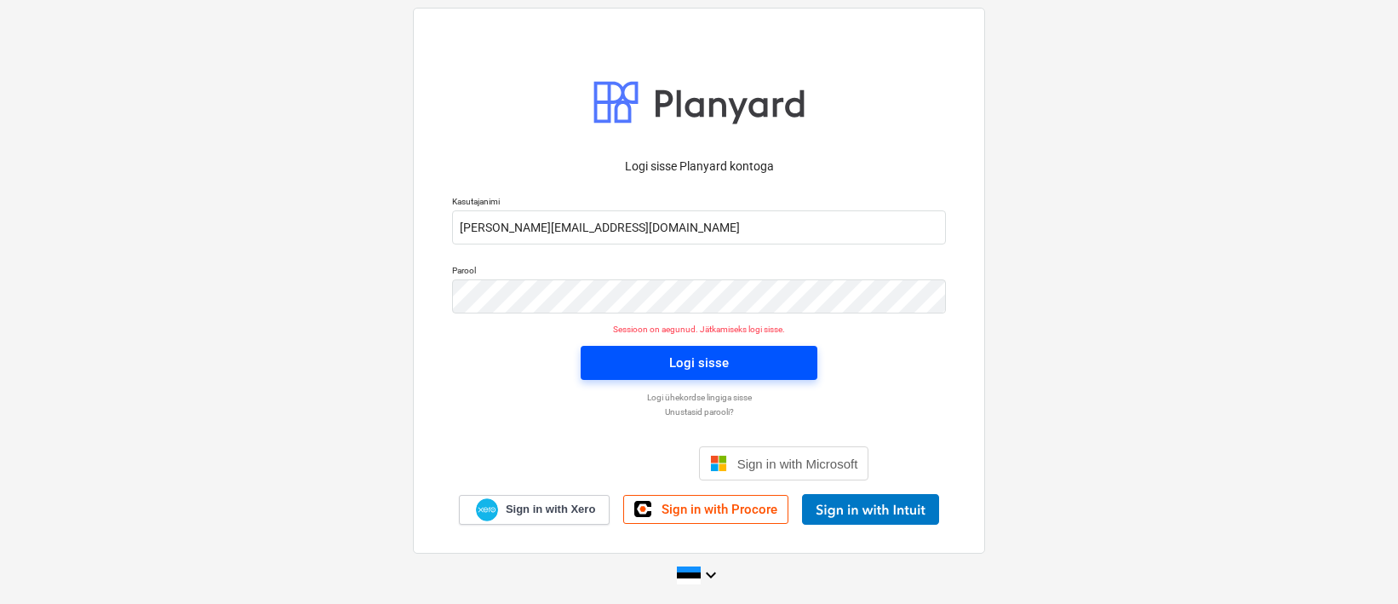
click at [726, 370] on div "Logi sisse" at bounding box center [699, 363] width 60 height 22
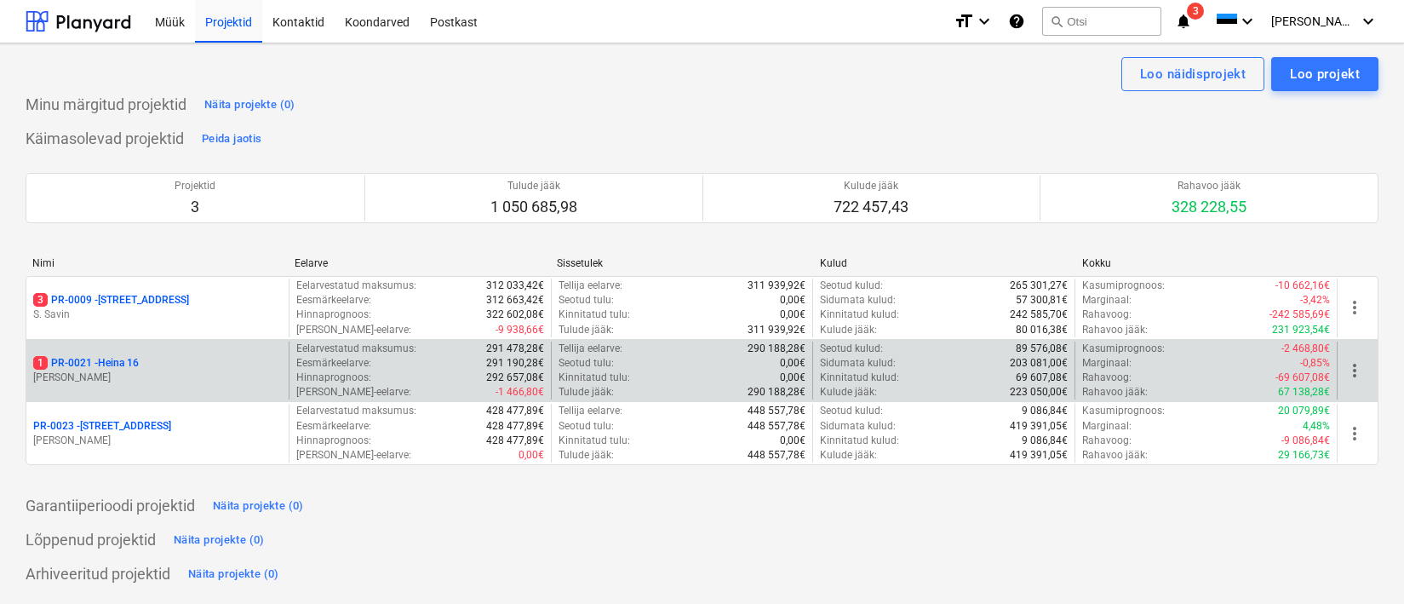
click at [135, 379] on p "[PERSON_NAME]" at bounding box center [157, 377] width 249 height 14
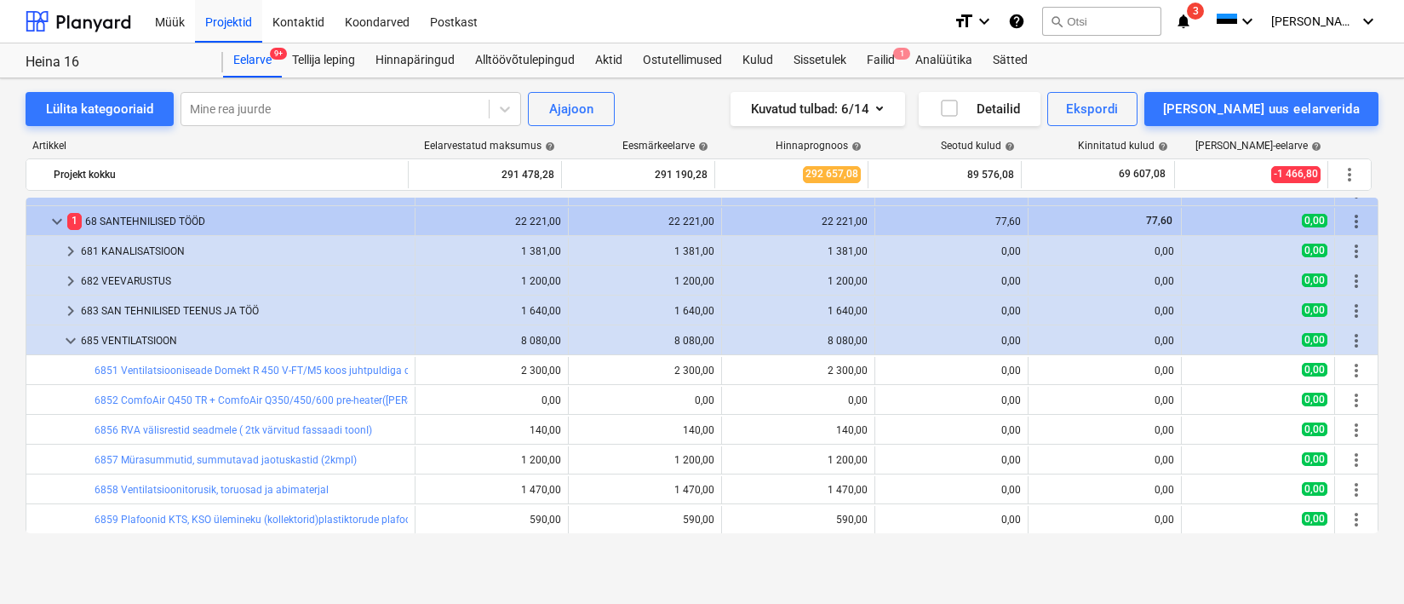
scroll to position [648, 0]
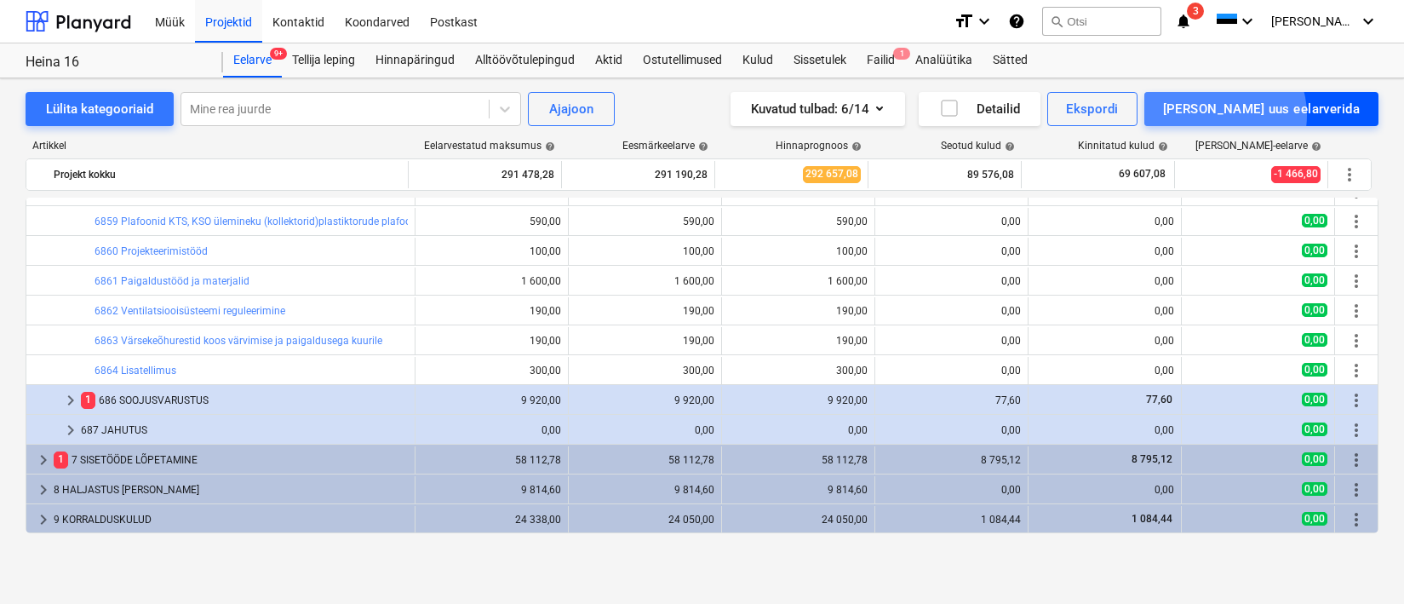
click at [1294, 115] on div "[PERSON_NAME] uus eelarverida" at bounding box center [1261, 109] width 197 height 22
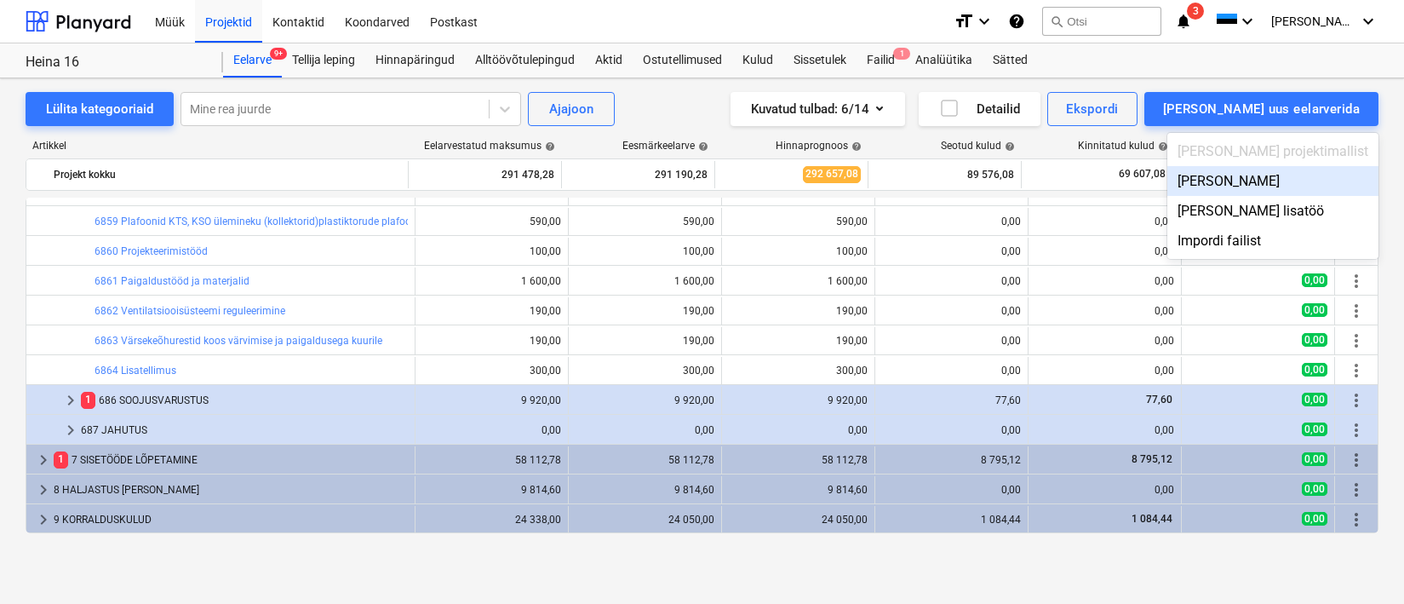
click at [1294, 172] on div "Lisa malliväline" at bounding box center [1272, 181] width 211 height 30
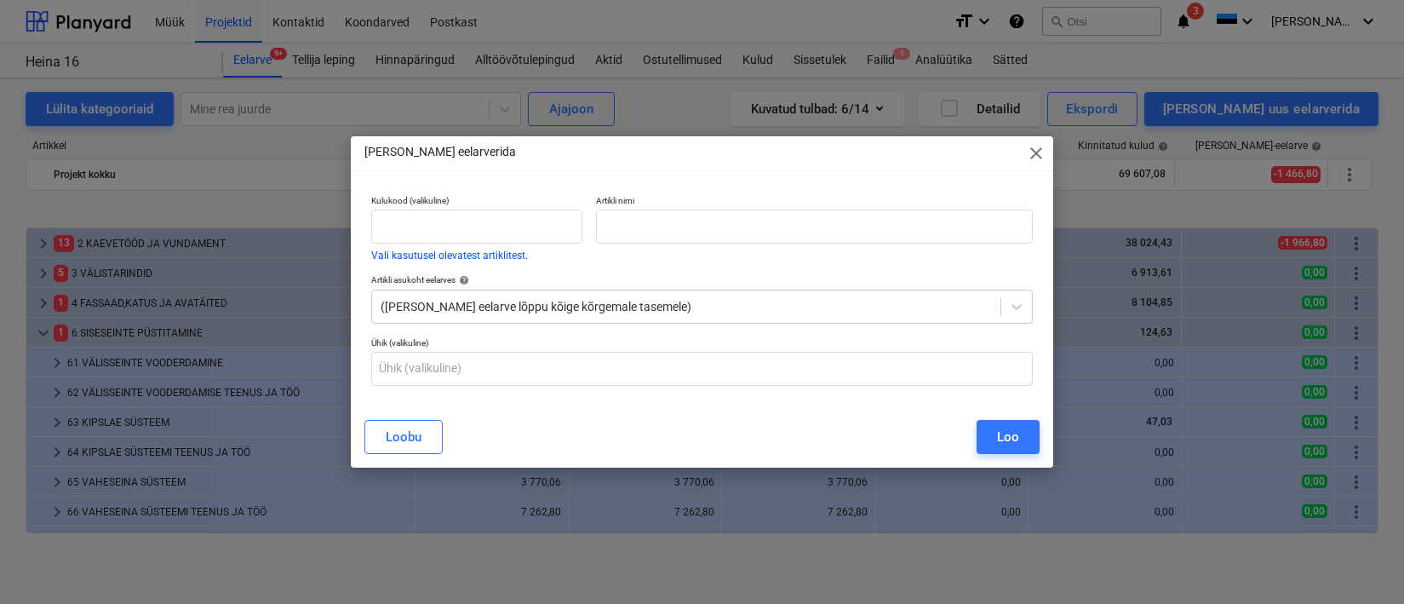
scroll to position [648, 0]
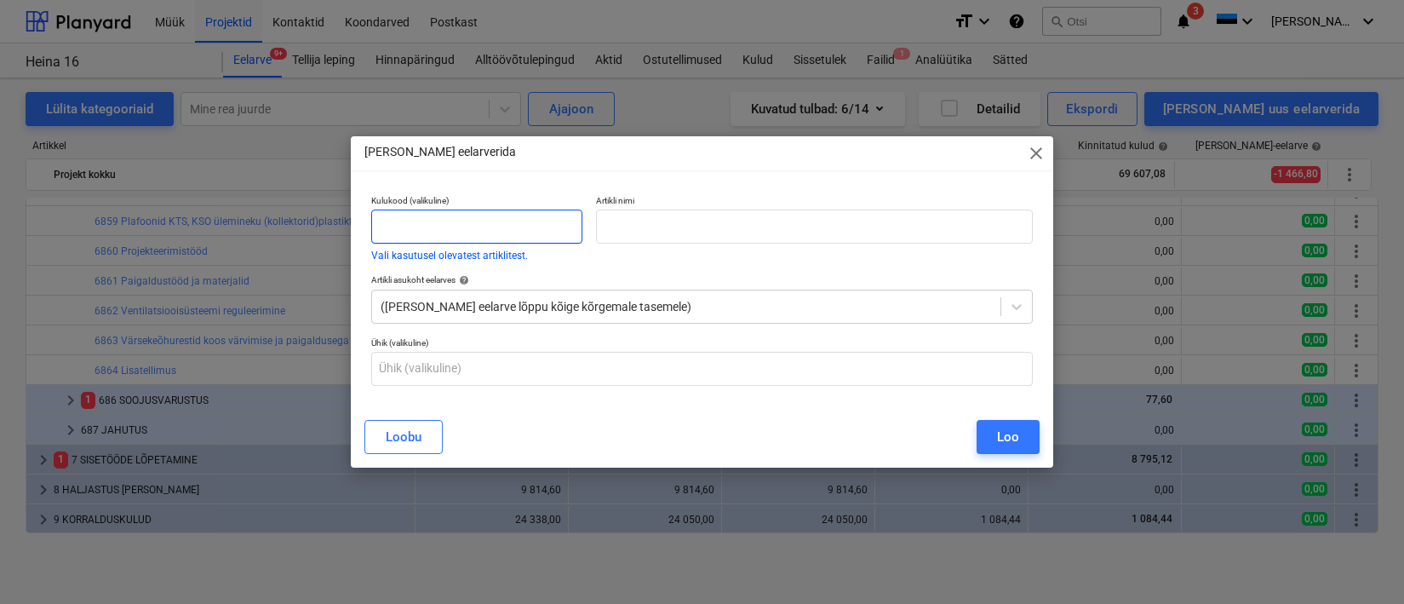
click at [445, 231] on input "text" at bounding box center [476, 226] width 211 height 34
click at [442, 250] on button "Vali kasutusel olevatest artiklitest." at bounding box center [449, 255] width 157 height 10
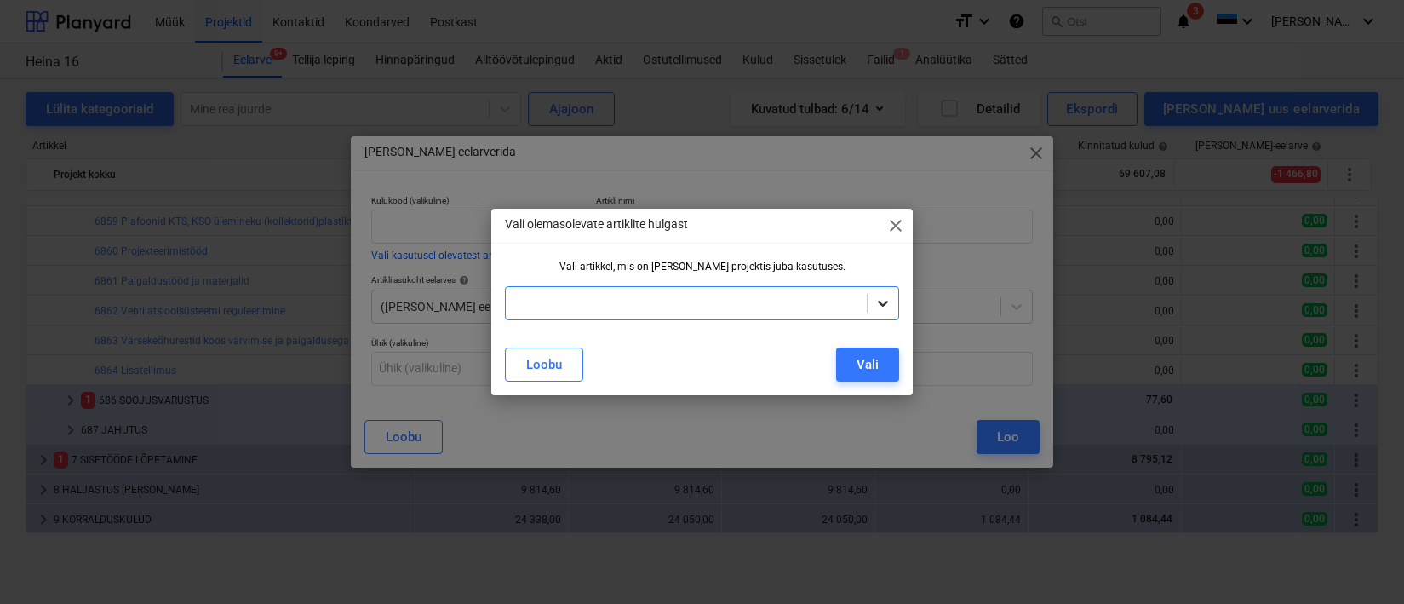
click at [879, 306] on icon at bounding box center [882, 303] width 17 height 17
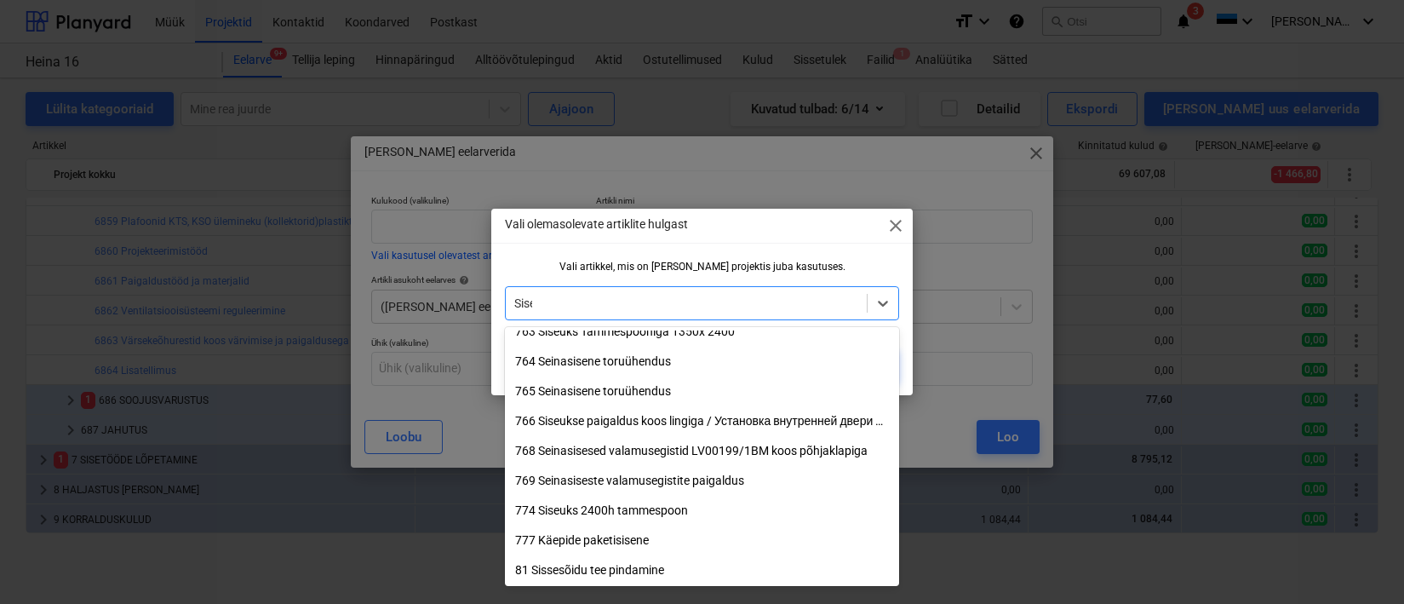
scroll to position [2337, 0]
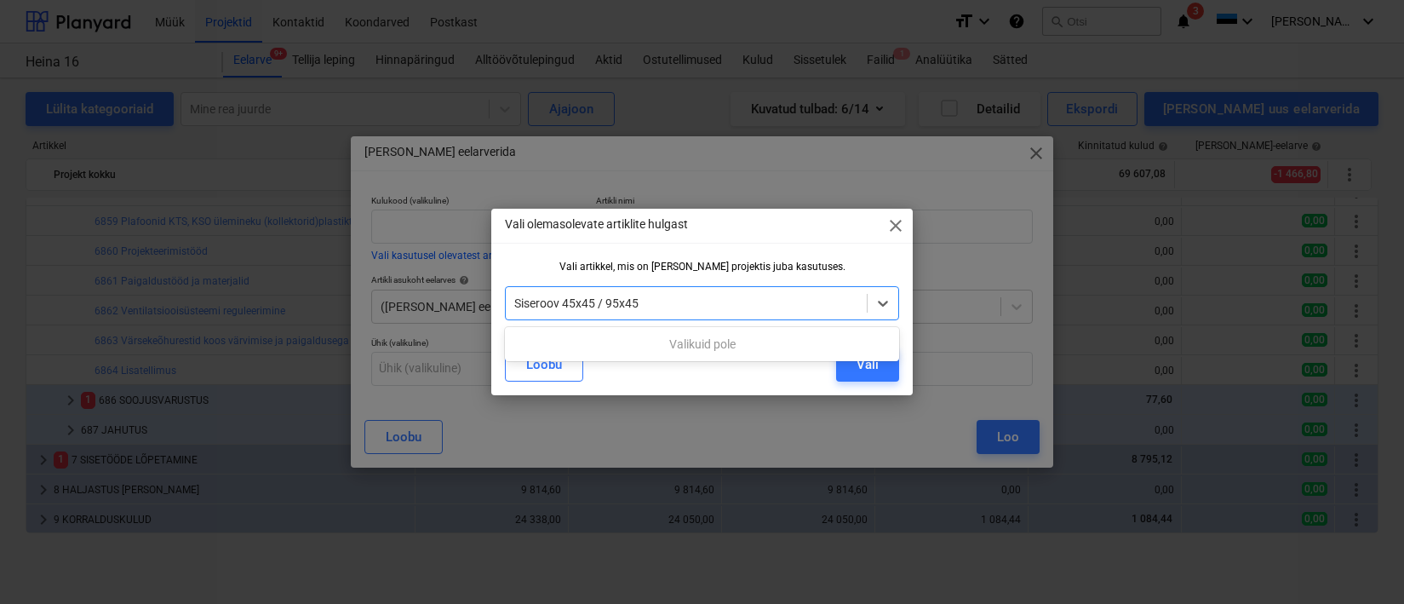
type input "Siseroov 45x45 / 95x45"
click at [660, 340] on div "Valikuid pole" at bounding box center [702, 343] width 394 height 27
click at [576, 370] on button "Loobu" at bounding box center [544, 364] width 78 height 34
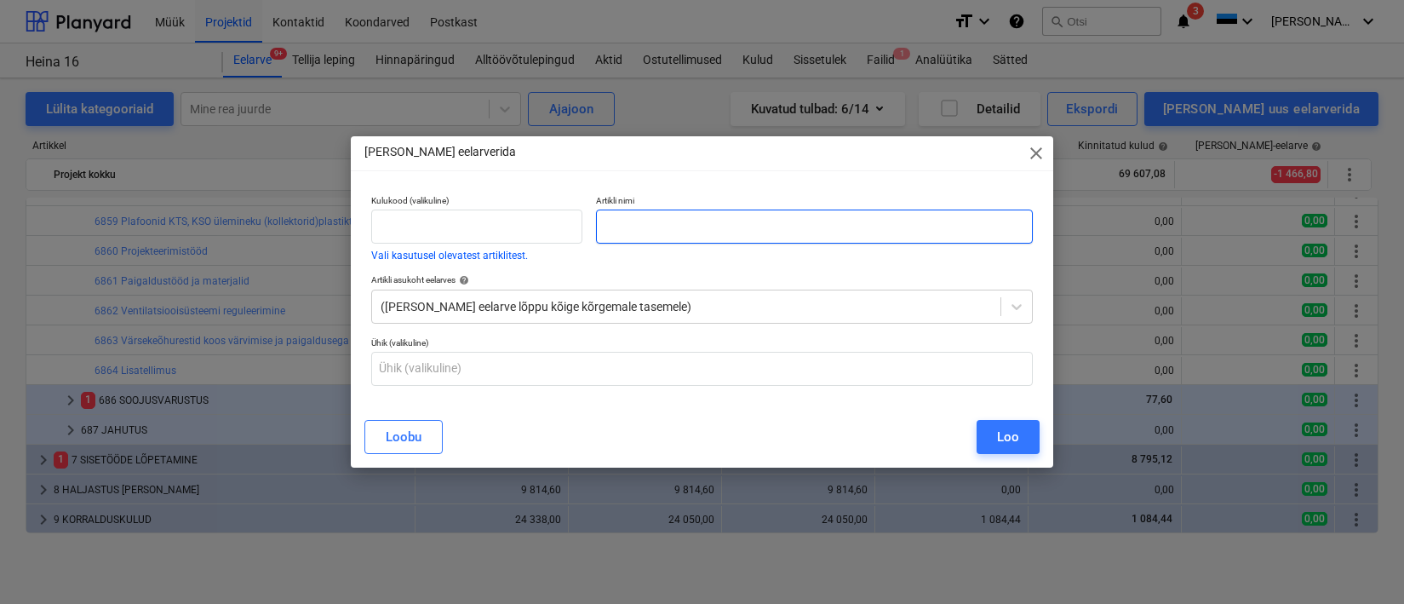
click at [670, 241] on input "text" at bounding box center [814, 226] width 436 height 34
type input "Siseroov 45x45/ 95 x45"
click at [1011, 438] on div "Loo" at bounding box center [1008, 437] width 22 height 22
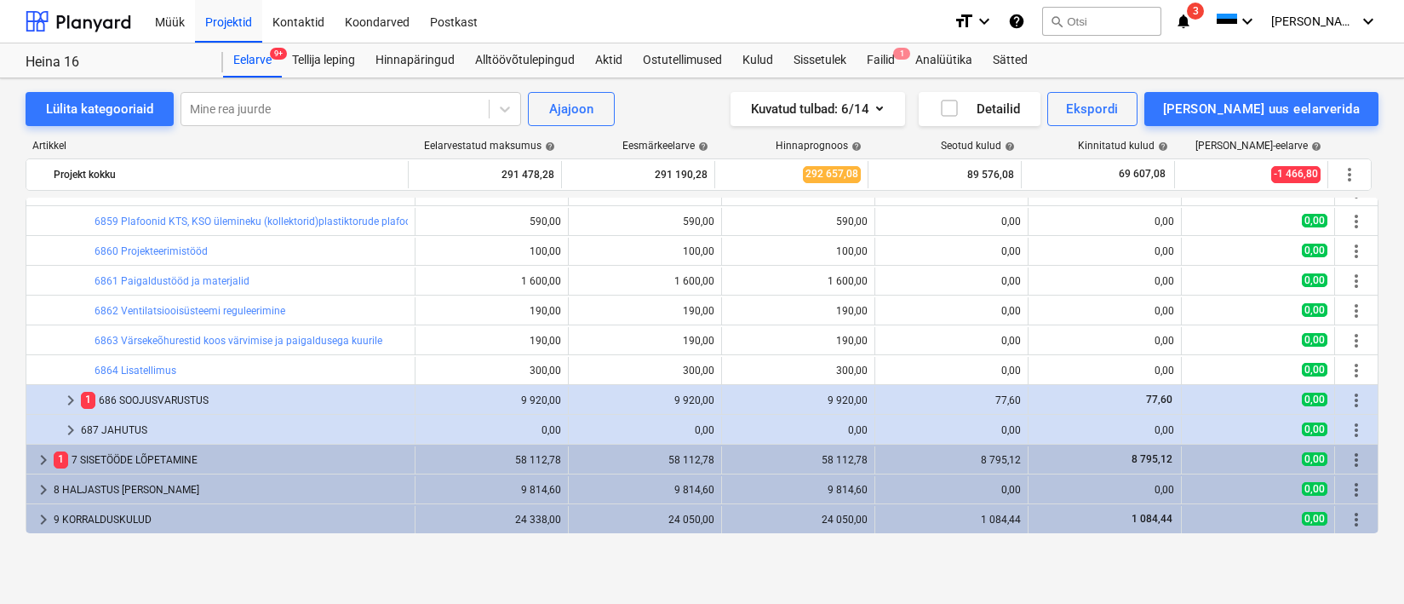
scroll to position [678, 0]
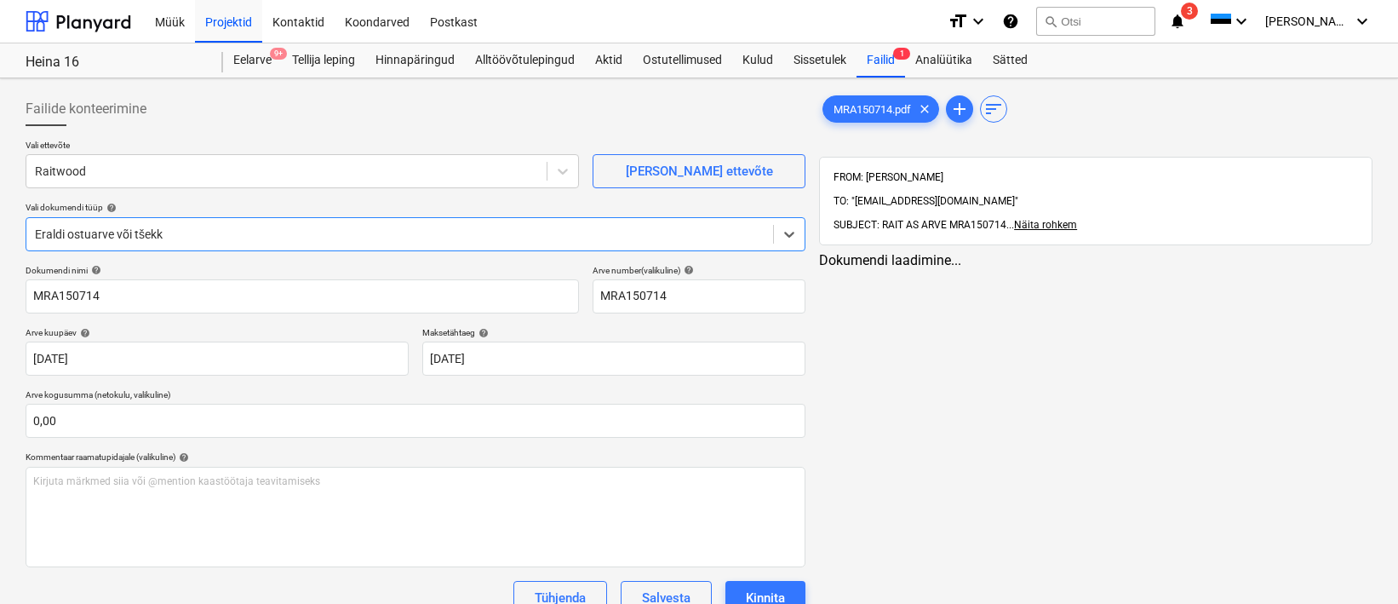
type input "MRA150714"
type input "[DATE]"
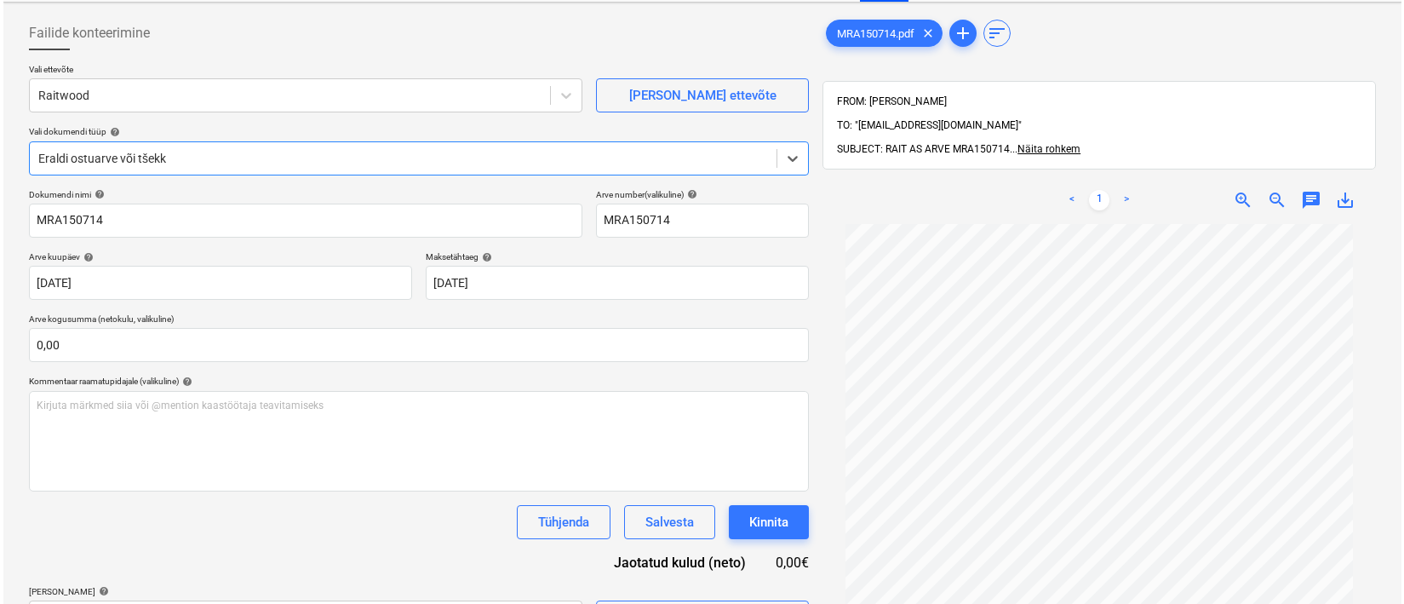
scroll to position [242, 0]
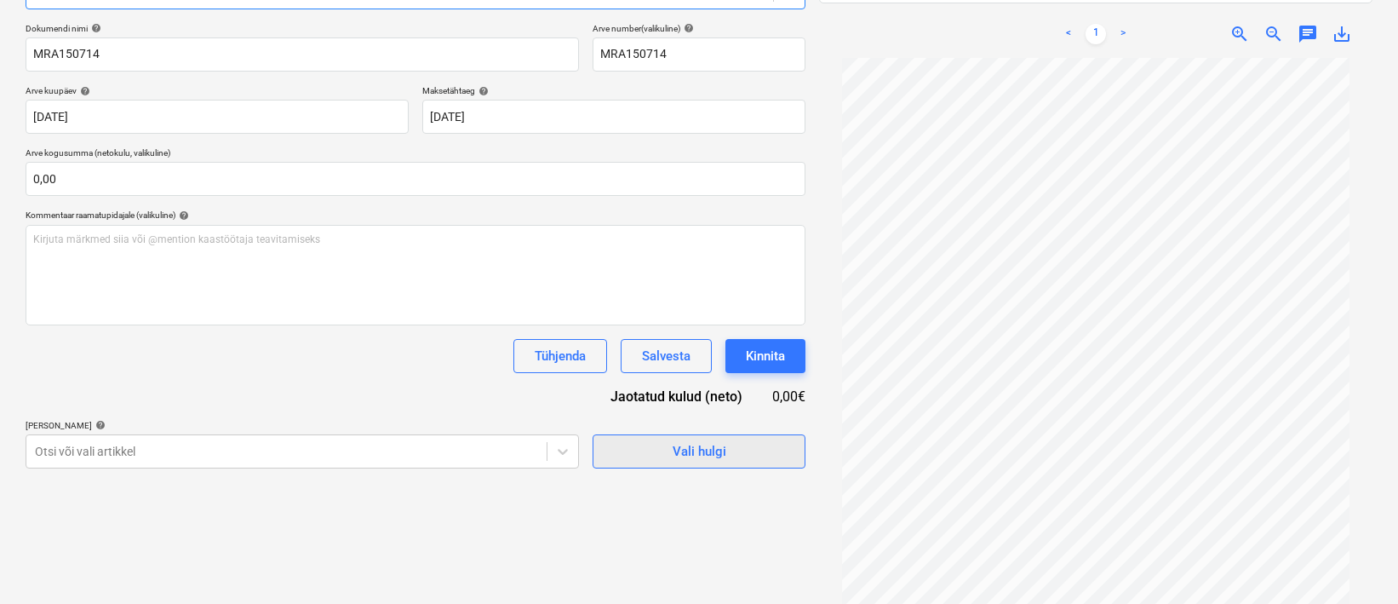
click at [684, 443] on div "Vali hulgi" at bounding box center [700, 451] width 54 height 22
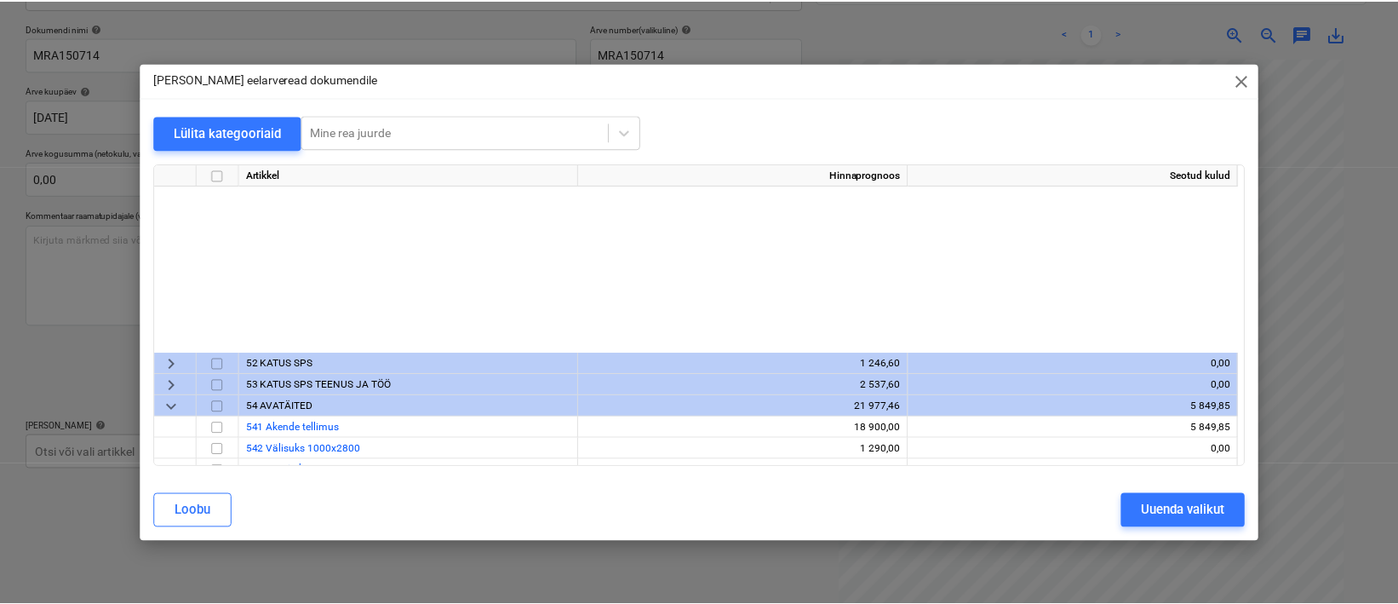
scroll to position [274, 0]
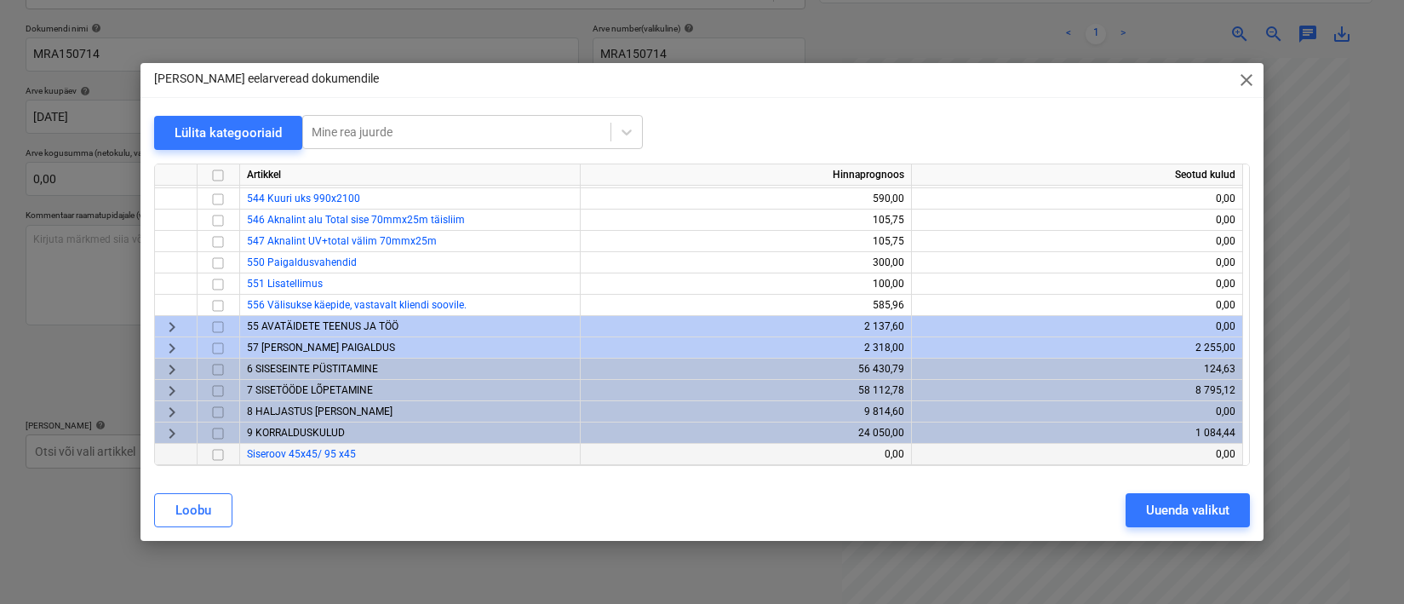
click at [223, 450] on input "checkbox" at bounding box center [218, 454] width 20 height 20
click at [1156, 517] on div "Uuenda valikut" at bounding box center [1187, 510] width 83 height 22
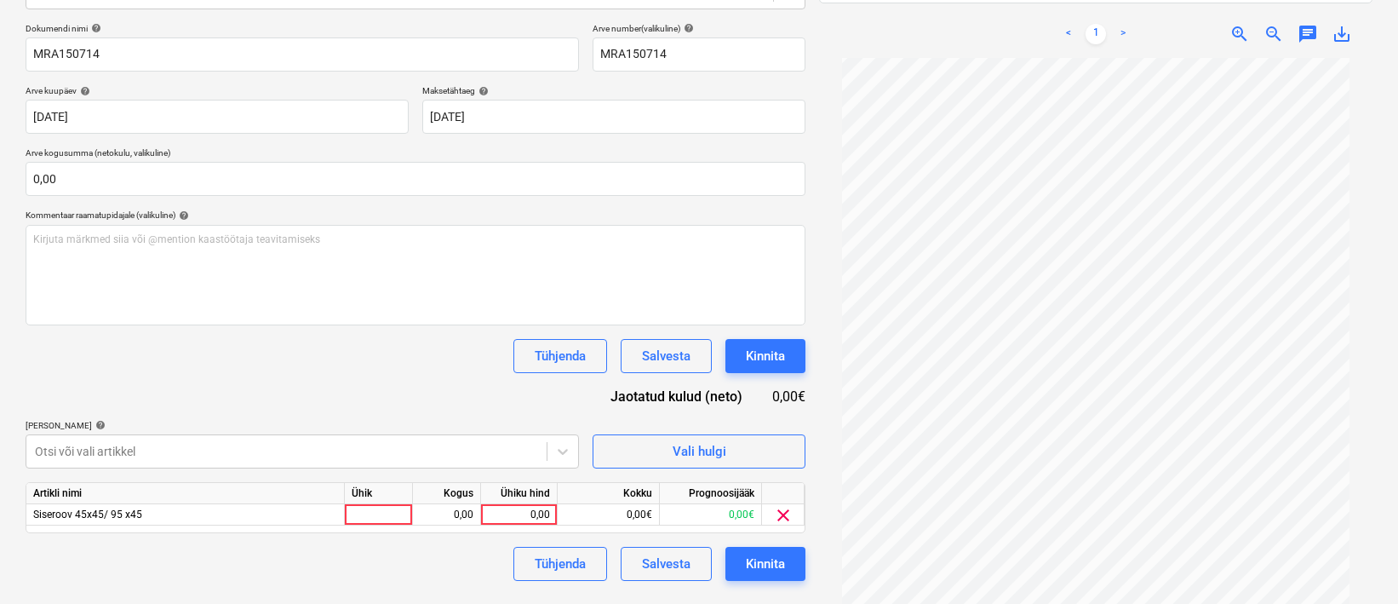
scroll to position [164, 0]
click at [370, 510] on div at bounding box center [379, 514] width 68 height 21
click at [438, 519] on div "0,00" at bounding box center [447, 514] width 54 height 21
type input "1"
click at [528, 513] on div "0,00" at bounding box center [519, 514] width 62 height 21
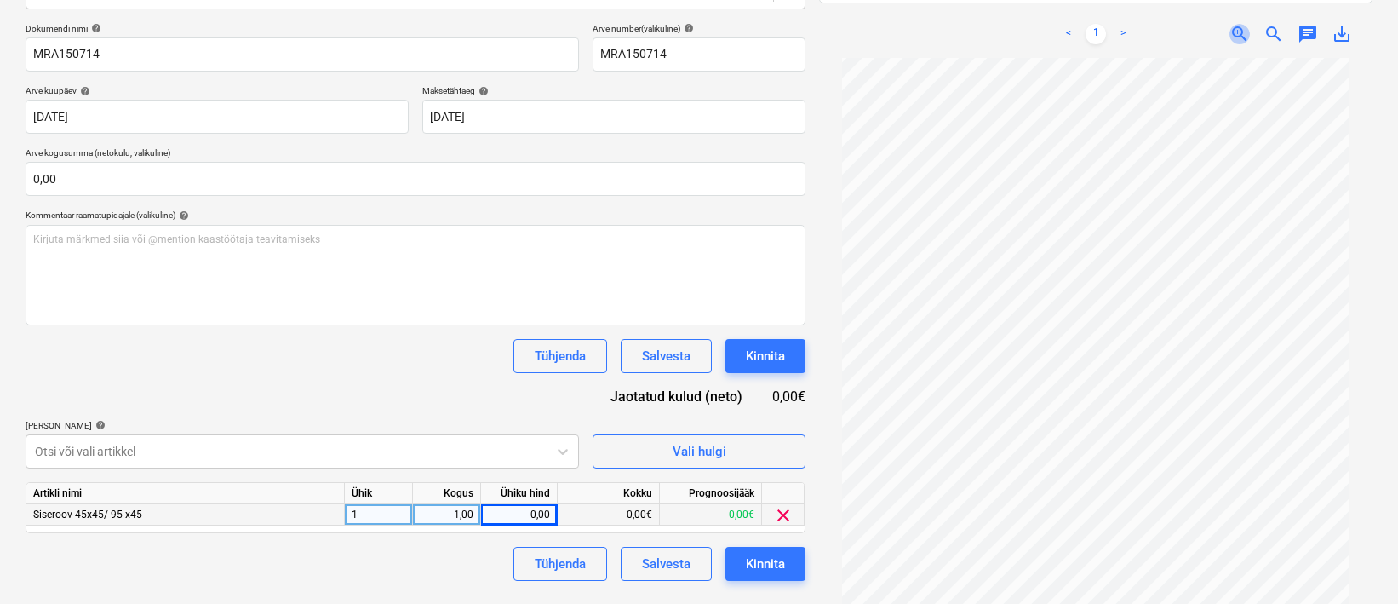
click at [1238, 24] on span "zoom_in" at bounding box center [1239, 34] width 20 height 20
click at [512, 510] on div "0,00" at bounding box center [519, 514] width 62 height 21
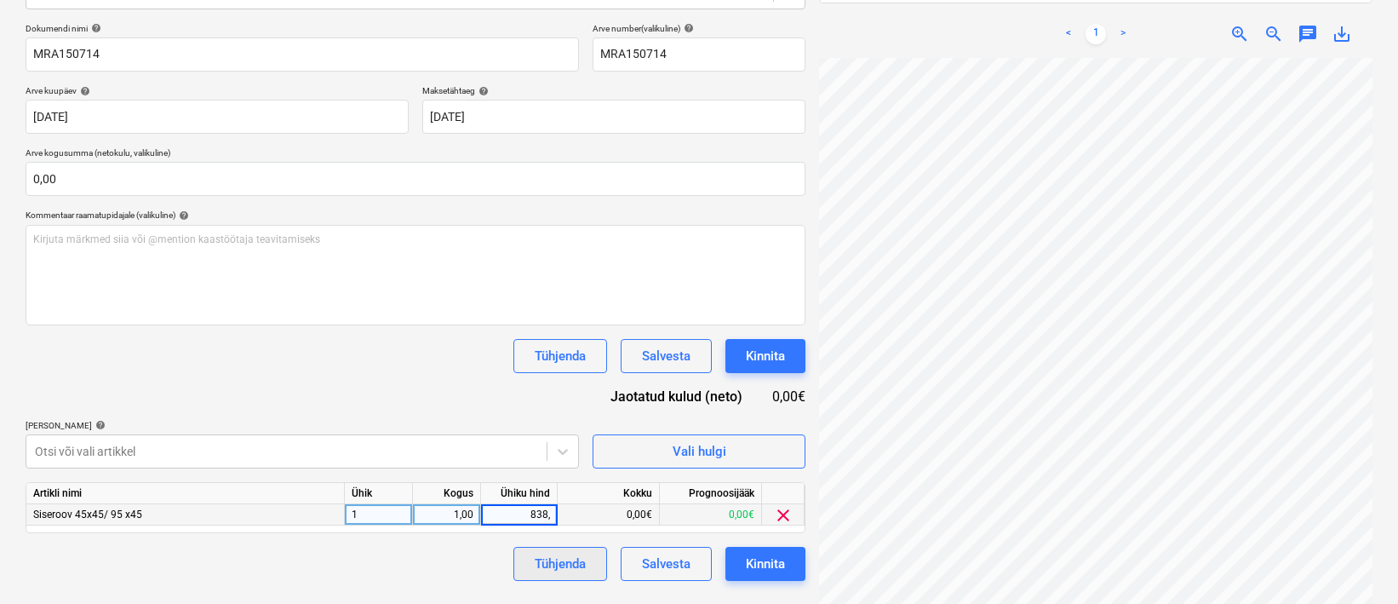
type input "838,7"
click at [416, 586] on div "Failide konteerimine Vali ettevõte Raitwood [PERSON_NAME] uus ettevõte Vali dok…" at bounding box center [415, 231] width 793 height 777
click at [785, 558] on button "Kinnita" at bounding box center [765, 564] width 80 height 34
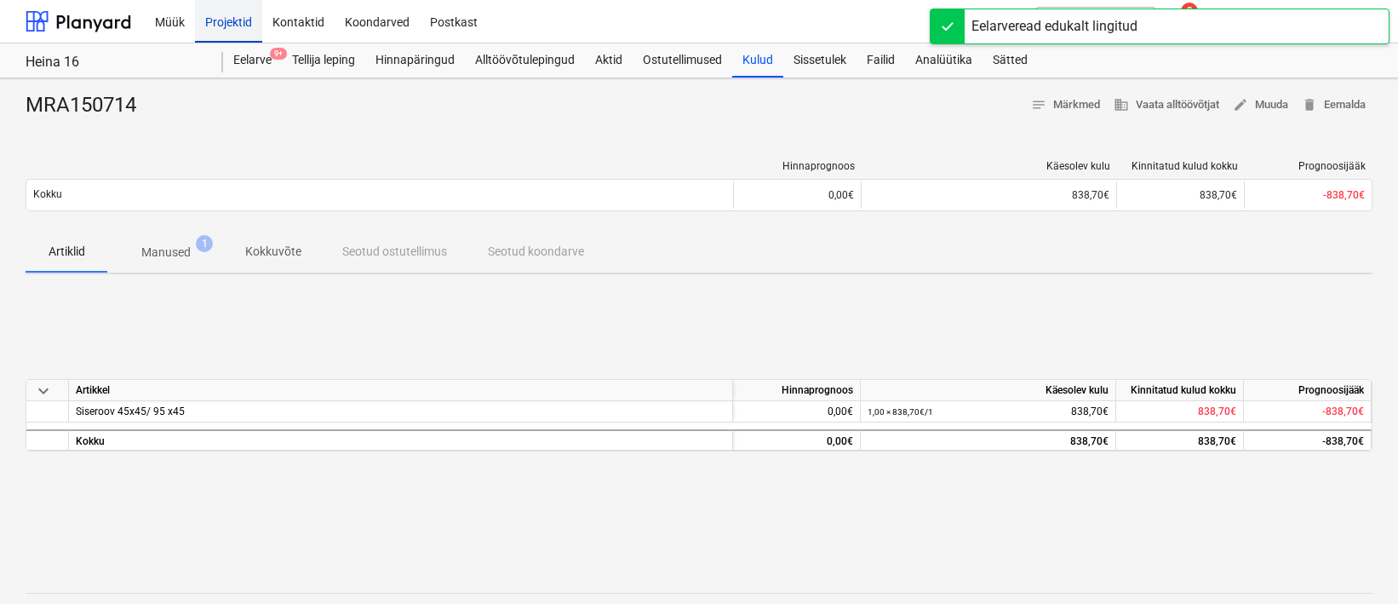
click at [215, 24] on div "Projektid" at bounding box center [228, 20] width 67 height 43
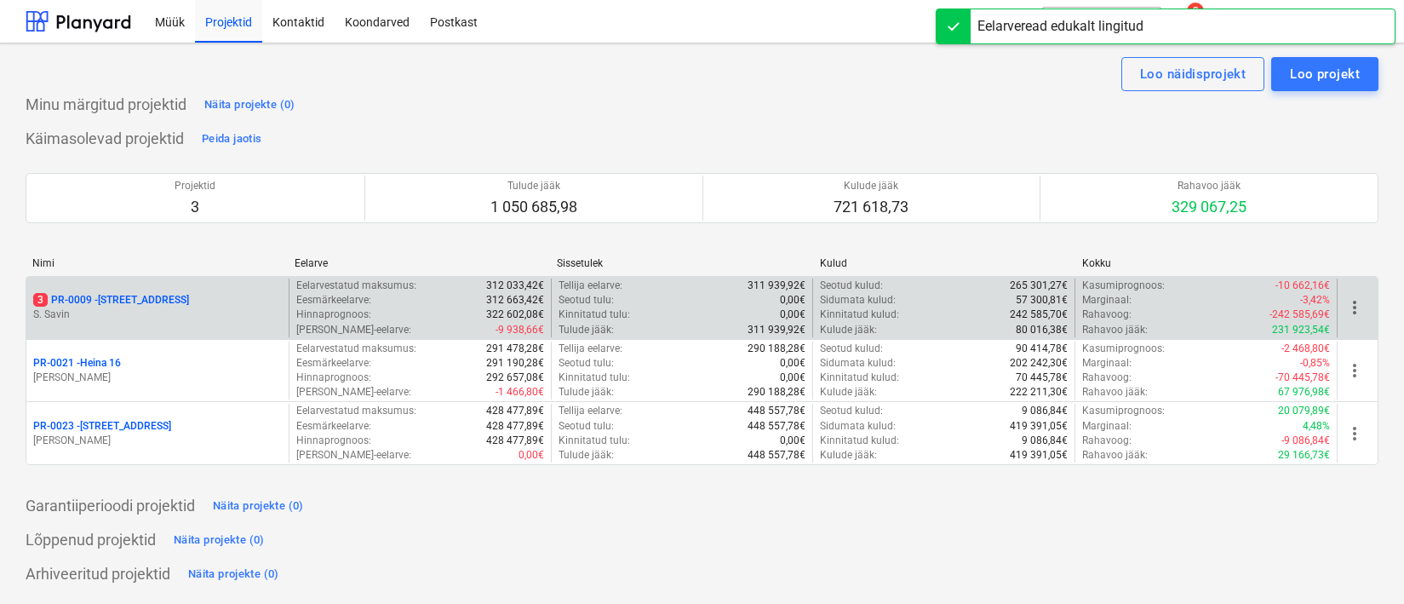
click at [126, 301] on p "3 PR-0009 - Pohla tee 4" at bounding box center [111, 300] width 156 height 14
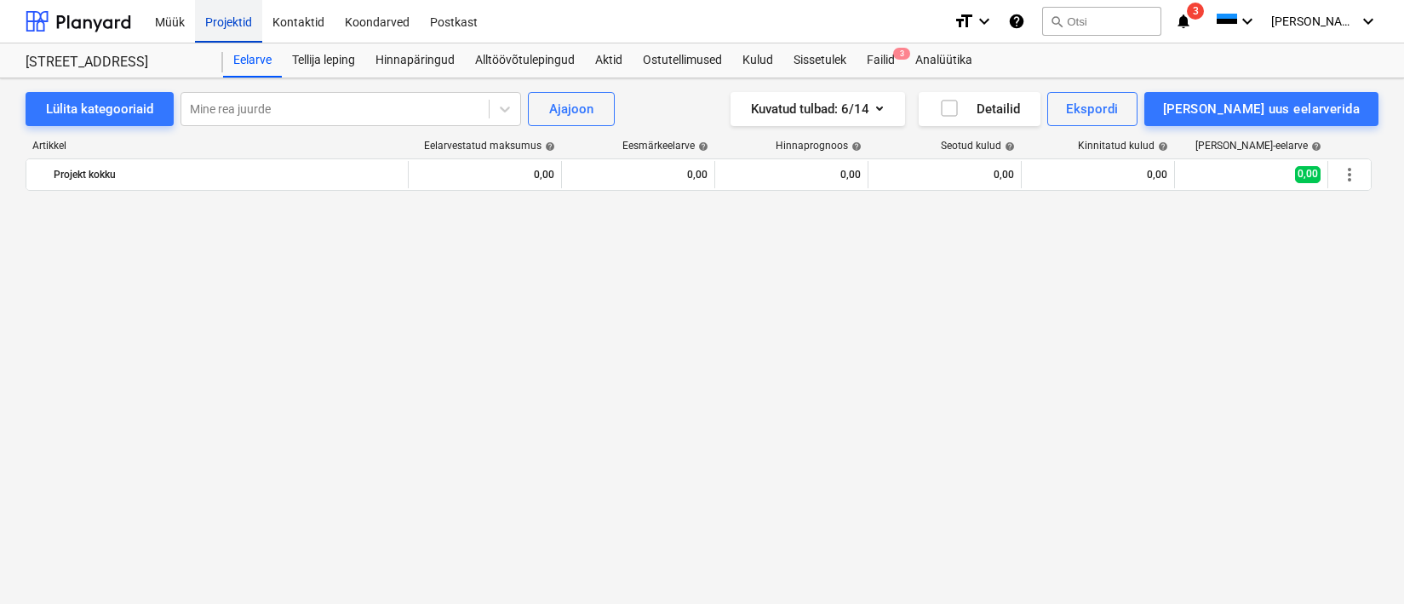
click at [227, 14] on div "Projektid" at bounding box center [228, 20] width 67 height 43
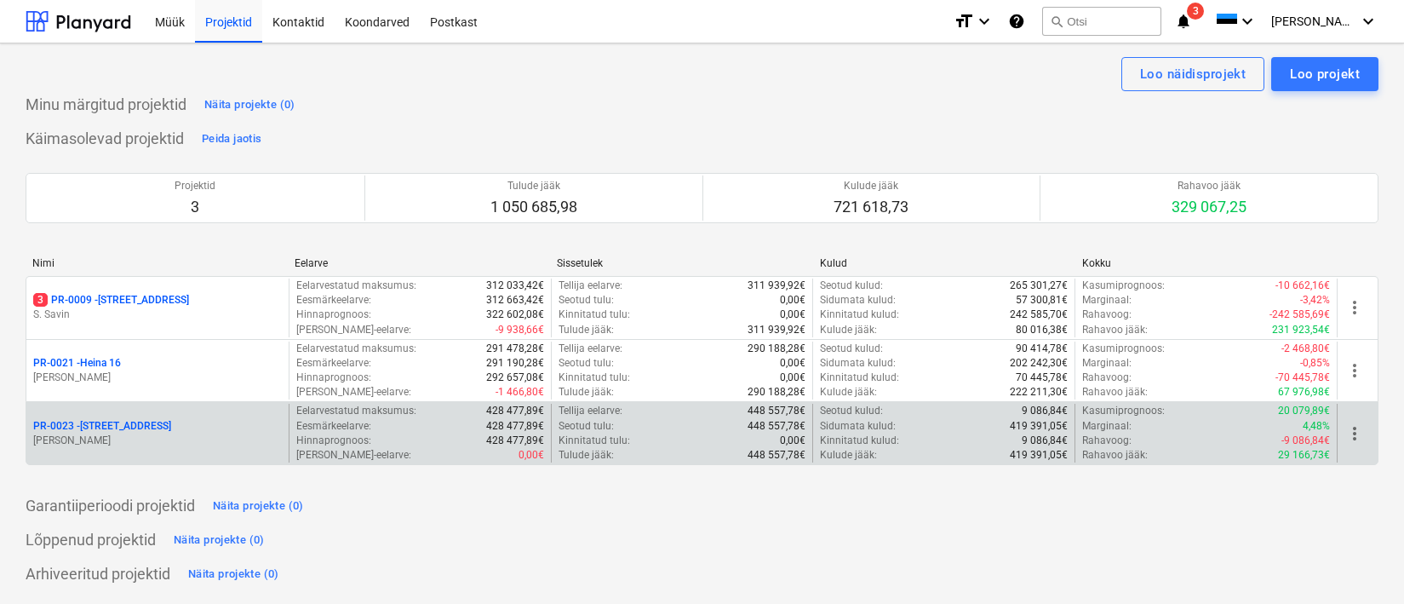
click at [193, 424] on div "PR-0023 - Kanarbriku tee 7" at bounding box center [157, 426] width 249 height 14
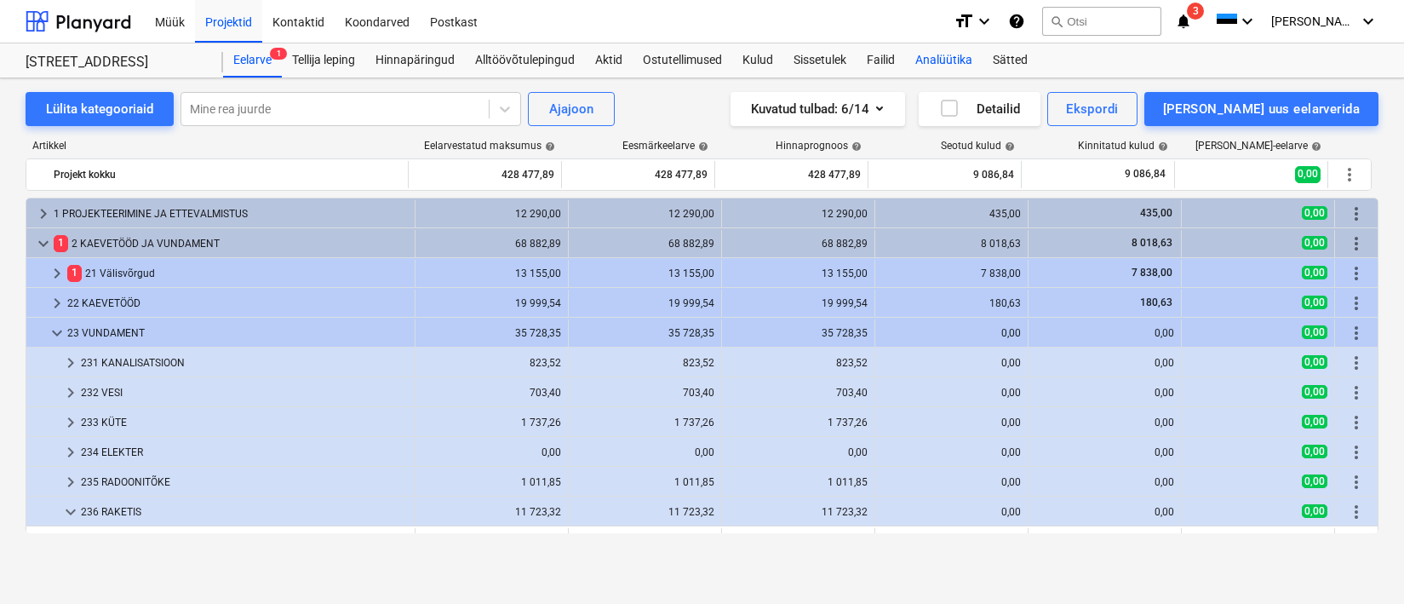
scroll to position [529, 0]
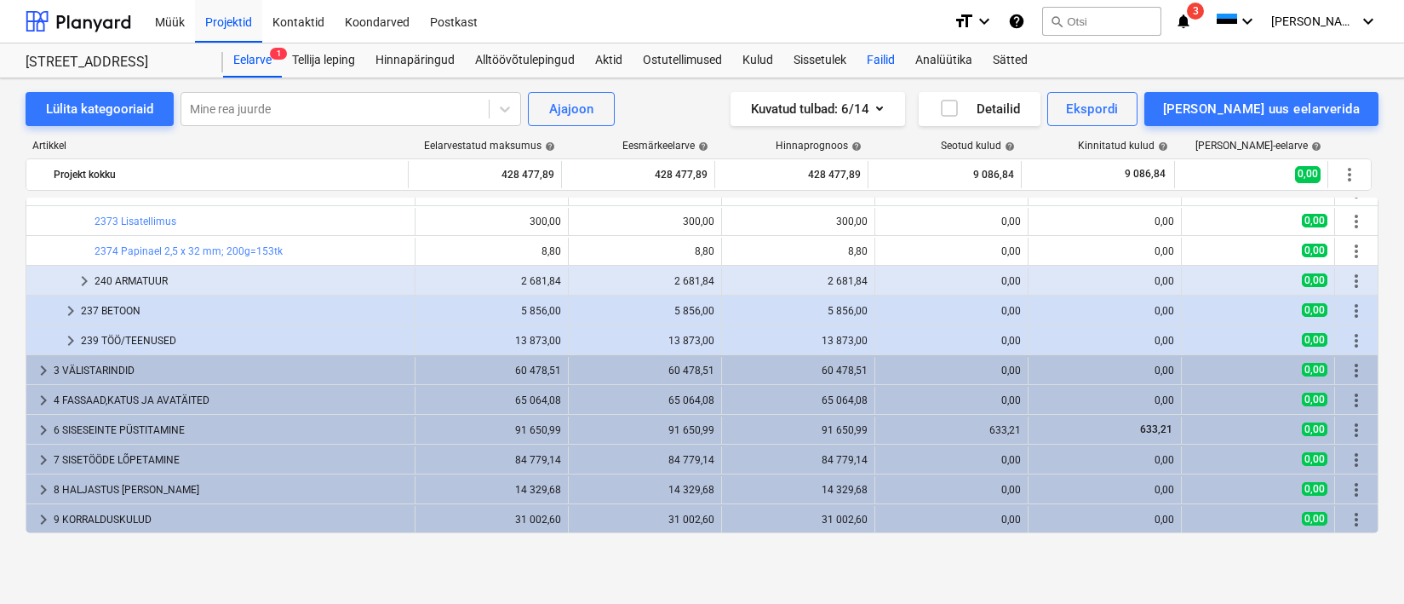
click at [878, 53] on div "Failid" at bounding box center [880, 60] width 49 height 34
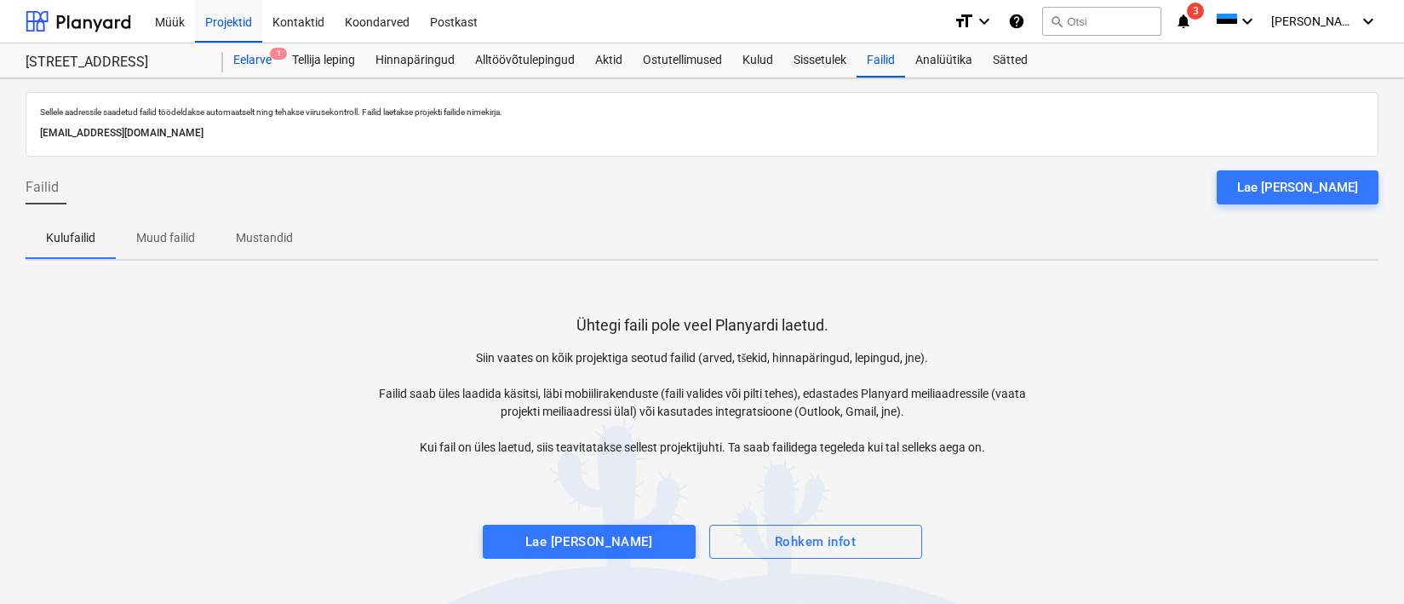
click at [239, 68] on div "Eelarve 1" at bounding box center [252, 60] width 59 height 34
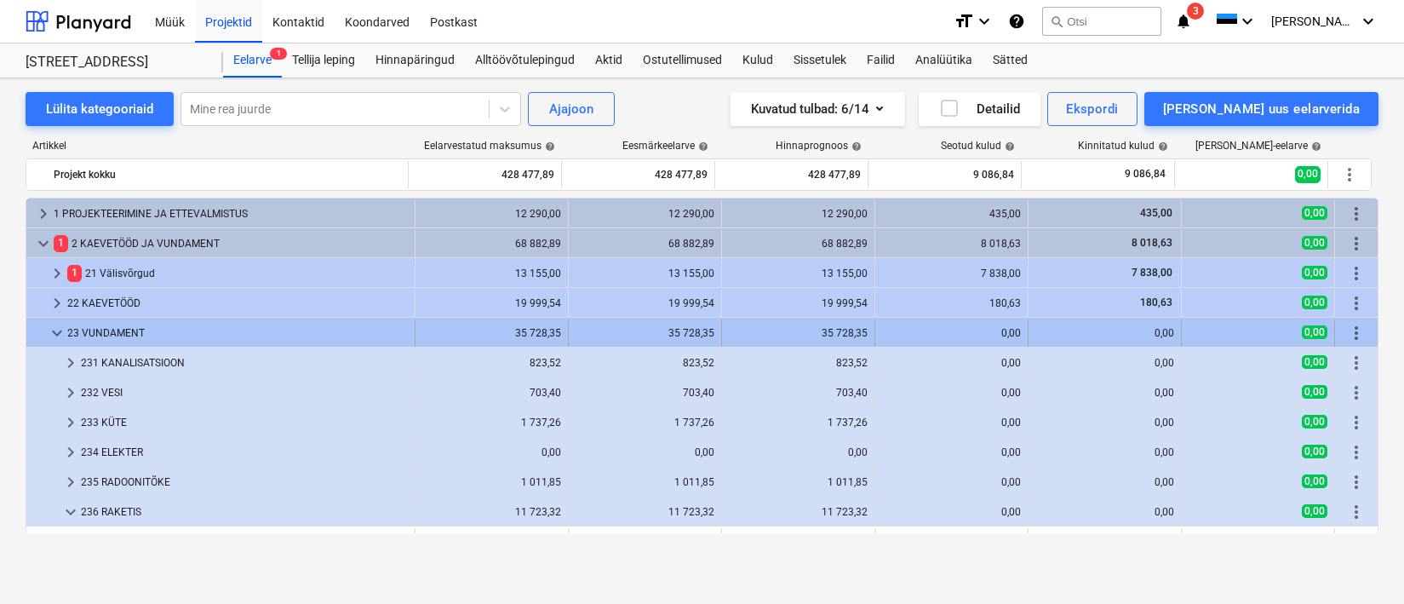
click at [58, 331] on span "keyboard_arrow_down" at bounding box center [57, 333] width 20 height 20
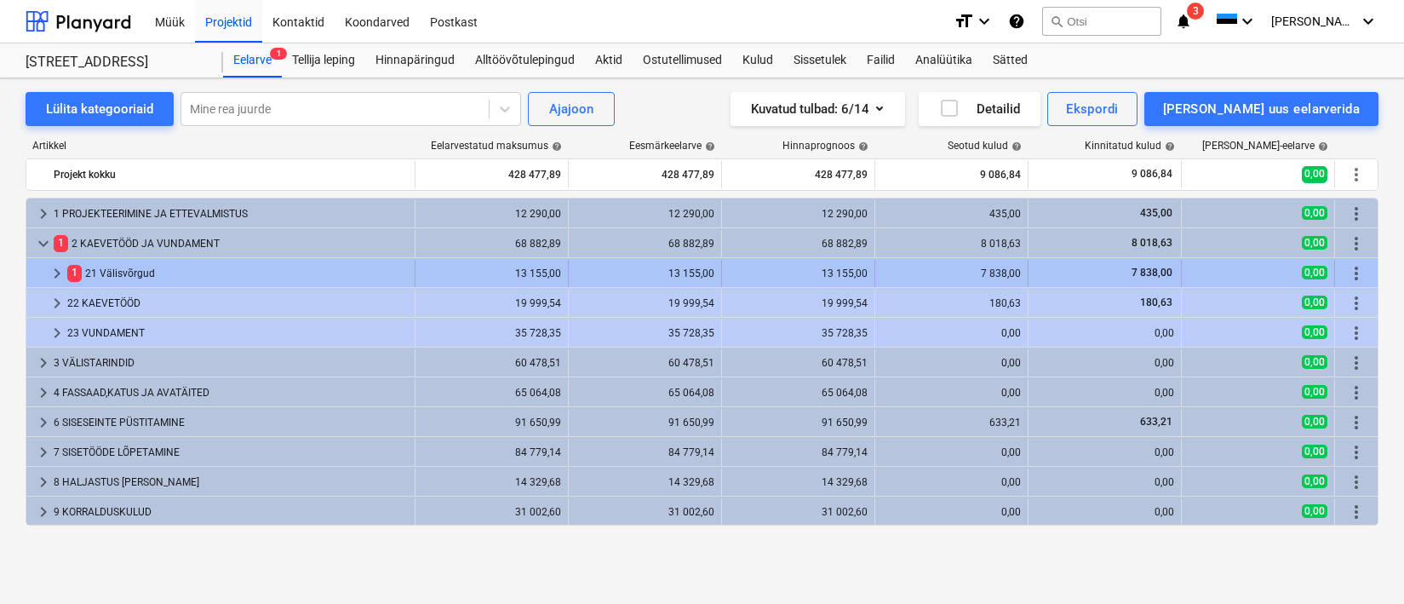
click at [127, 261] on div "1 21 Välisvõrgud" at bounding box center [237, 273] width 341 height 27
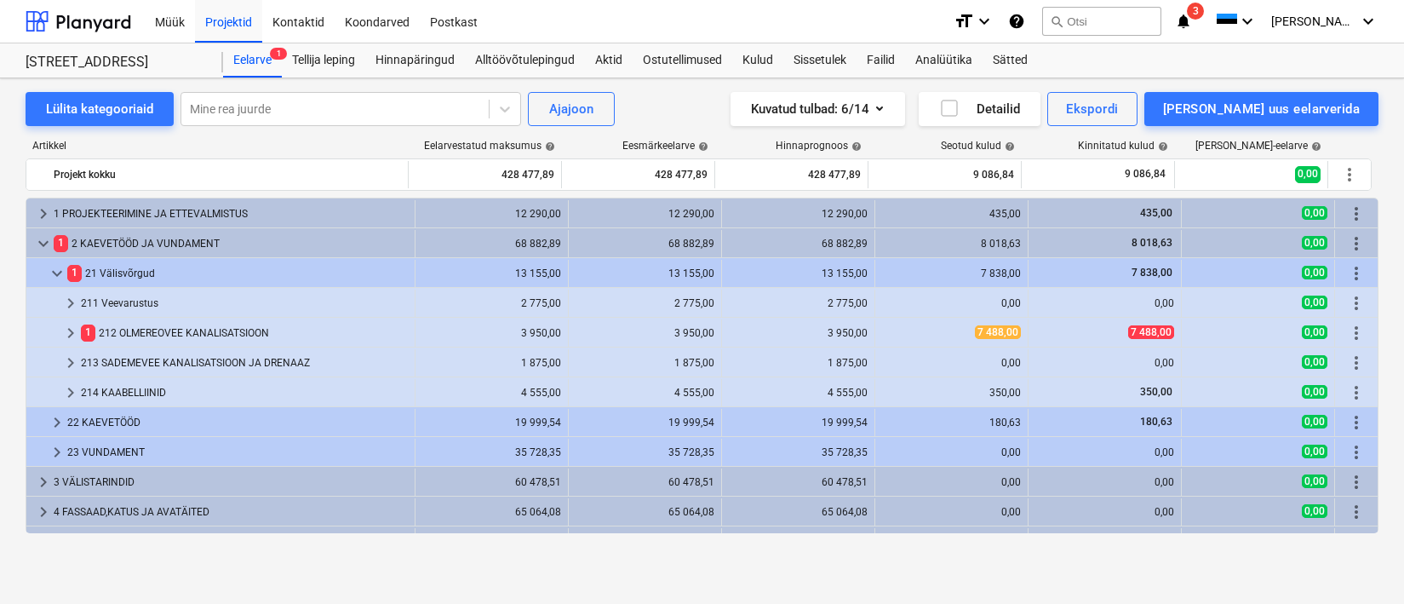
scroll to position [3, 0]
click at [144, 298] on div "211 Veevarustus" at bounding box center [244, 299] width 327 height 27
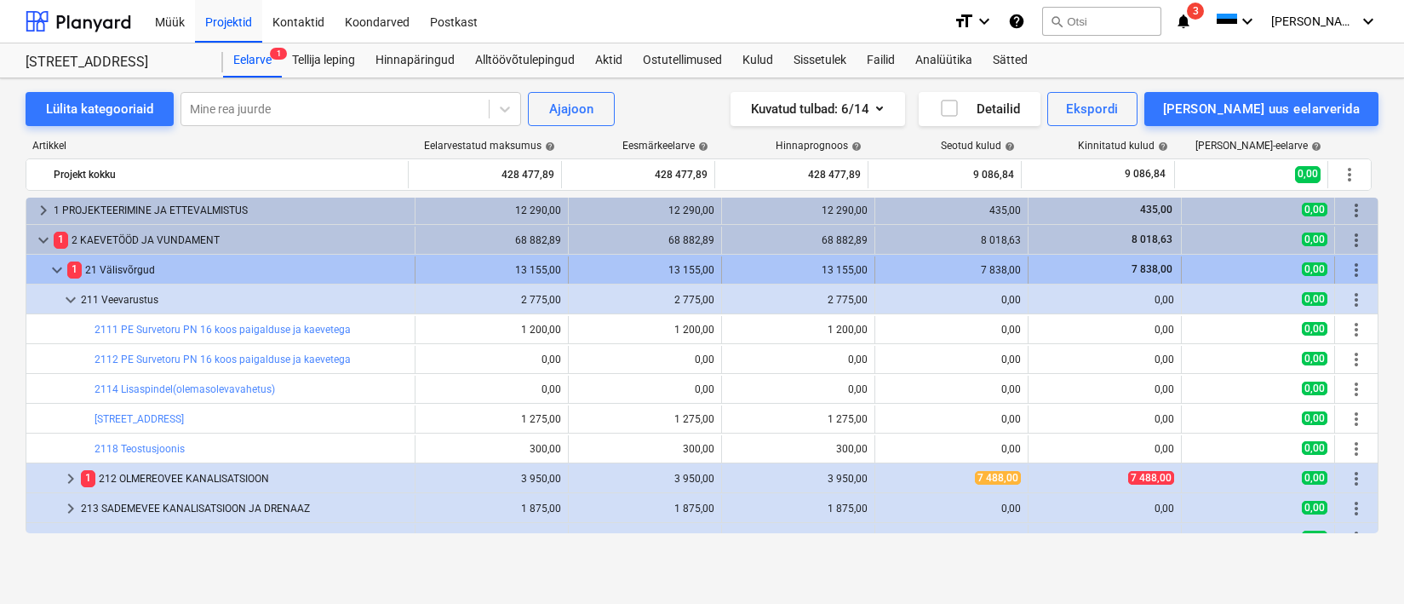
click at [254, 260] on div "1 21 Välisvõrgud" at bounding box center [237, 269] width 341 height 27
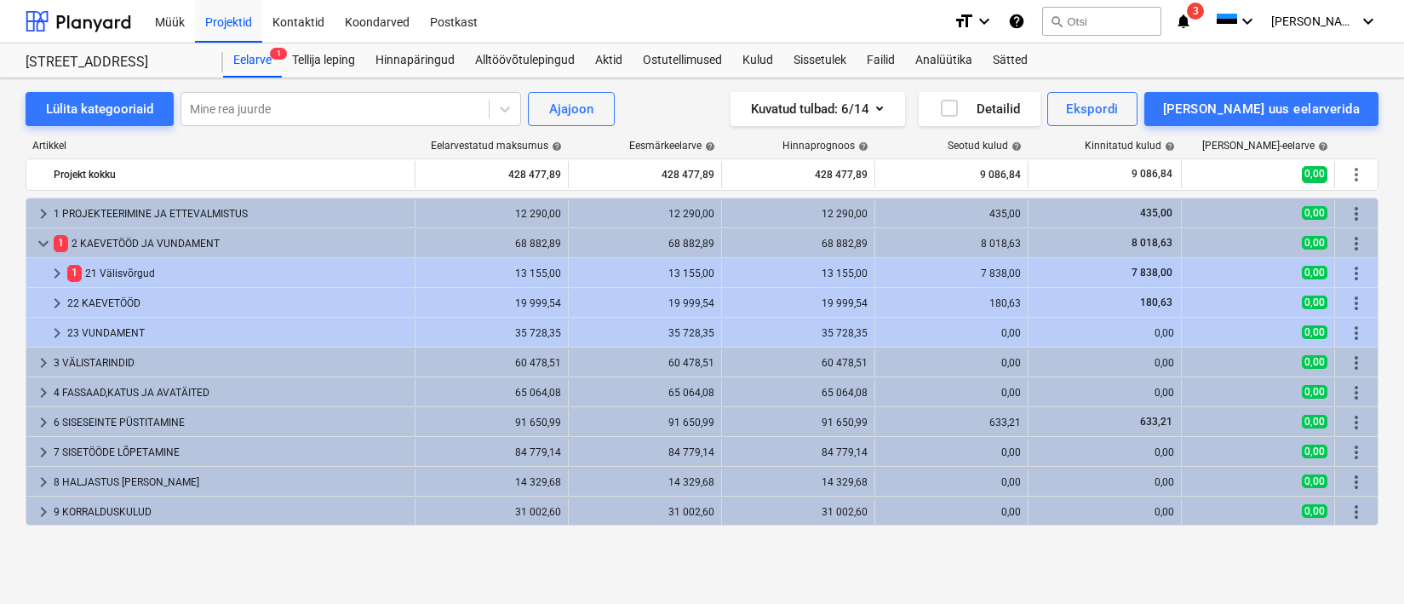
scroll to position [0, 0]
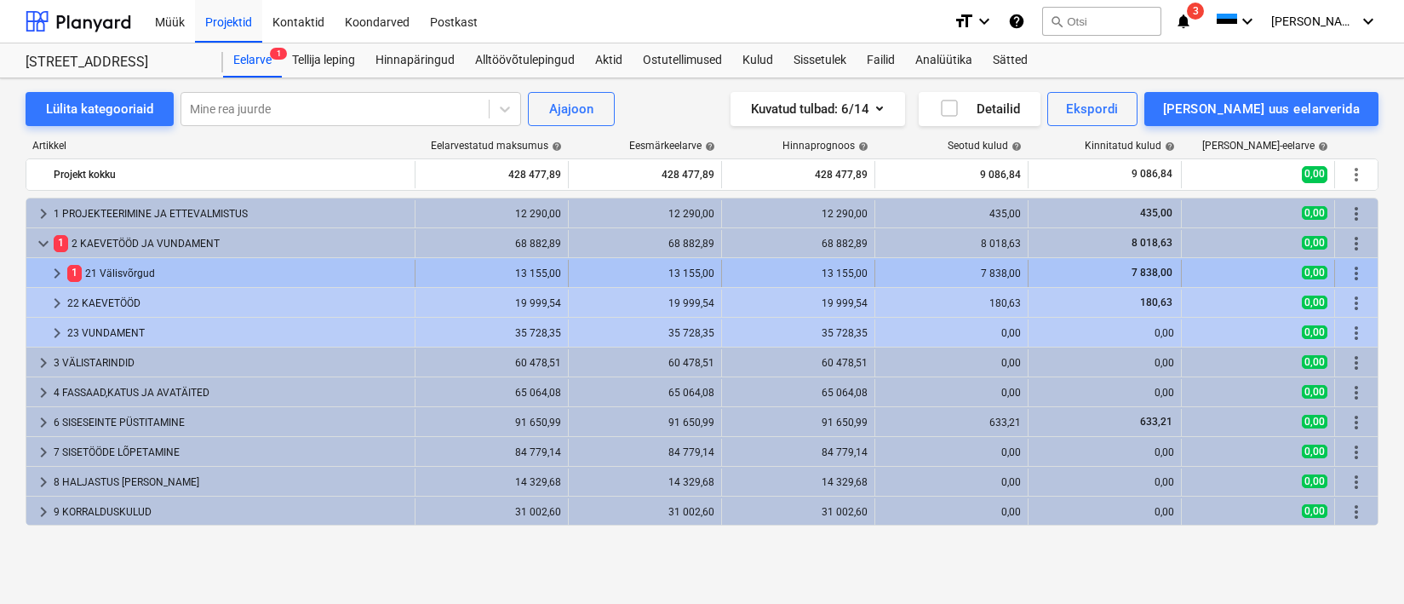
click at [106, 276] on div "1 21 Välisvõrgud" at bounding box center [237, 273] width 341 height 27
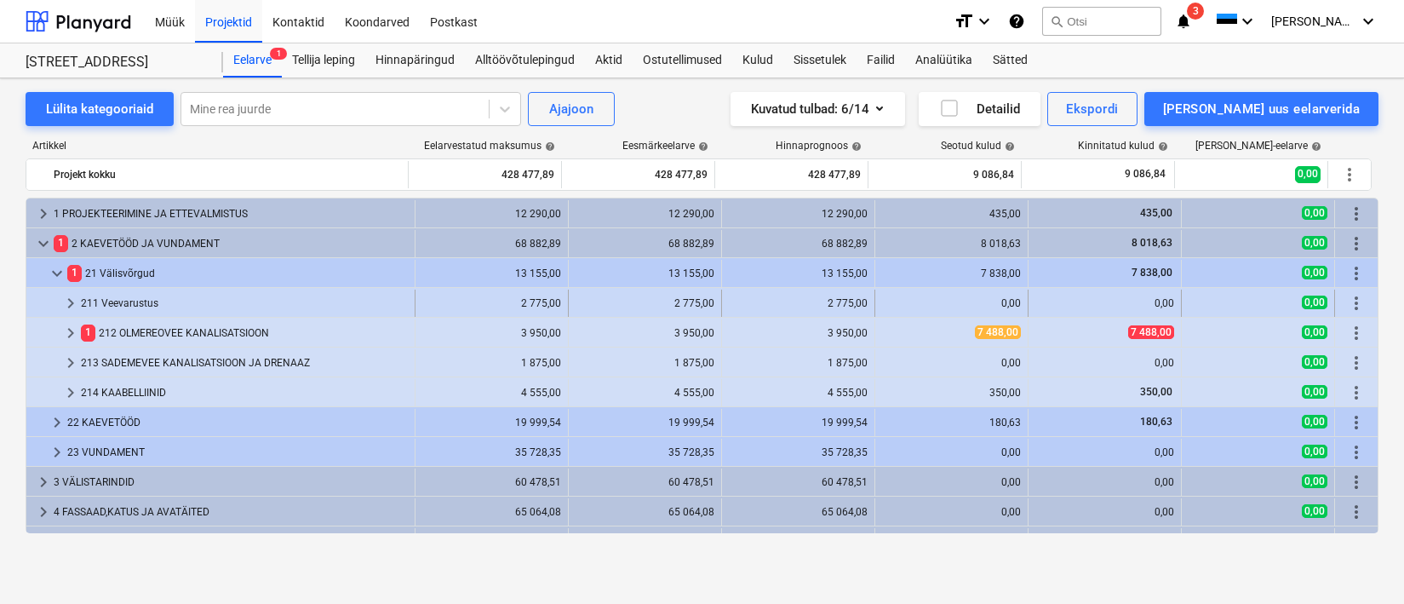
click at [123, 302] on div "211 Veevarustus" at bounding box center [244, 302] width 327 height 27
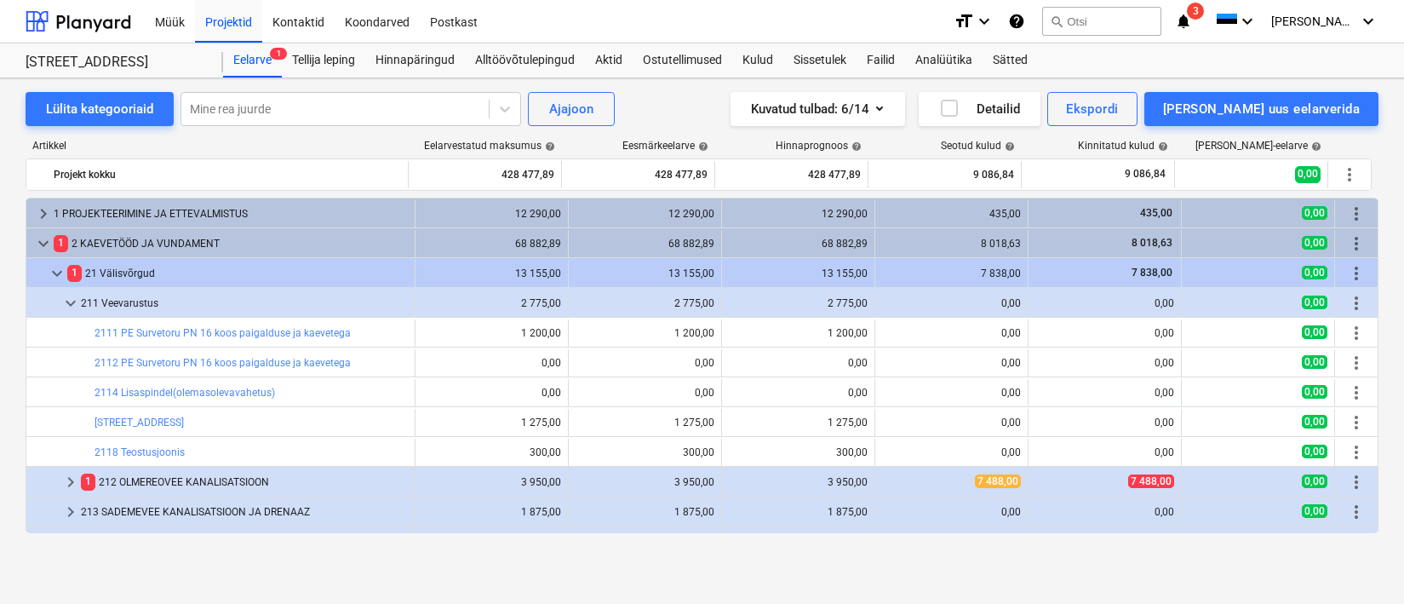
scroll to position [21, 0]
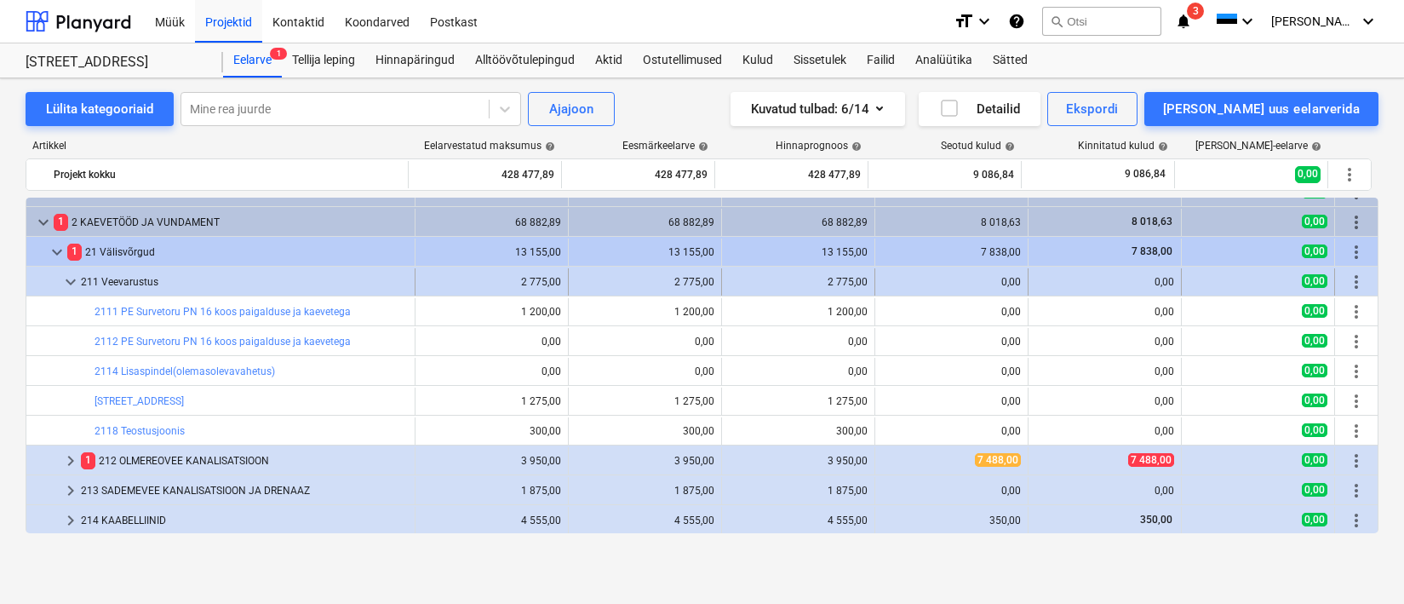
click at [74, 273] on span "keyboard_arrow_down" at bounding box center [70, 282] width 20 height 20
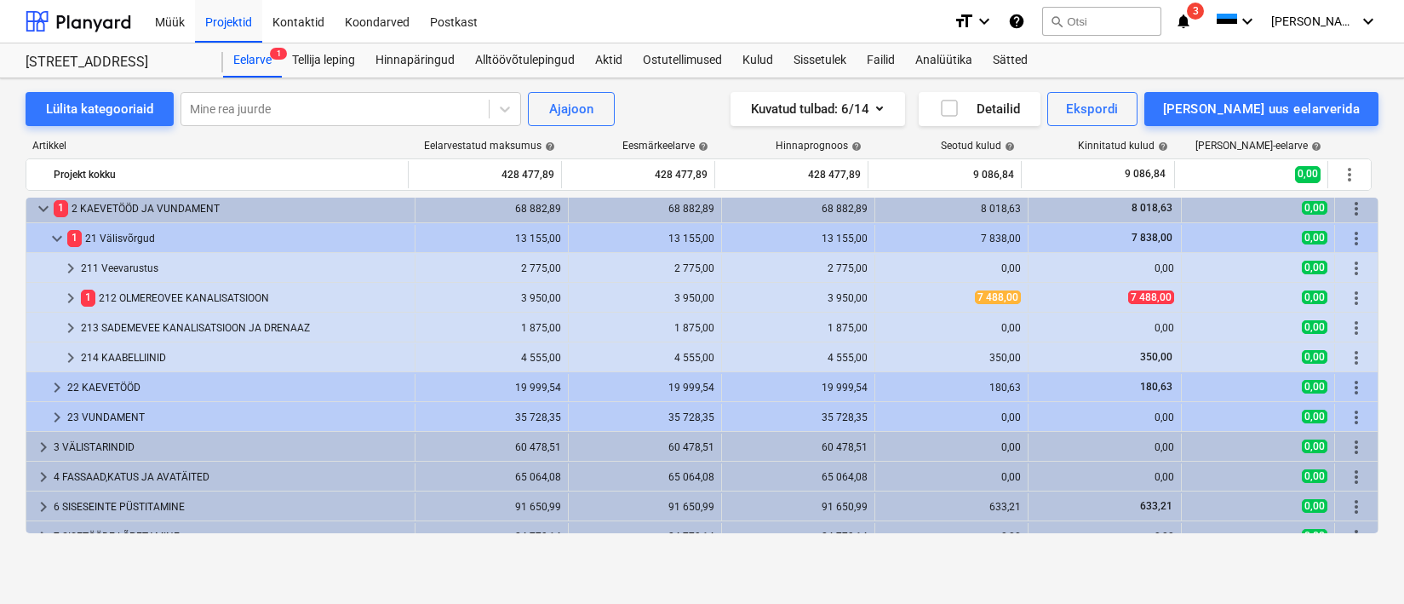
scroll to position [37, 0]
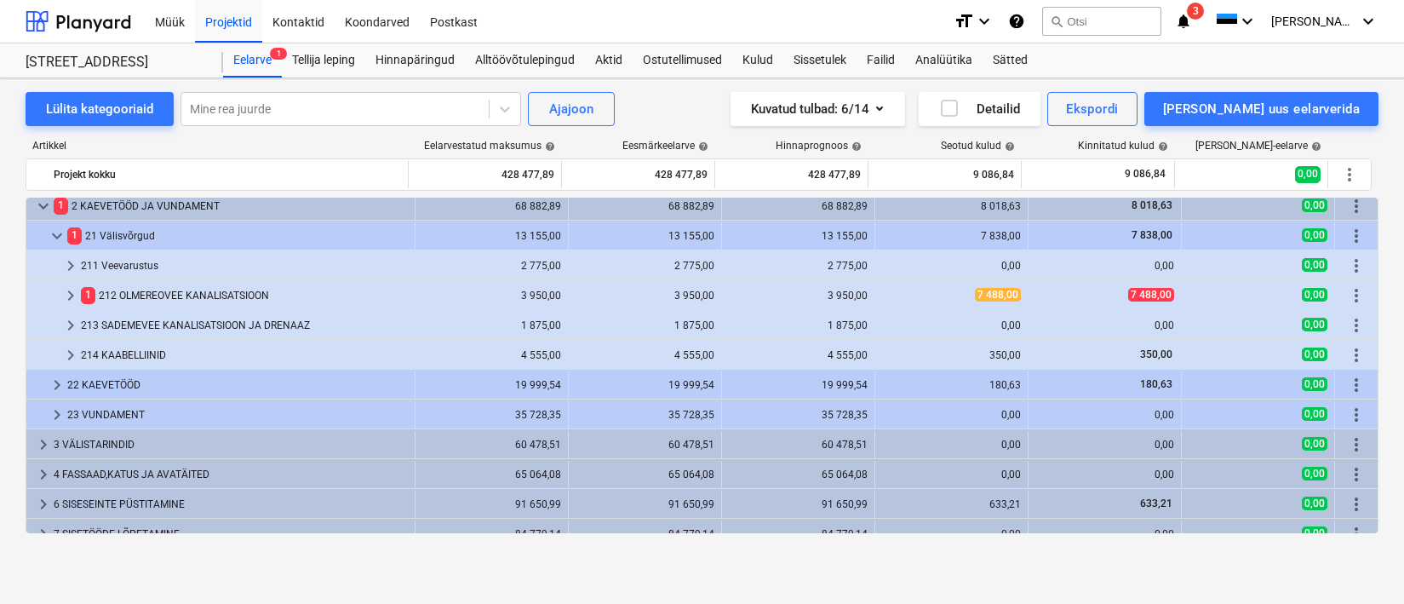
click at [146, 414] on div "keyboard_arrow_right 1 PROJEKTEERIMINE JA ETTEVALMISTUS 12 290,00 12 290,00 12 …" at bounding box center [702, 365] width 1353 height 335
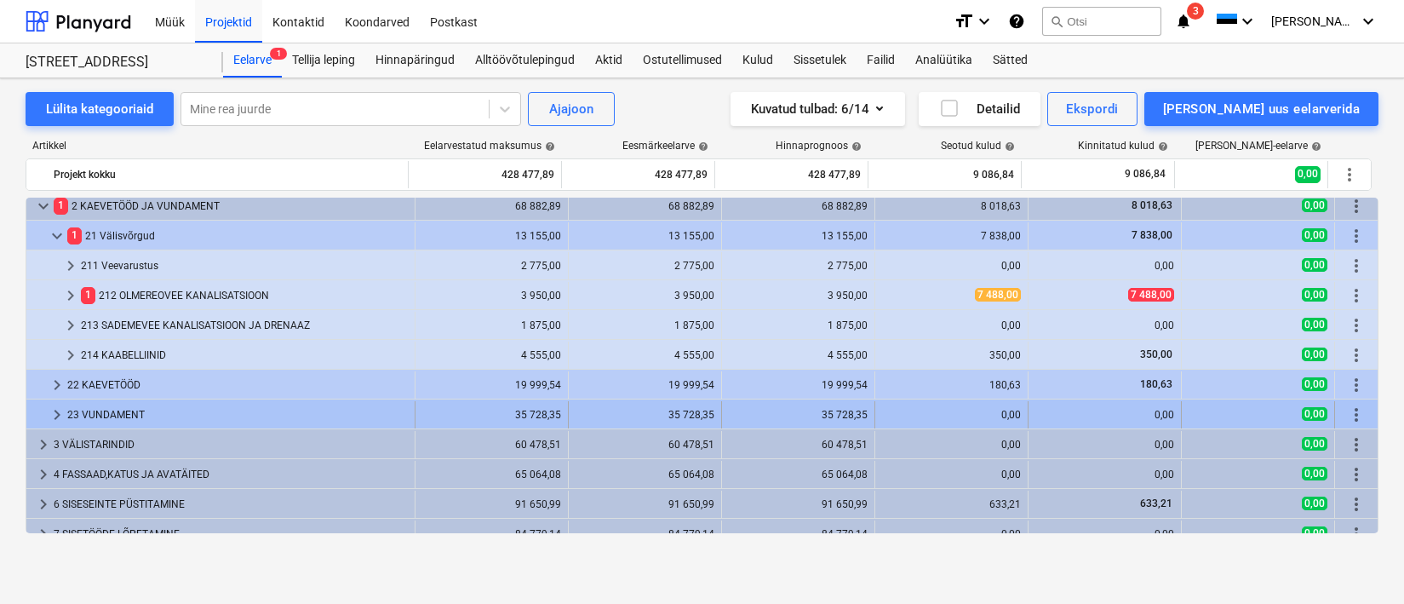
click at [135, 416] on div "23 VUNDAMENT" at bounding box center [237, 414] width 341 height 27
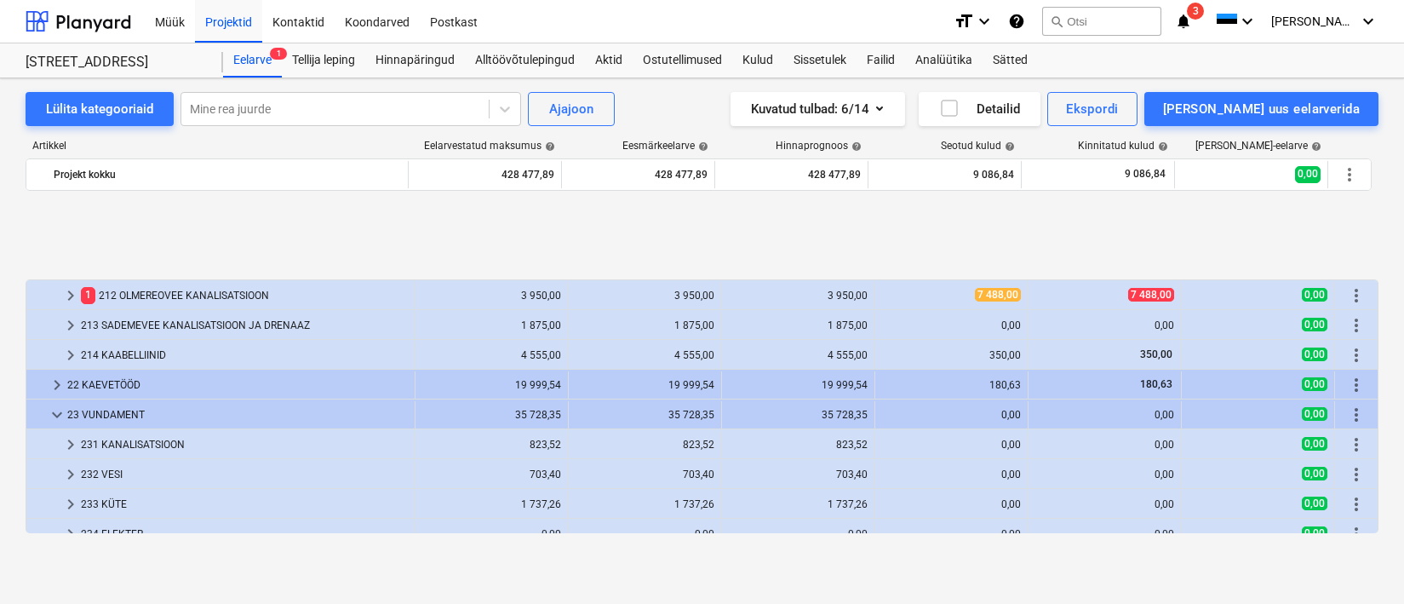
scroll to position [182, 0]
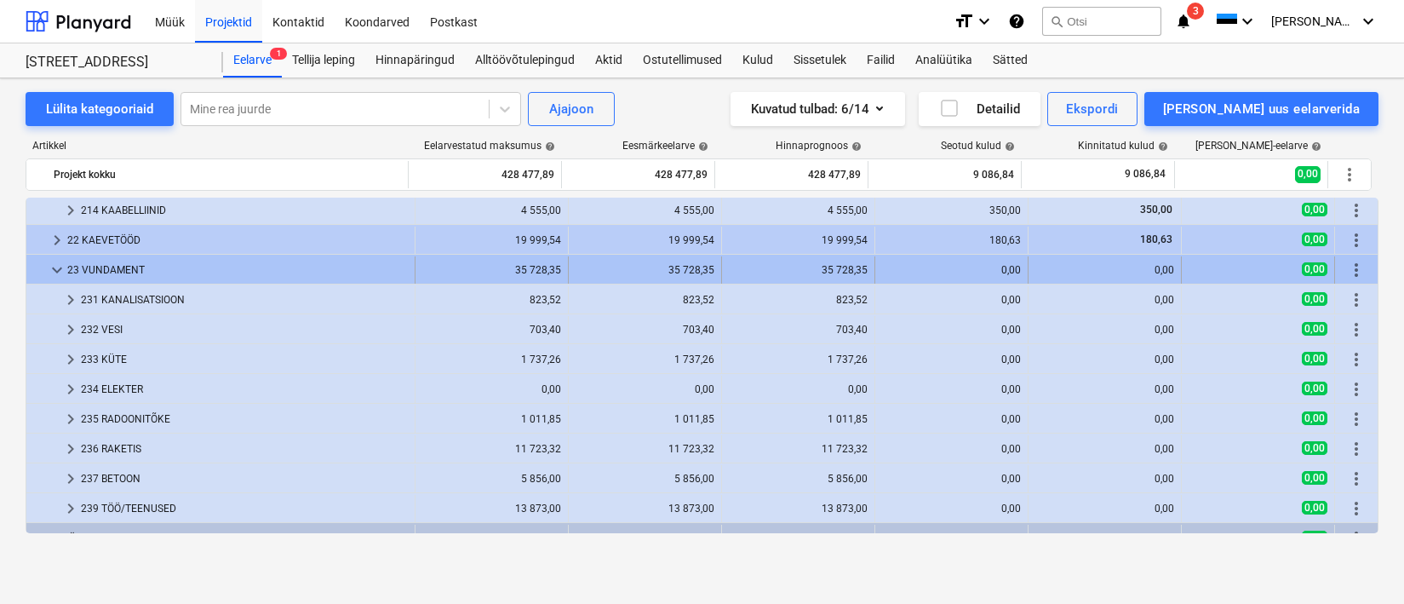
click at [62, 266] on span "keyboard_arrow_down" at bounding box center [57, 270] width 20 height 20
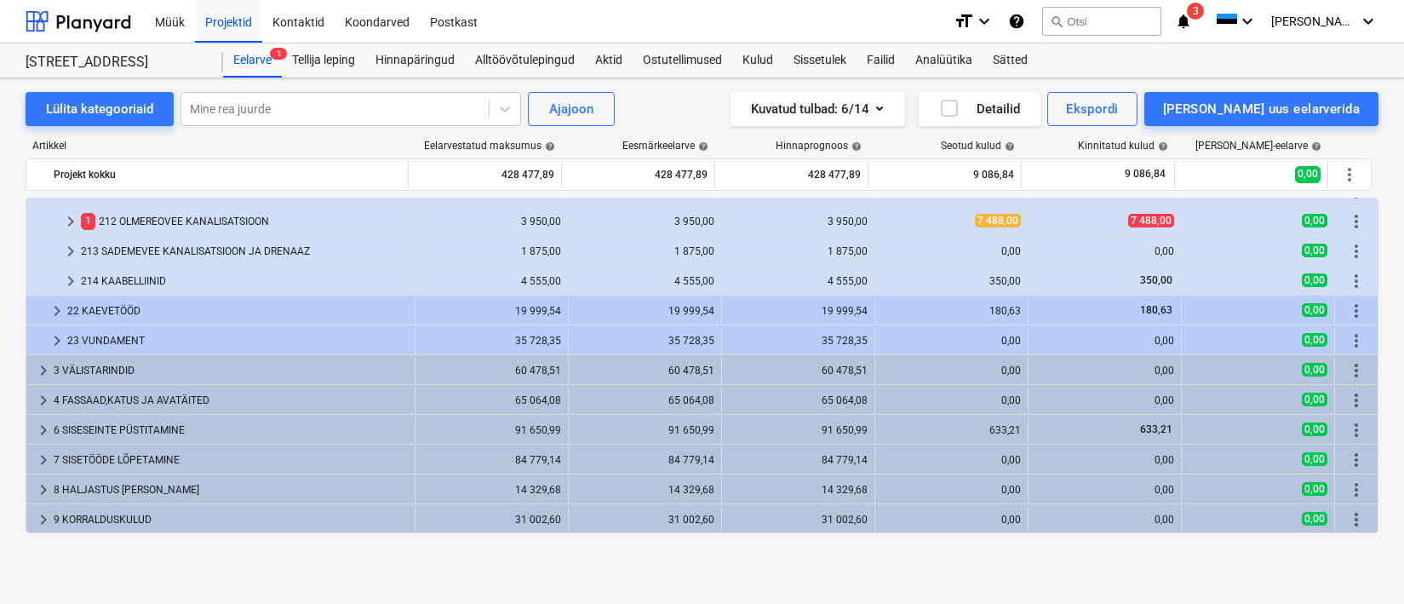
scroll to position [112, 0]
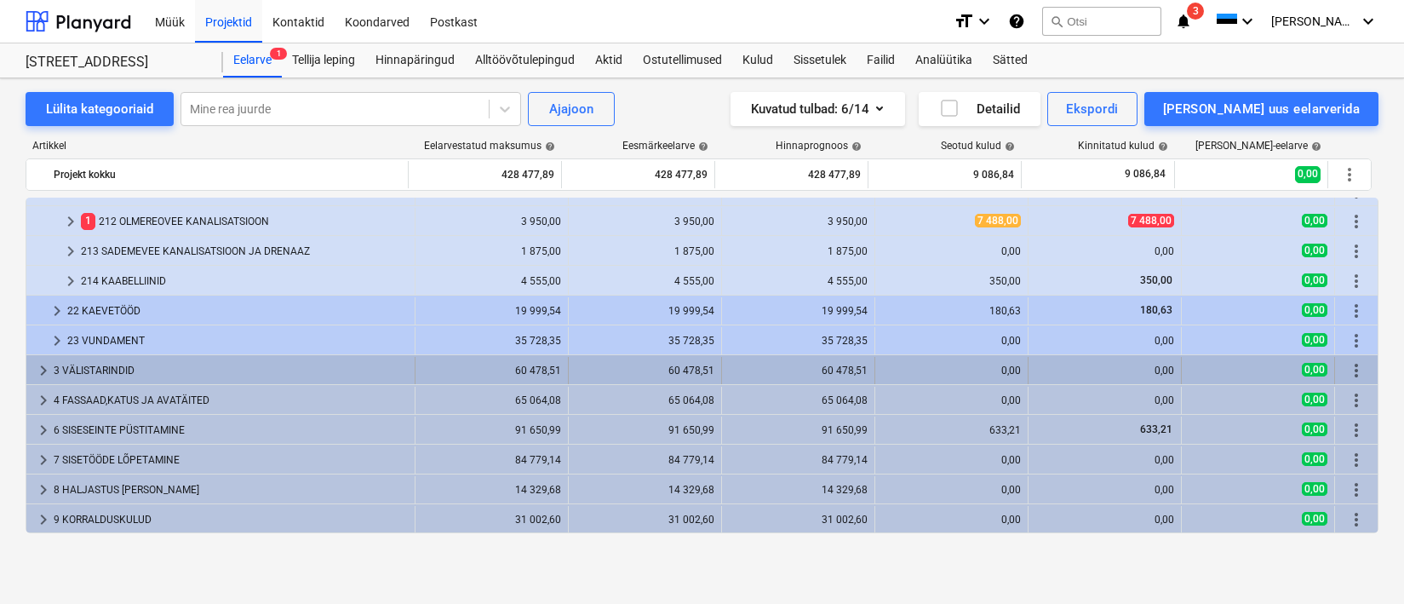
click at [114, 364] on div "3 VÄLISTARINDID" at bounding box center [231, 370] width 354 height 27
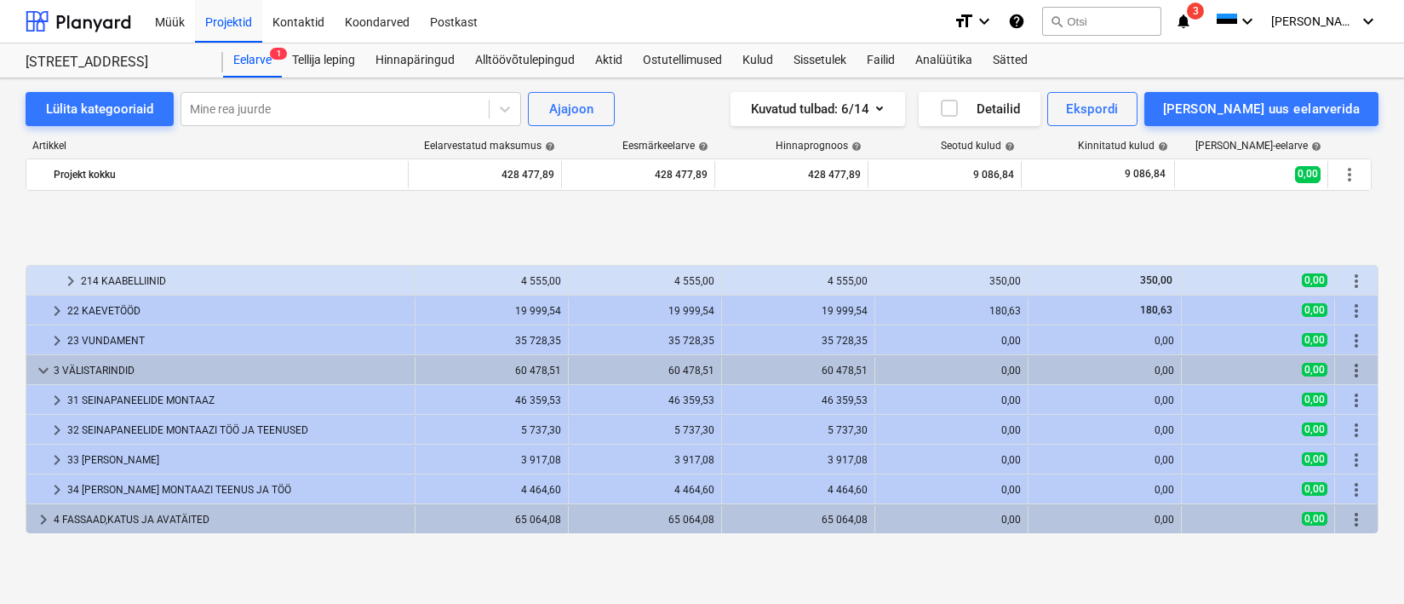
scroll to position [209, 0]
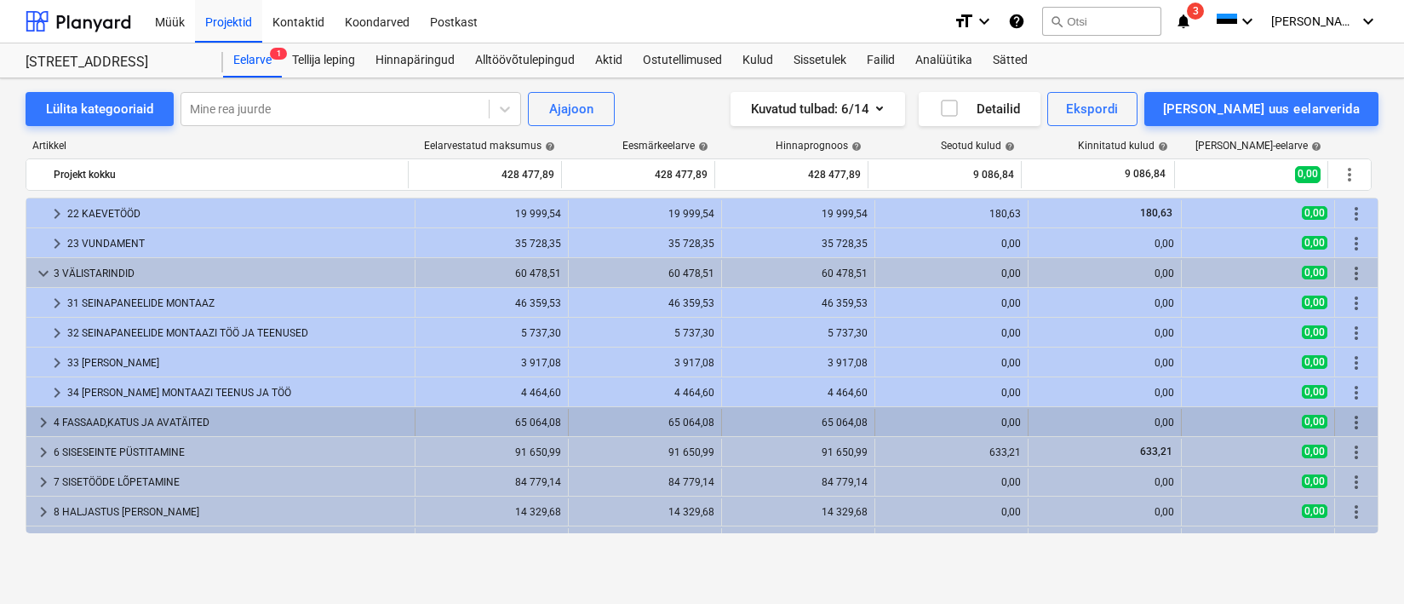
click at [142, 421] on div "4 FASSAAD,KATUS JA AVATÄITED" at bounding box center [231, 422] width 354 height 27
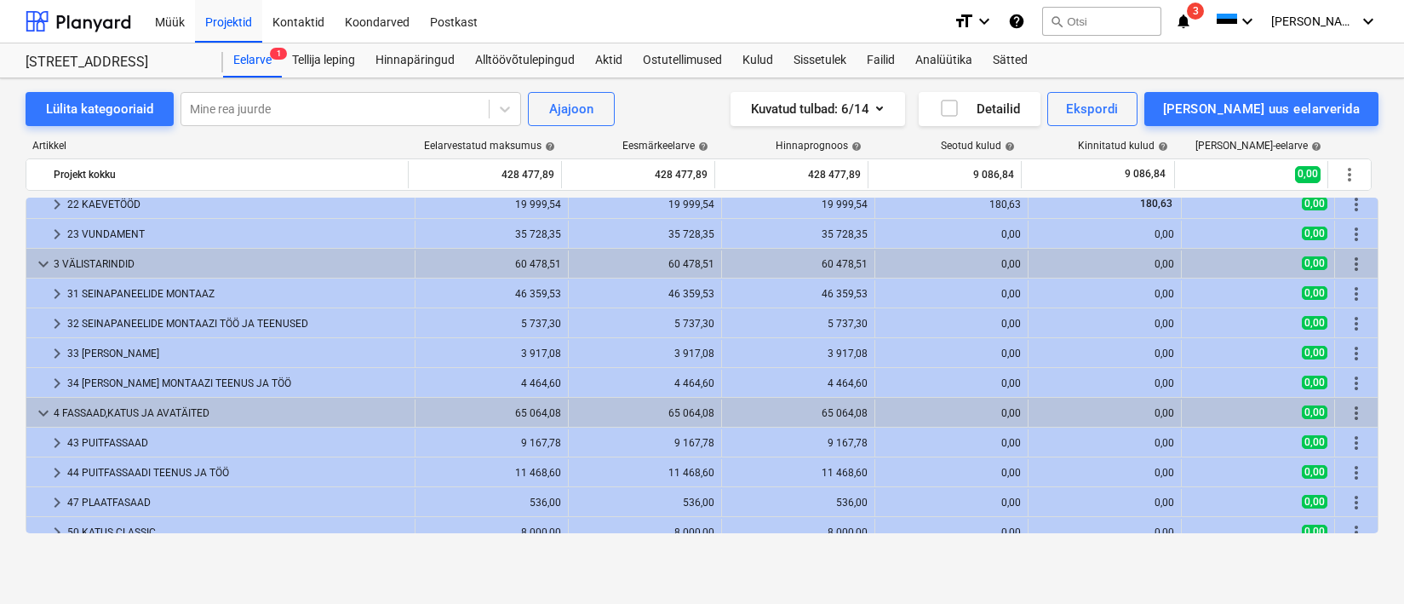
scroll to position [221, 0]
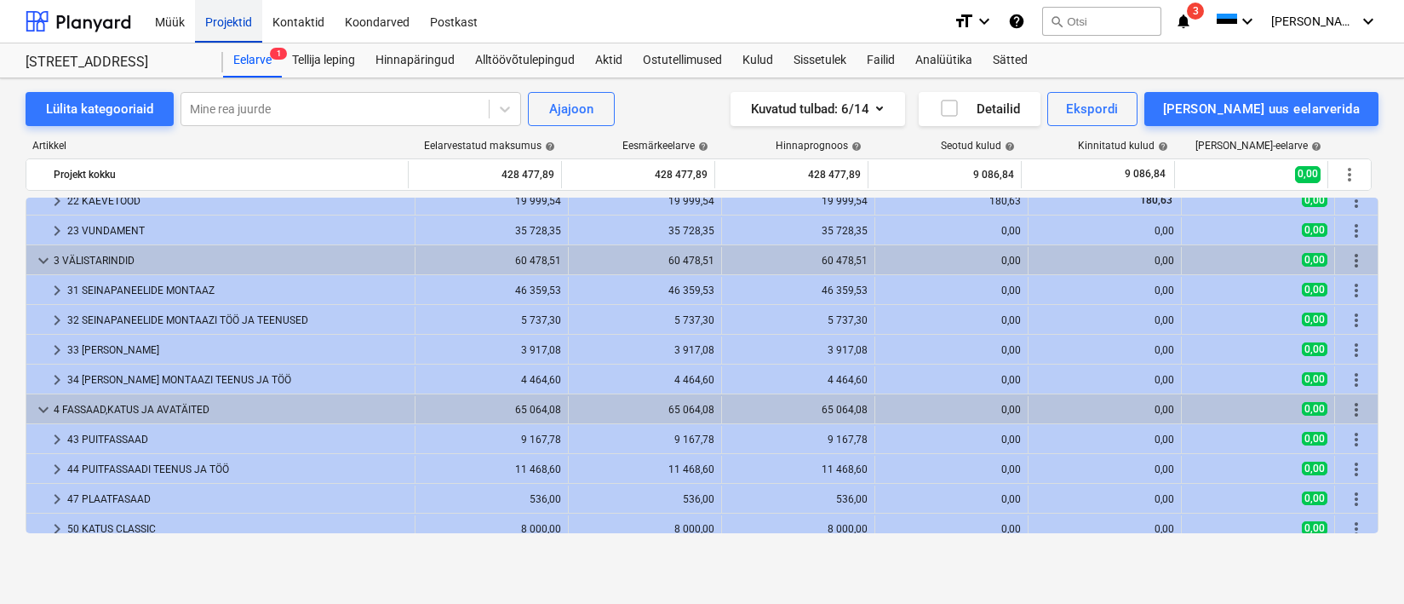
click at [234, 15] on div "Projektid" at bounding box center [228, 20] width 67 height 43
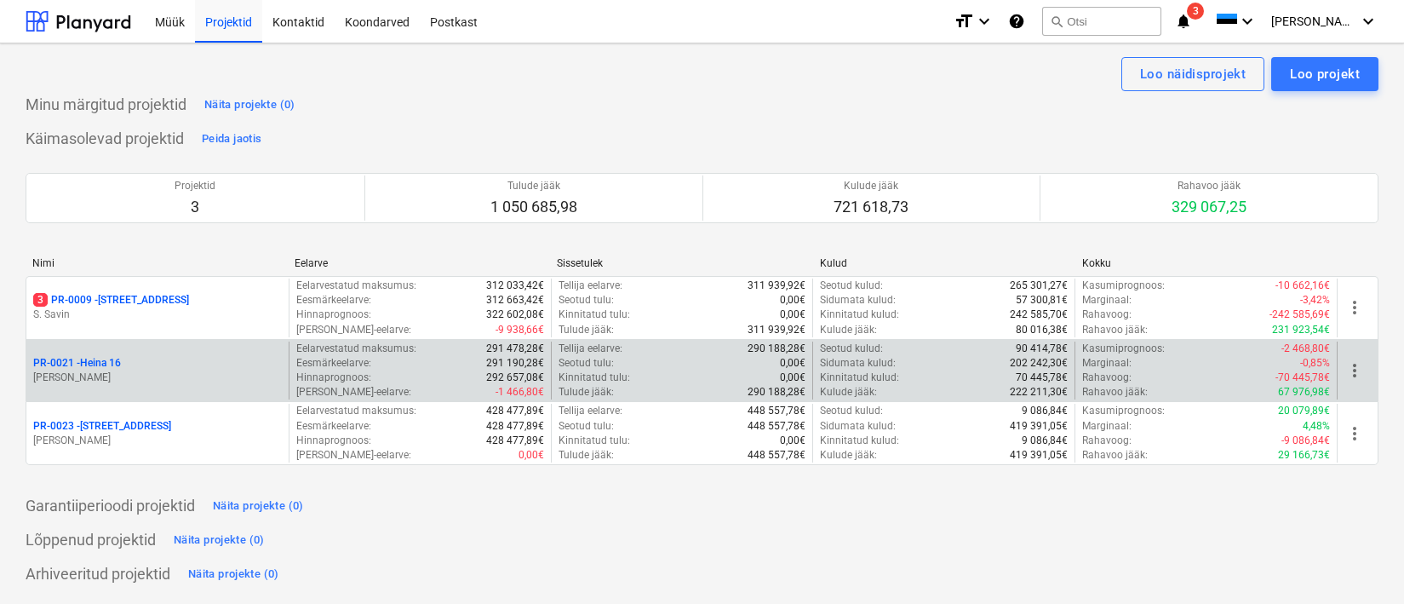
click at [117, 372] on p "[PERSON_NAME]" at bounding box center [157, 377] width 249 height 14
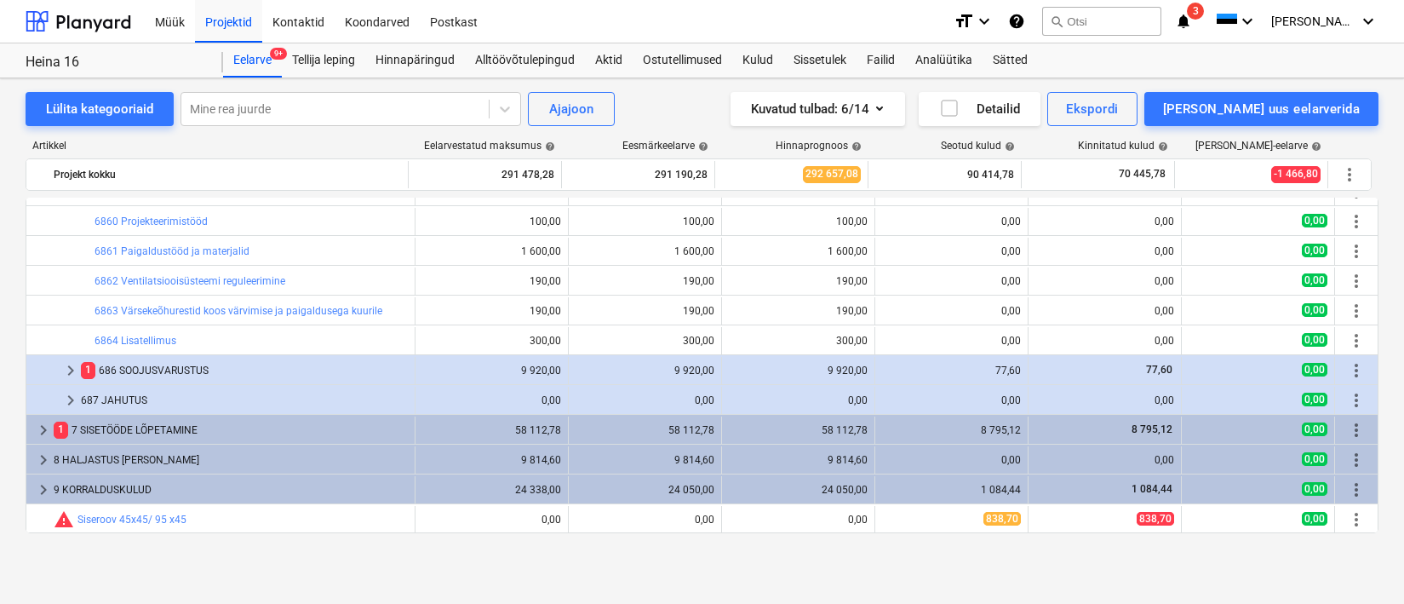
scroll to position [319, 0]
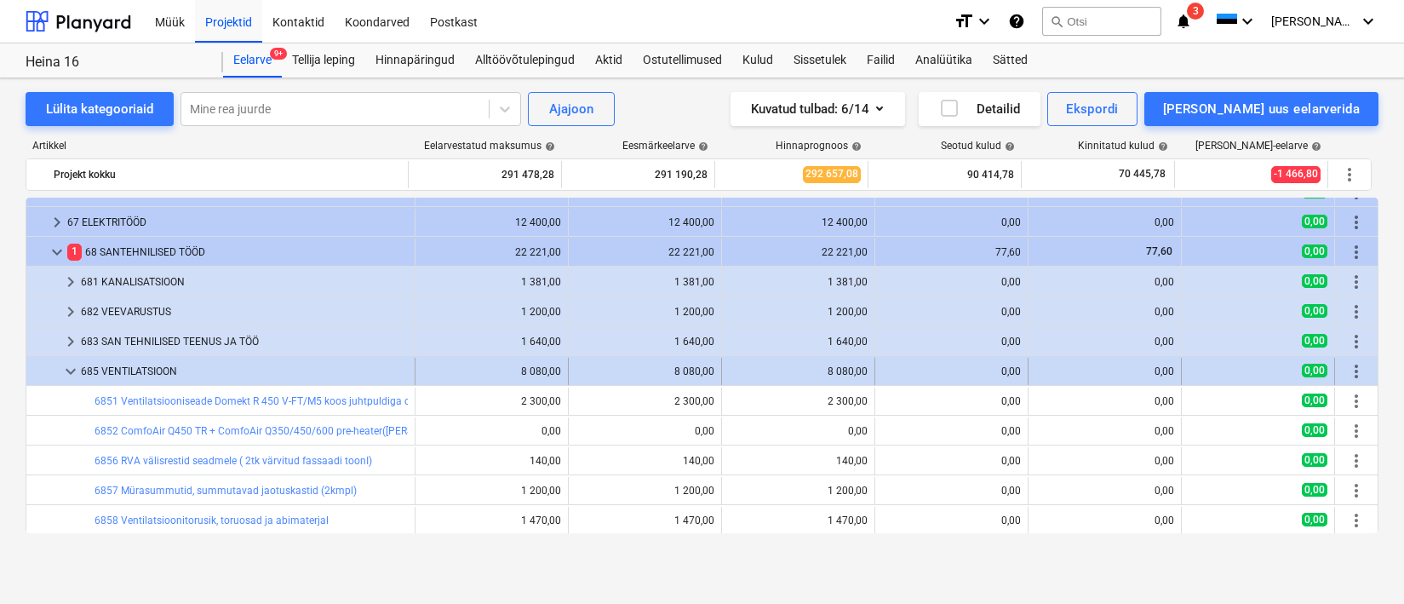
click at [65, 375] on span "keyboard_arrow_down" at bounding box center [70, 371] width 20 height 20
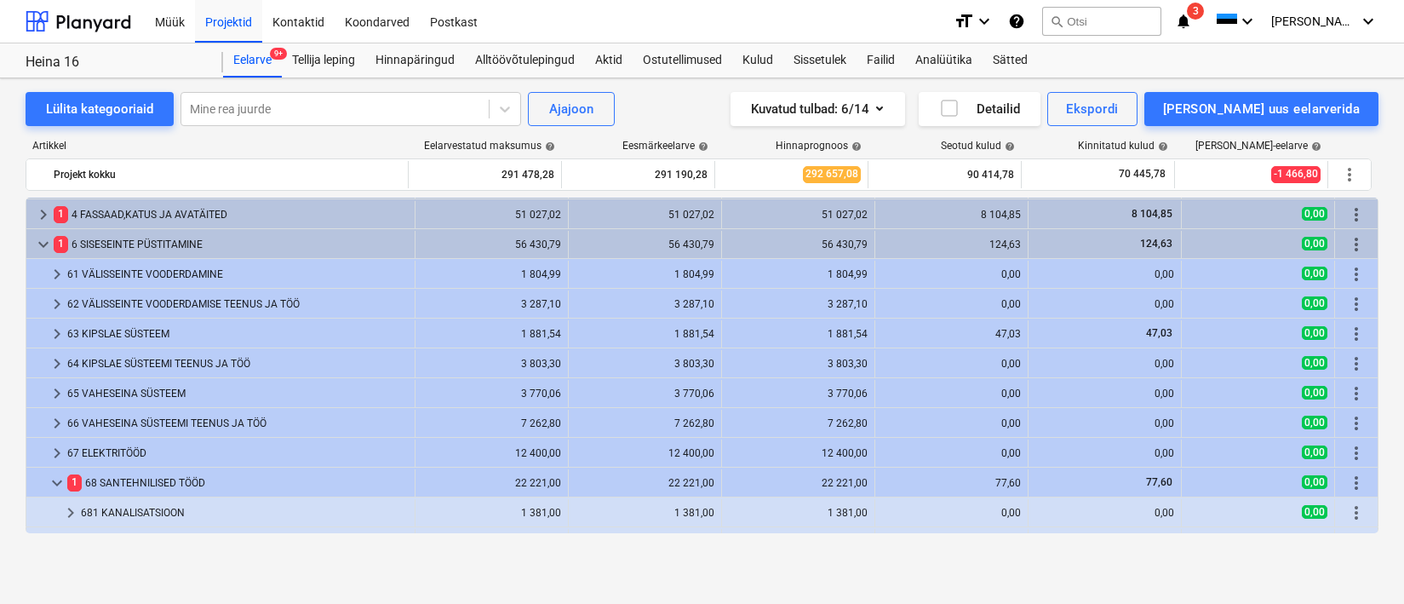
scroll to position [57, 0]
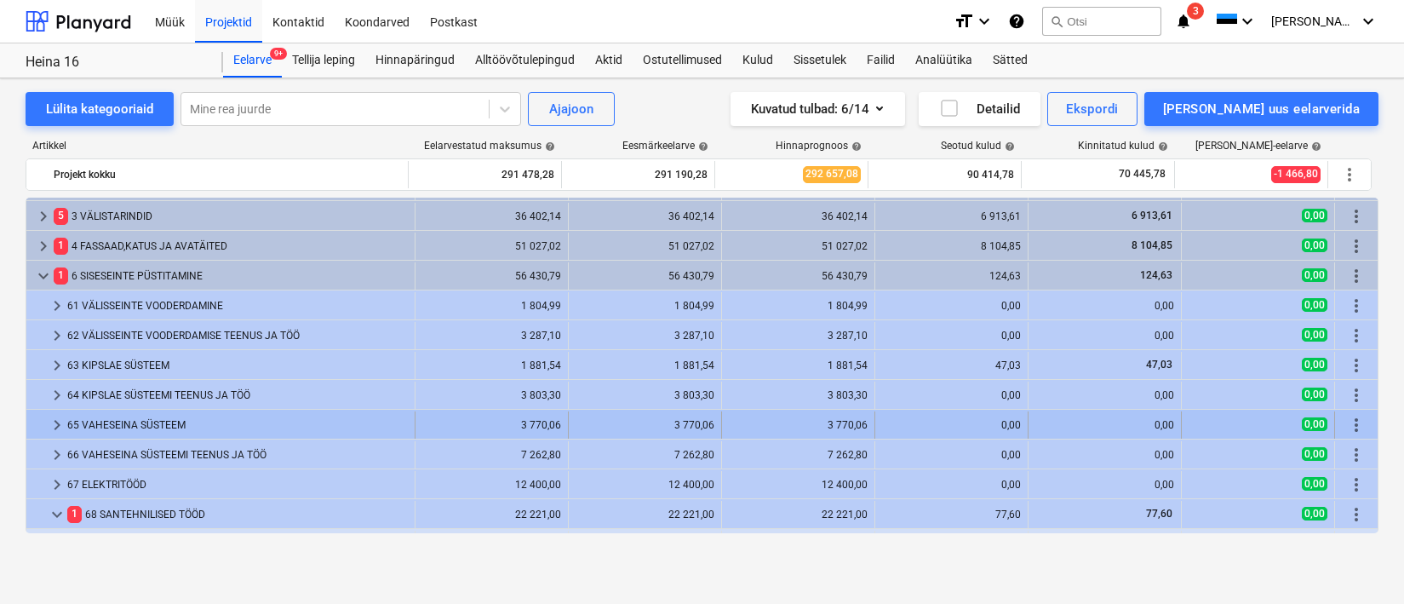
click at [156, 432] on div "65 VAHESEINA SÜSTEEM" at bounding box center [237, 424] width 341 height 27
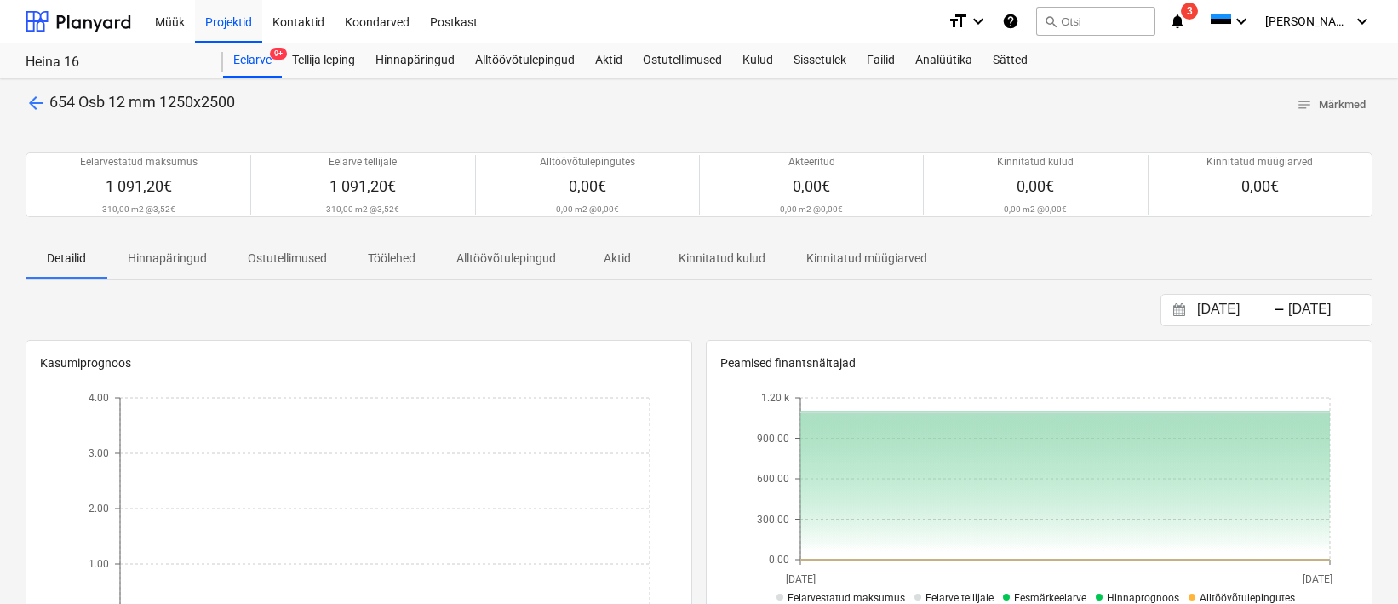
click at [37, 103] on span "arrow_back" at bounding box center [36, 103] width 20 height 20
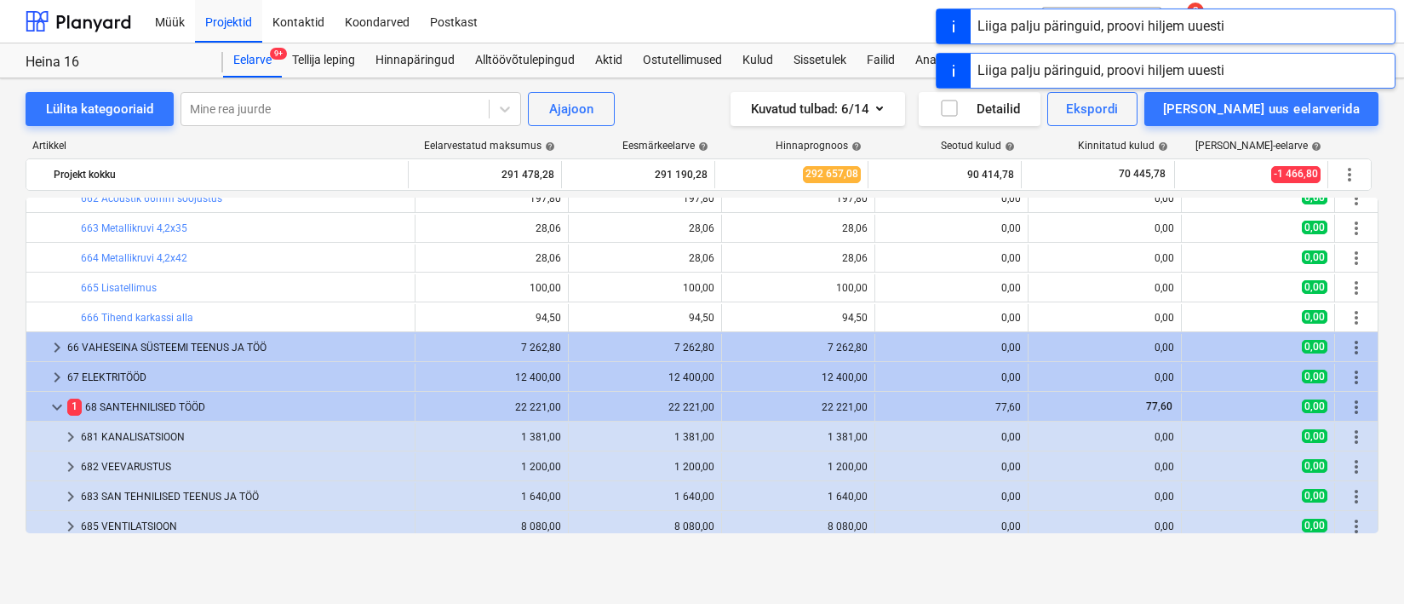
scroll to position [642, 0]
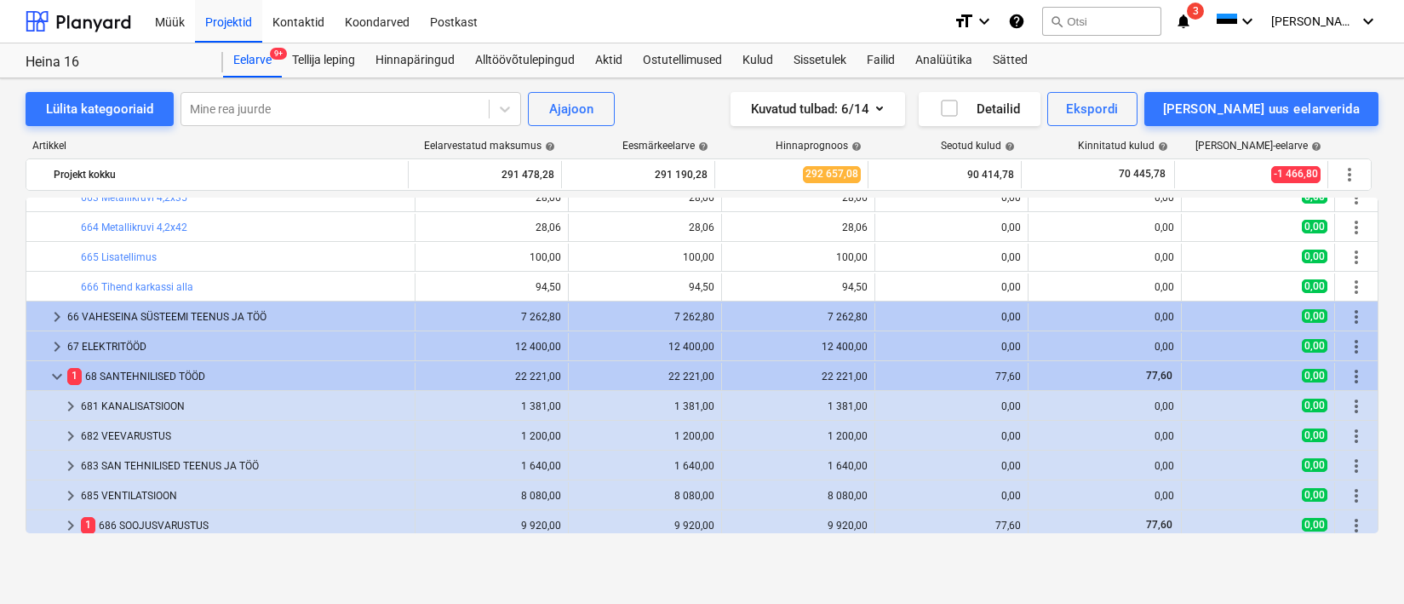
click at [146, 494] on div "685 VENTILATSIOON" at bounding box center [244, 495] width 327 height 27
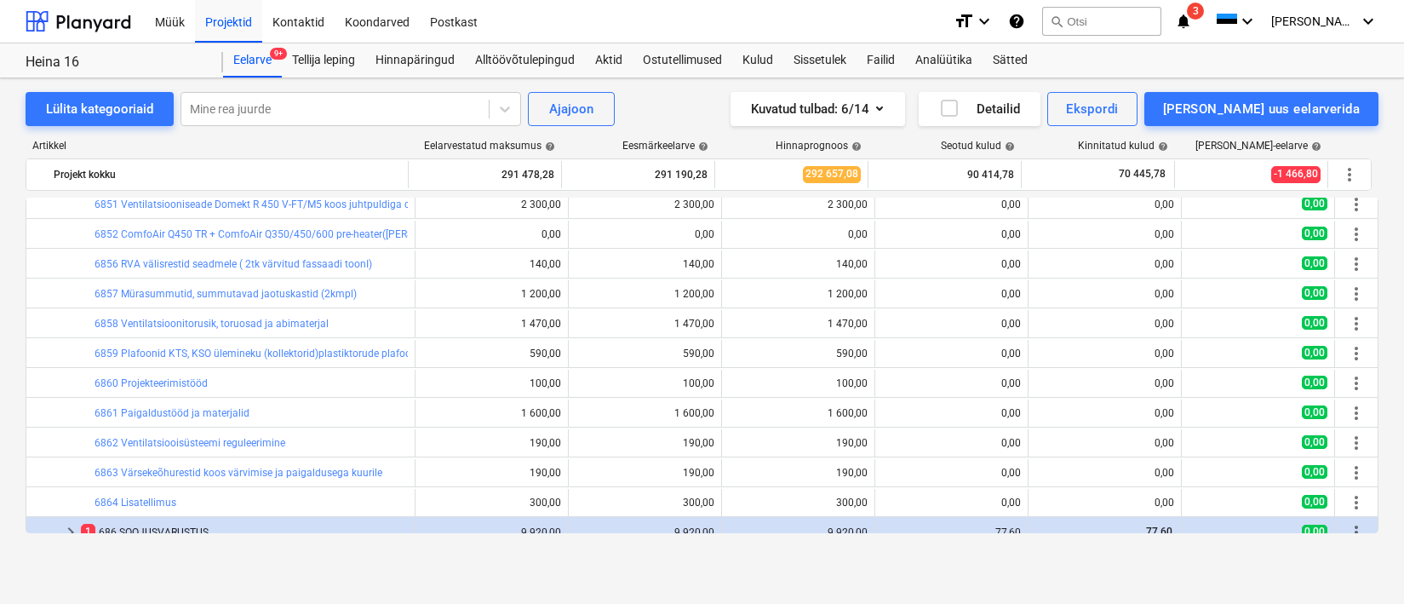
scroll to position [991, 0]
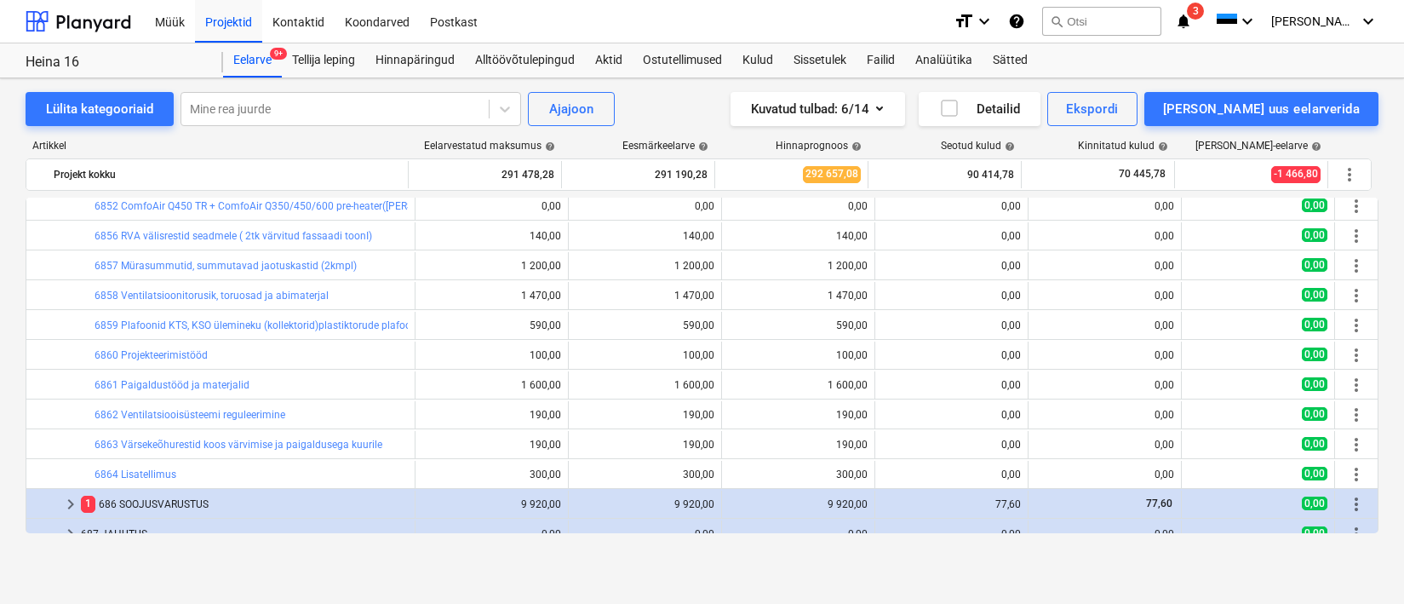
click at [324, 329] on link "6859 Plafoonid KTS, KSO ülemineku (kollektorid)plastiktorude plafoonidele" at bounding box center [267, 325] width 344 height 12
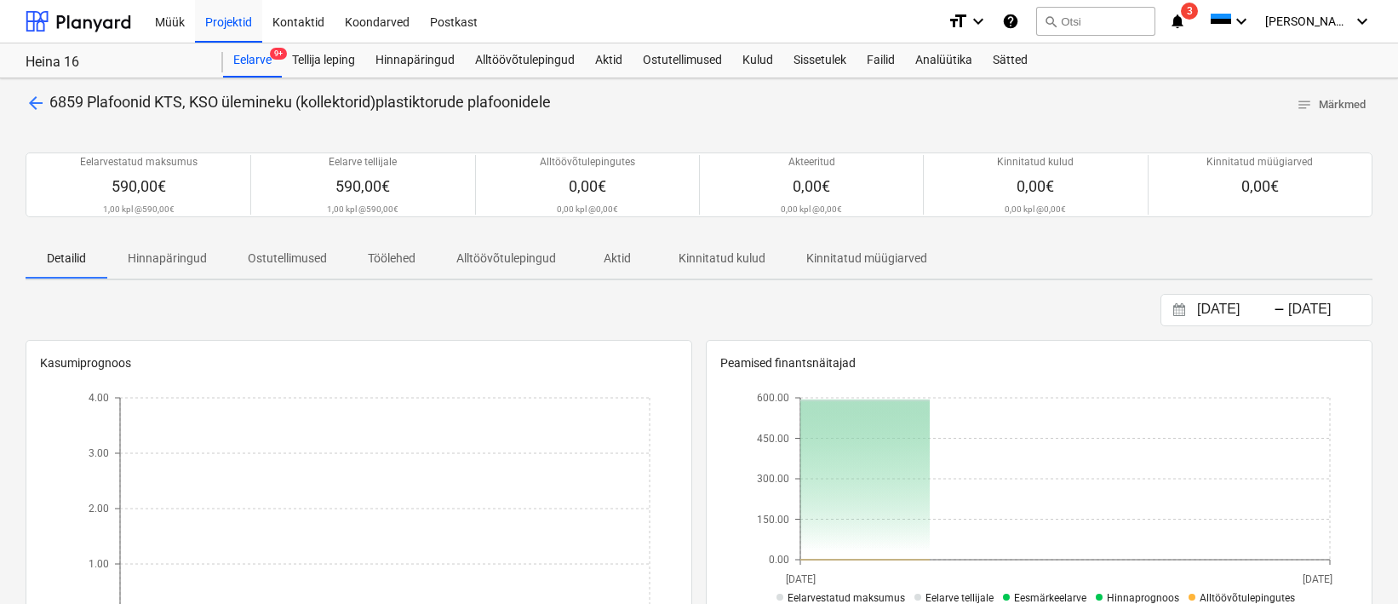
click at [41, 106] on span "arrow_back" at bounding box center [36, 103] width 20 height 20
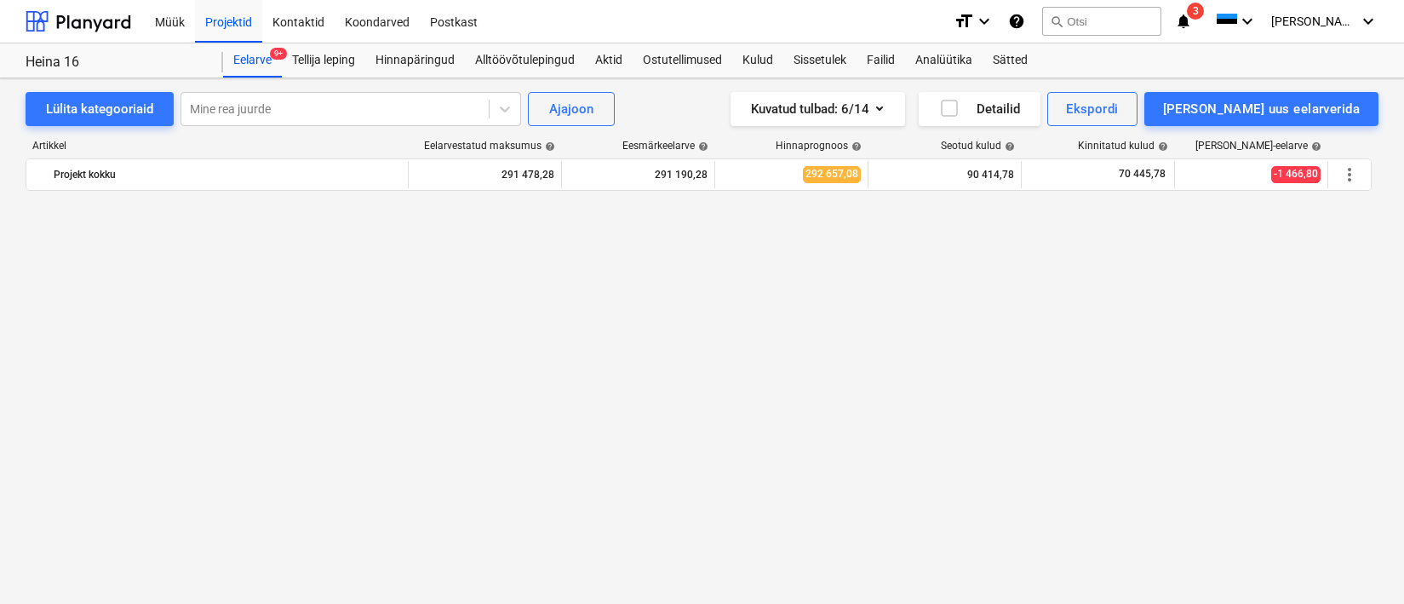
scroll to position [991, 0]
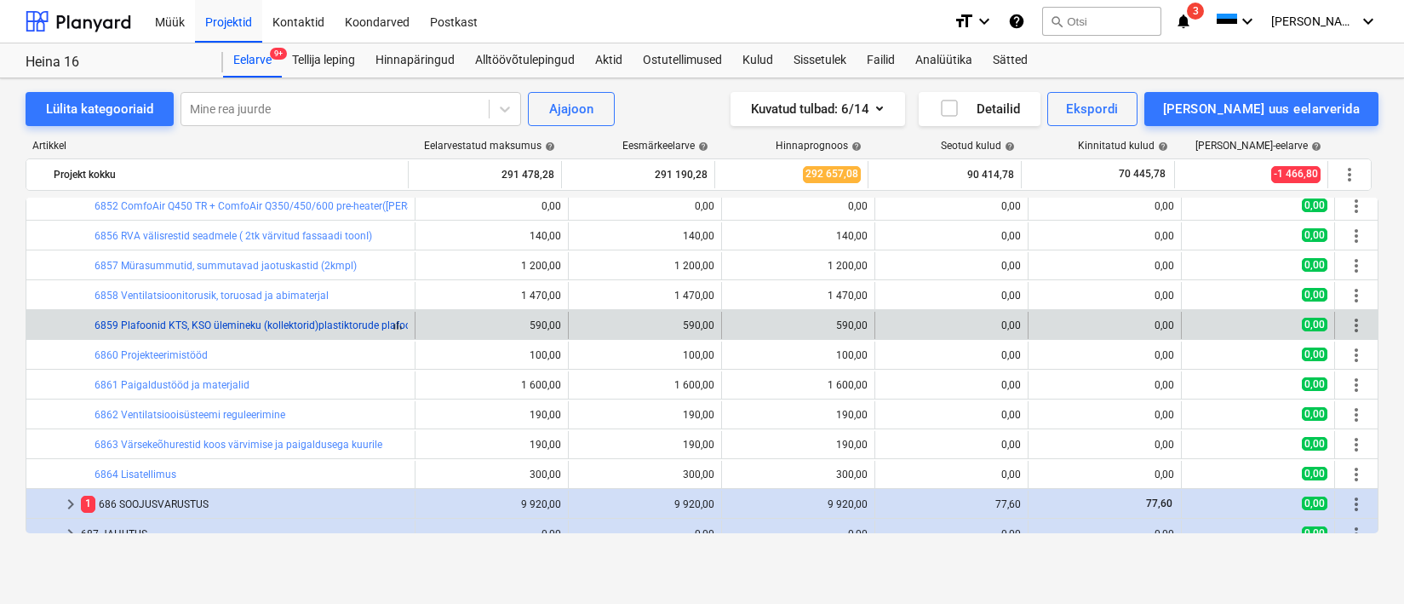
click at [192, 328] on link "6859 Plafoonid KTS, KSO ülemineku (kollektorid)plastiktorude plafoonidele" at bounding box center [267, 325] width 344 height 12
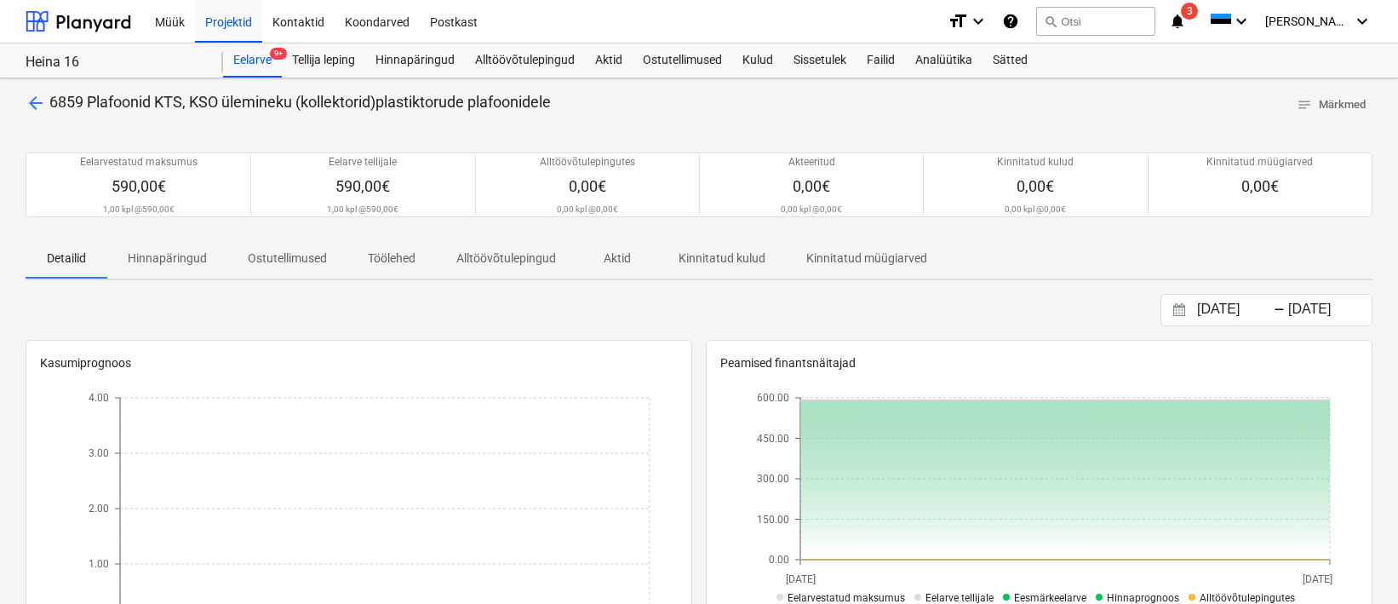
click at [26, 99] on span "arrow_back" at bounding box center [36, 103] width 20 height 20
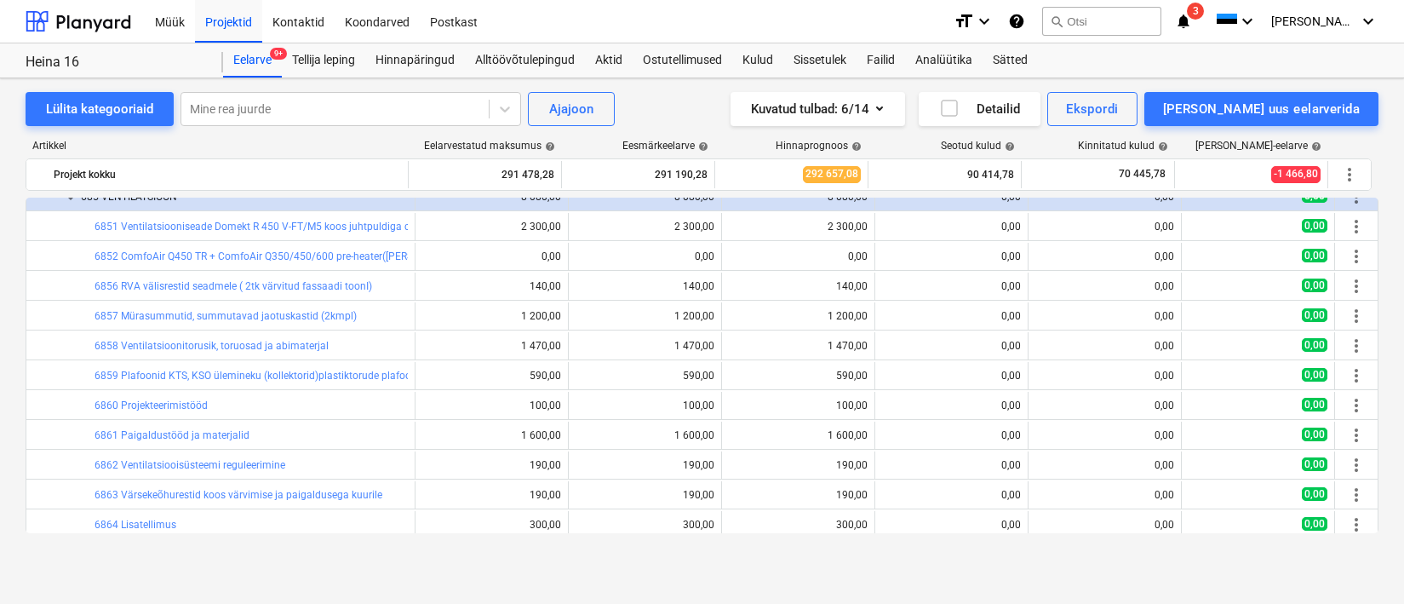
scroll to position [944, 0]
